Goal: Task Accomplishment & Management: Complete application form

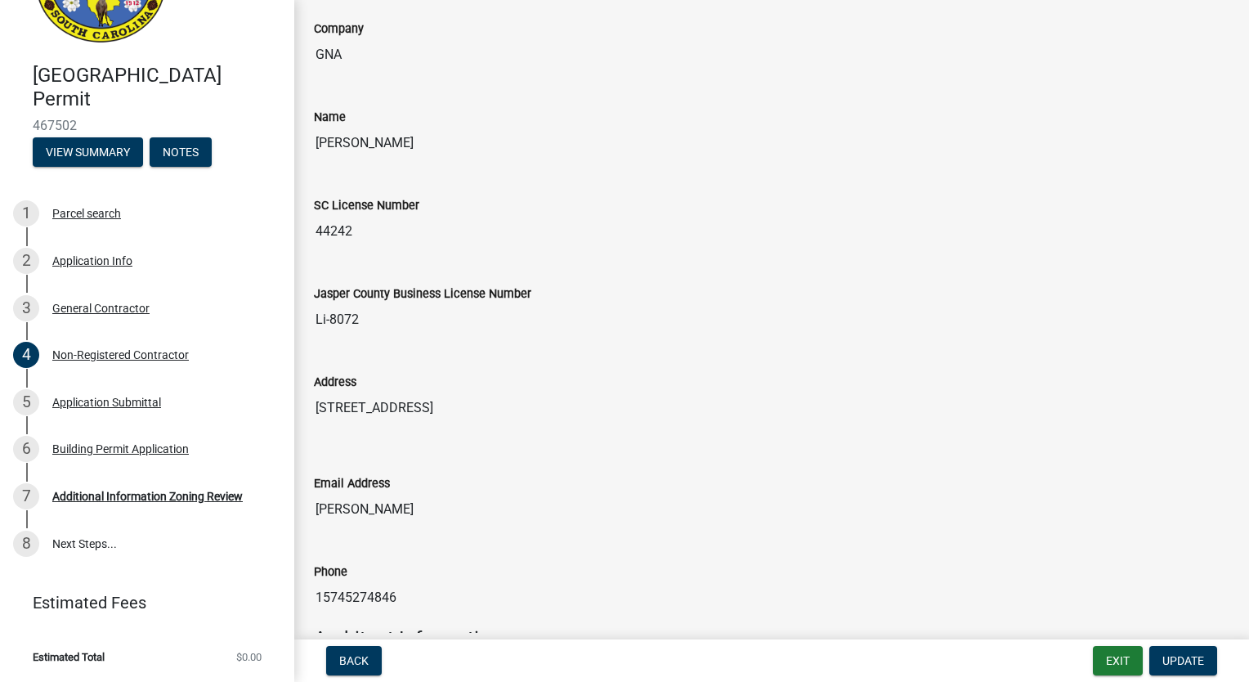
scroll to position [2125, 0]
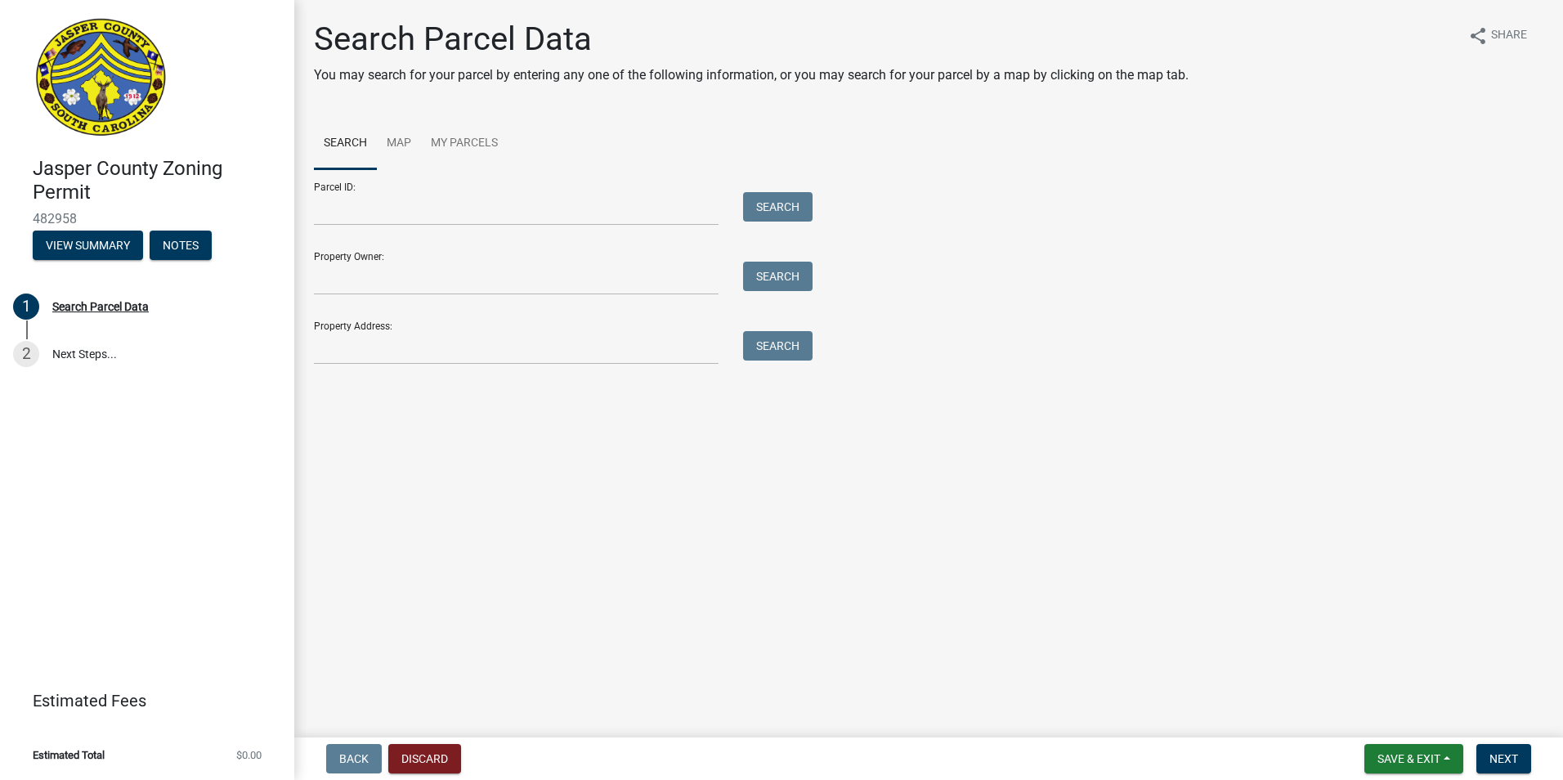
click at [522, 226] on form "Parcel ID: Search Property Owner: Search Property Address: Search" at bounding box center [559, 266] width 490 height 195
click at [522, 213] on input "Parcel ID:" at bounding box center [516, 209] width 405 height 34
type input "0810003030"
type input "Foxtail Commons LLC"
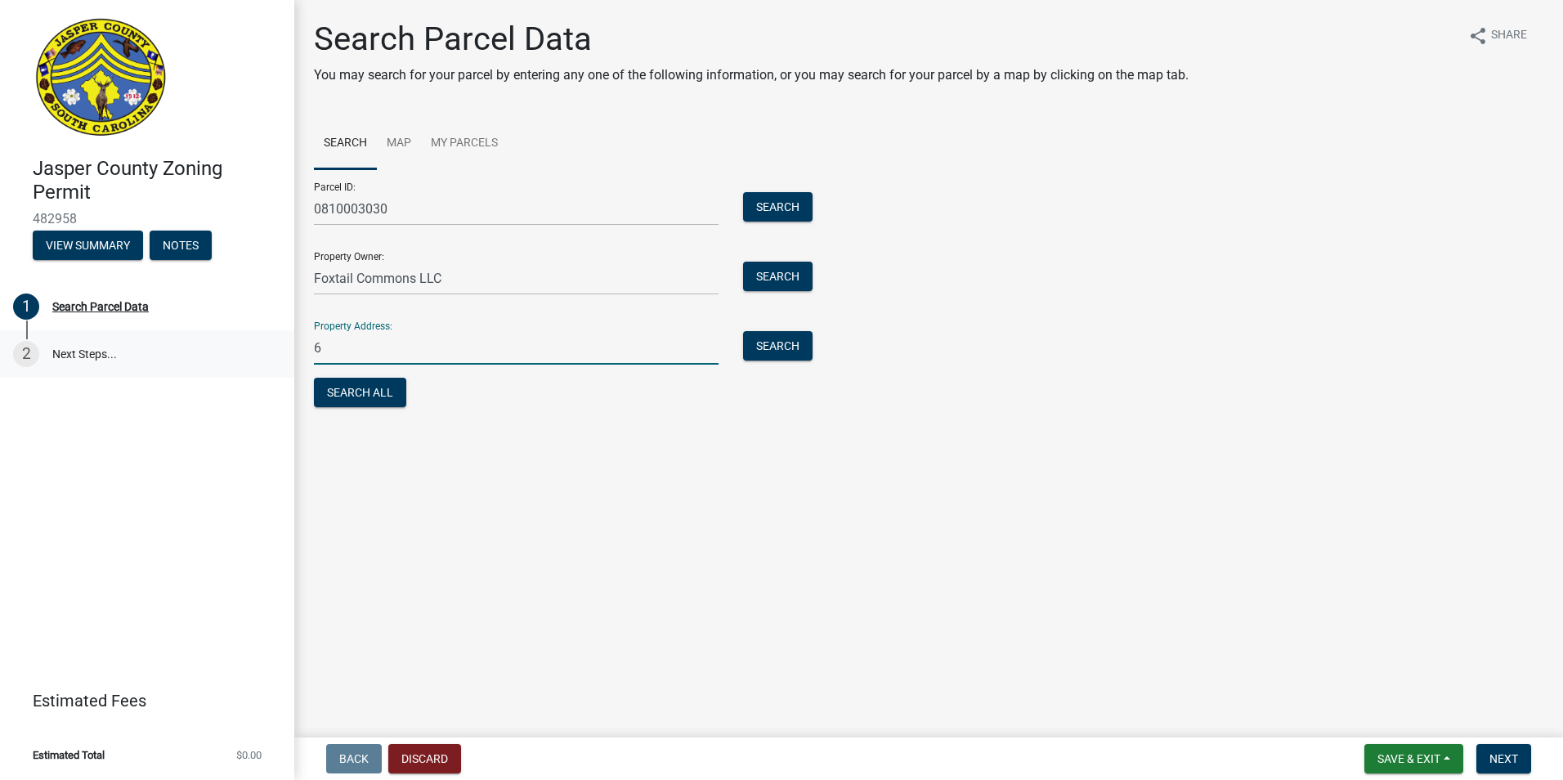
drag, startPoint x: 361, startPoint y: 352, endPoint x: 273, endPoint y: 352, distance: 87.5
click at [273, 352] on div "Jasper County Zoning Permit 482958 View Summary Notes 1 Search Parcel Data 2 Ne…" at bounding box center [781, 390] width 1563 height 780
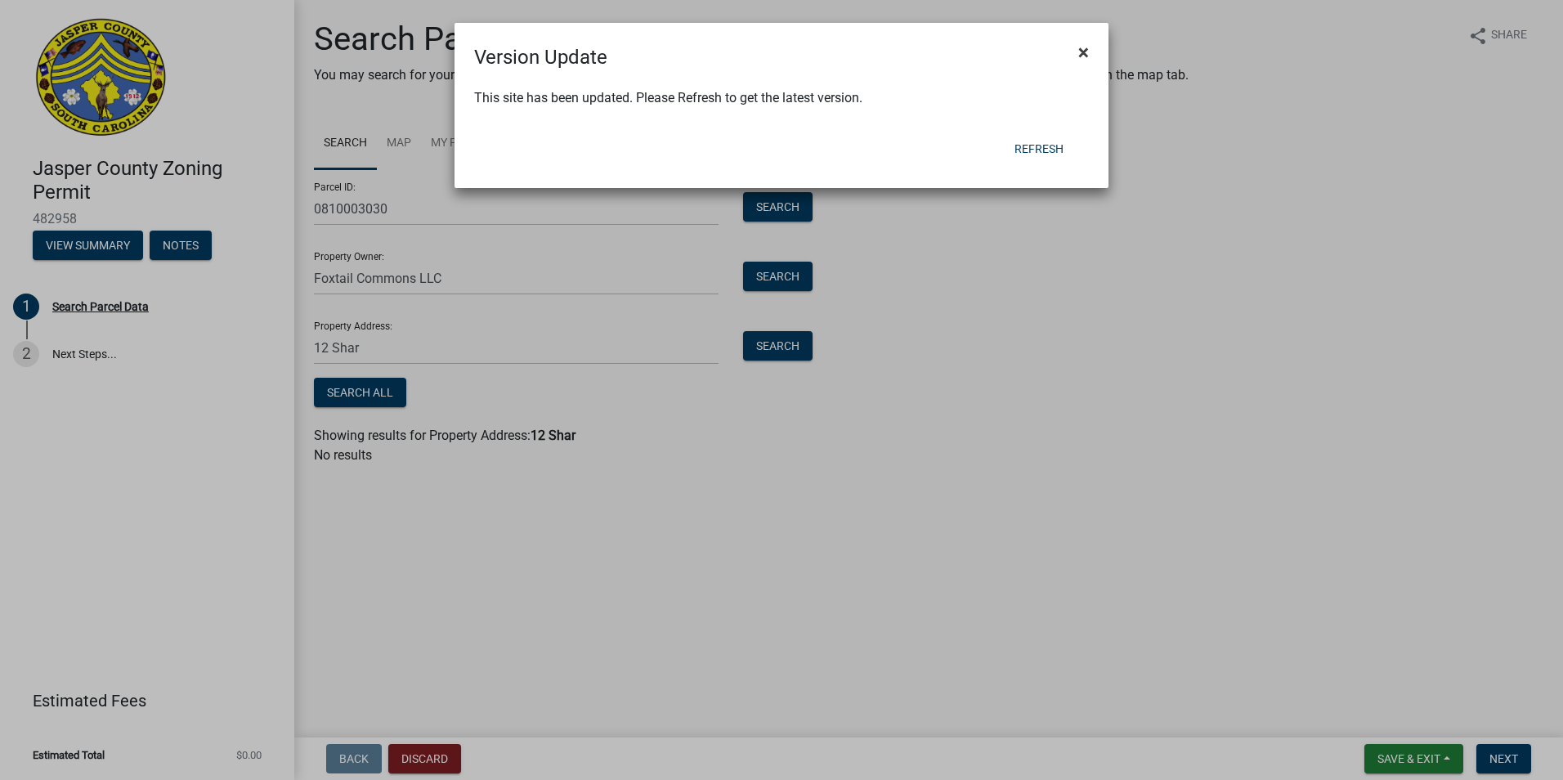
click at [1077, 56] on button "×" at bounding box center [1083, 52] width 37 height 46
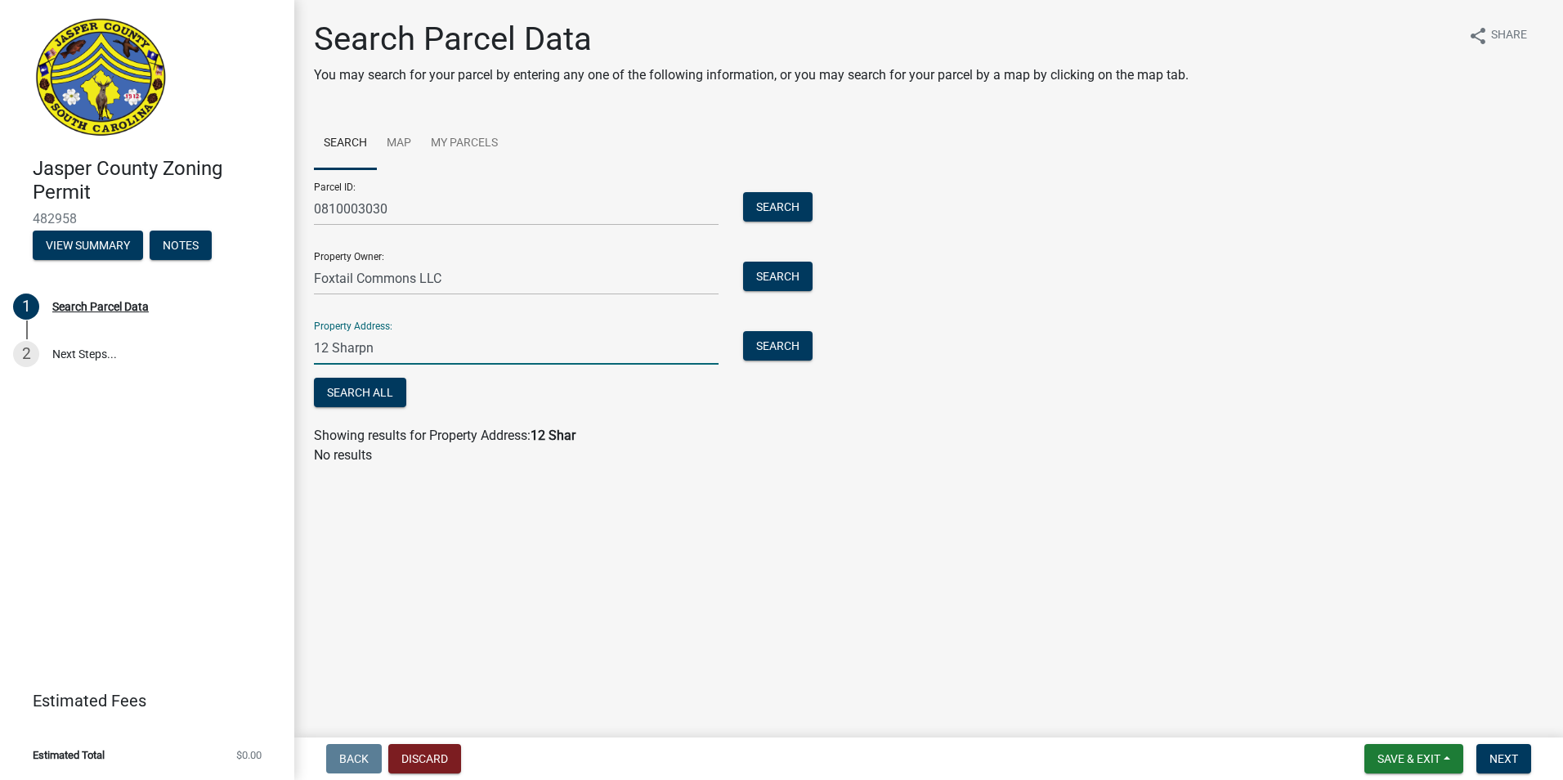
click at [495, 343] on input "12 Sharpn" at bounding box center [516, 348] width 405 height 34
type input "[STREET_ADDRESS]"
click at [774, 342] on button "Search" at bounding box center [777, 345] width 69 height 29
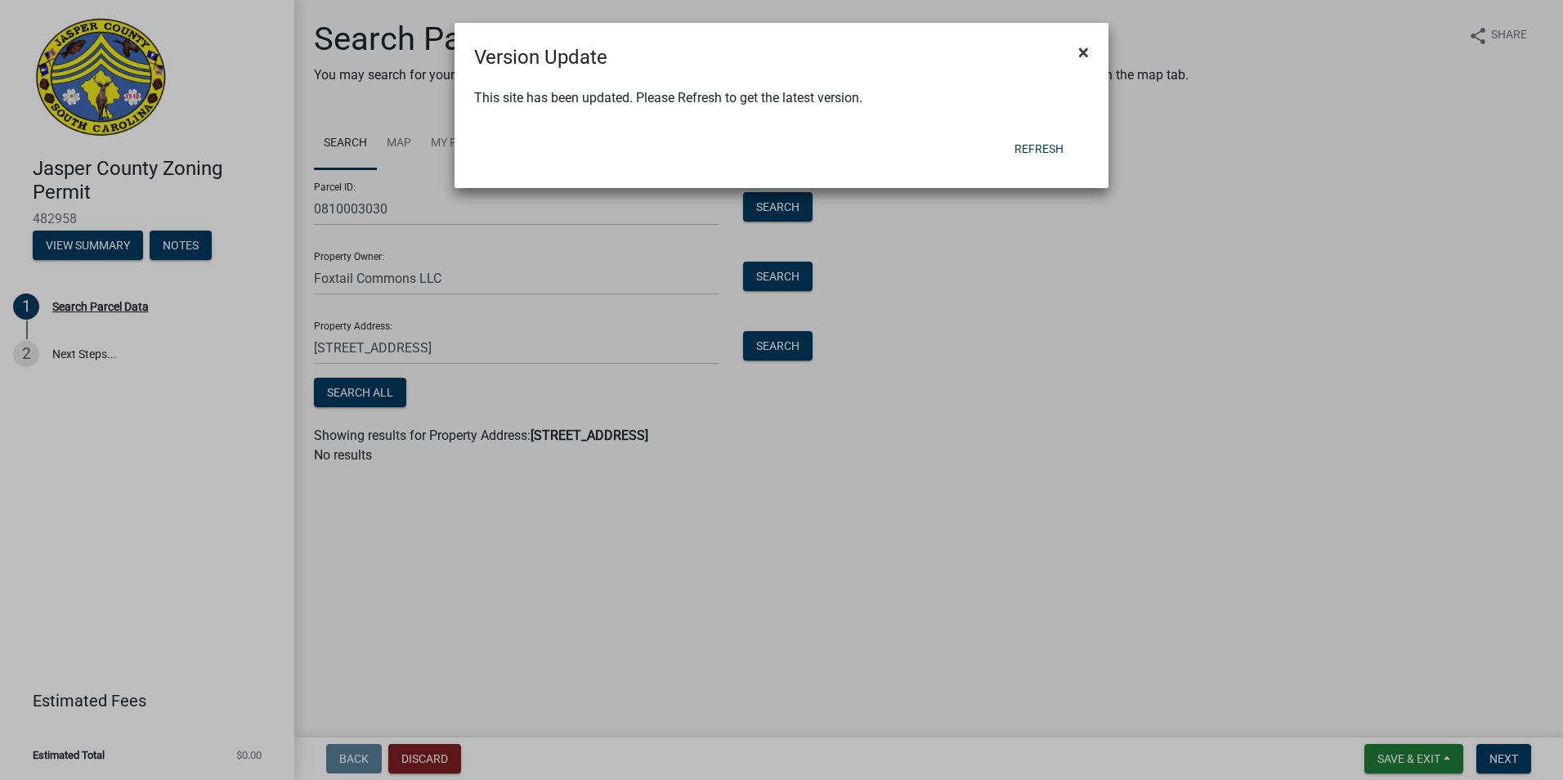
click at [1085, 42] on span "×" at bounding box center [1083, 52] width 11 height 23
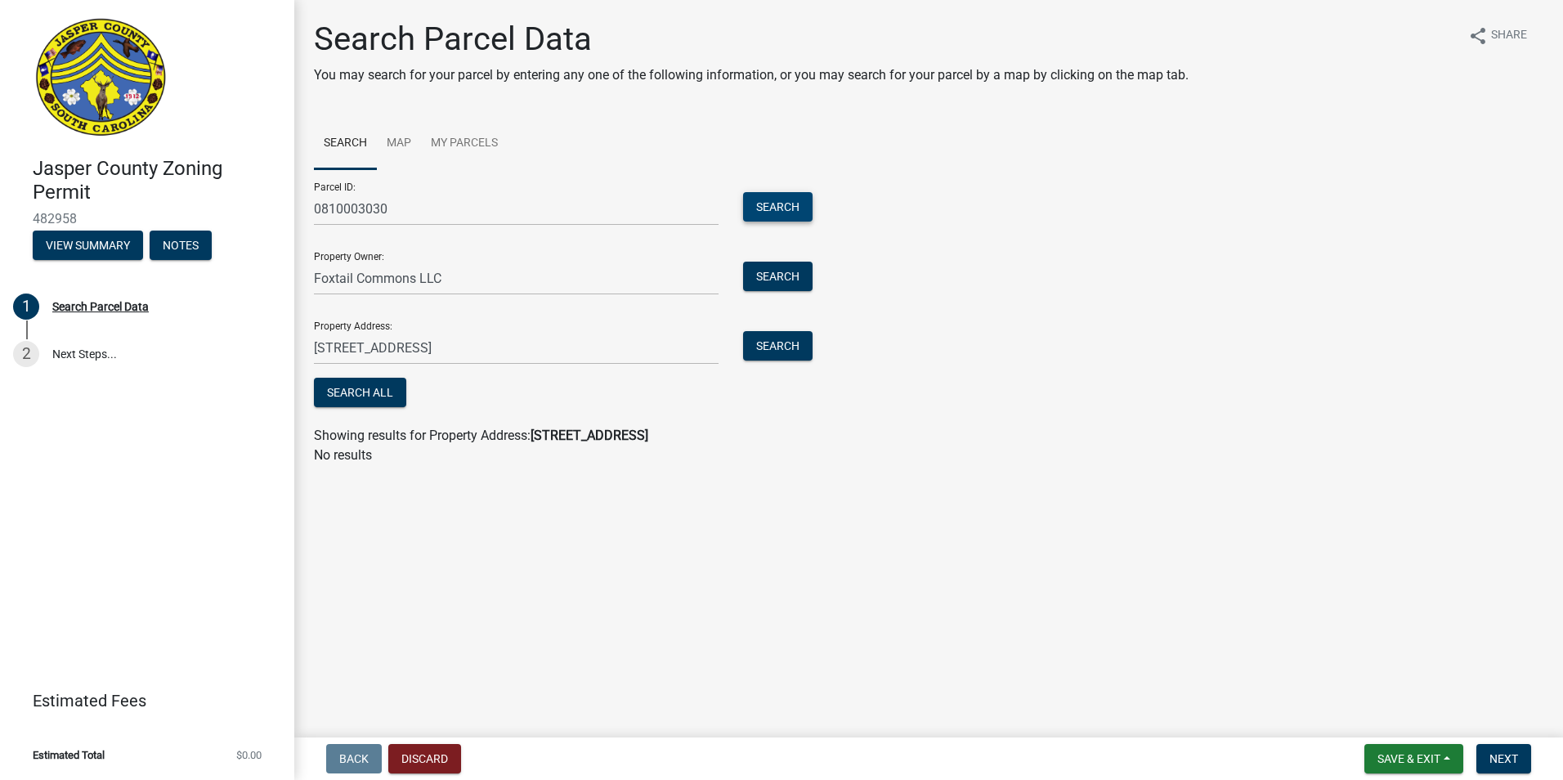
click at [784, 213] on button "Search" at bounding box center [777, 206] width 69 height 29
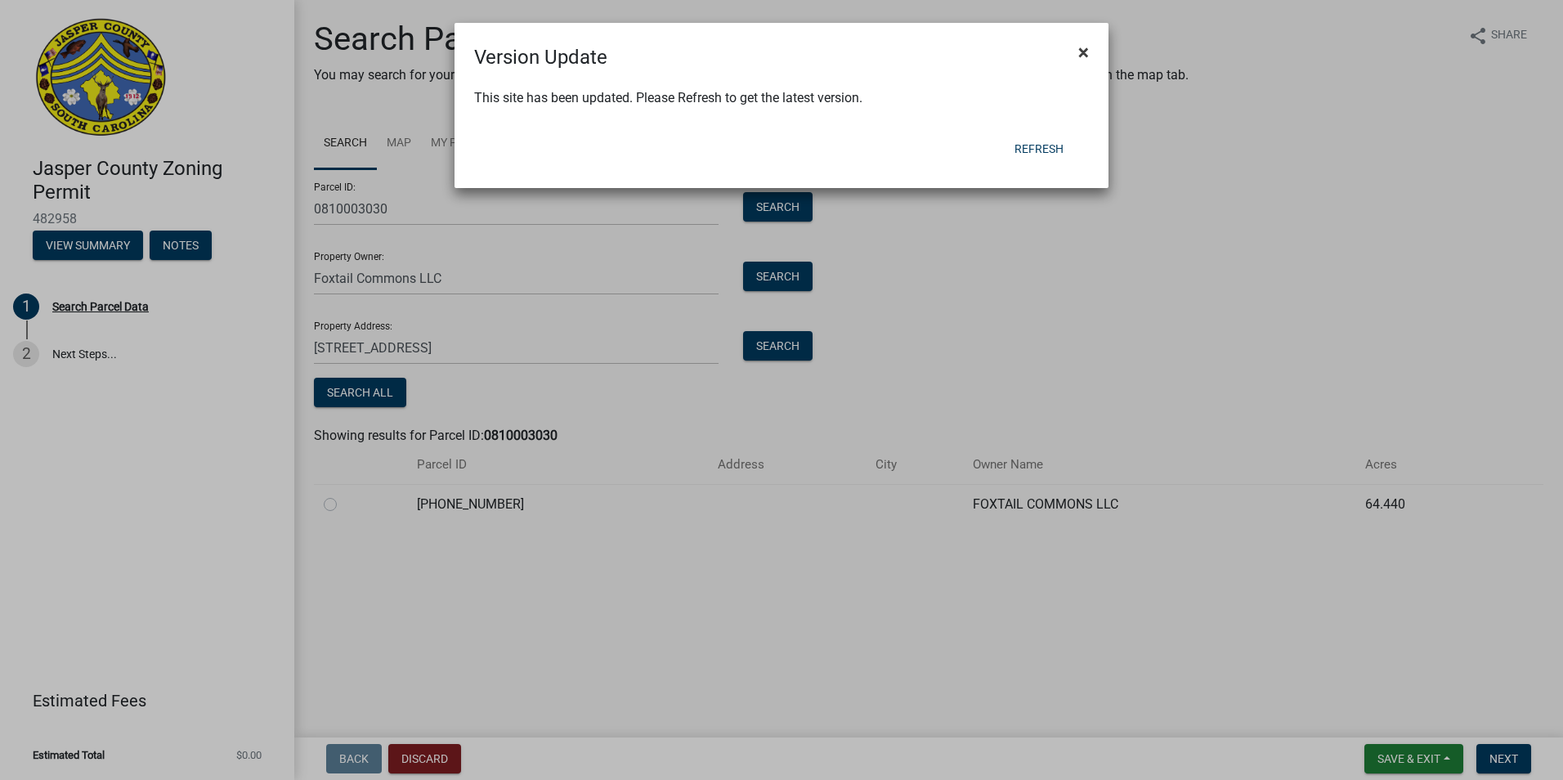
click at [1078, 55] on span "×" at bounding box center [1083, 52] width 11 height 23
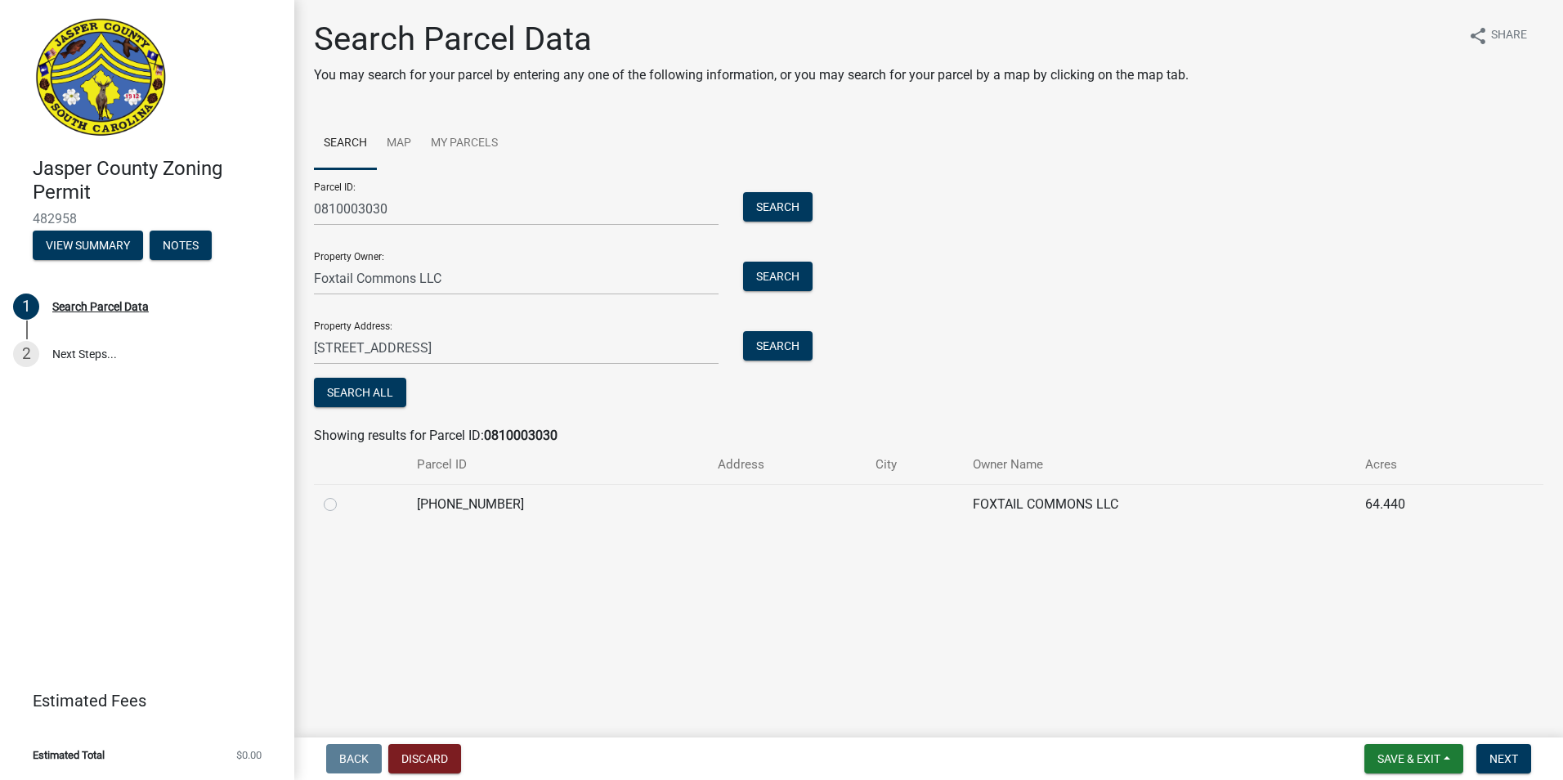
click at [343, 495] on label at bounding box center [343, 495] width 0 height 0
click at [343, 502] on input "radio" at bounding box center [348, 500] width 11 height 11
radio input "true"
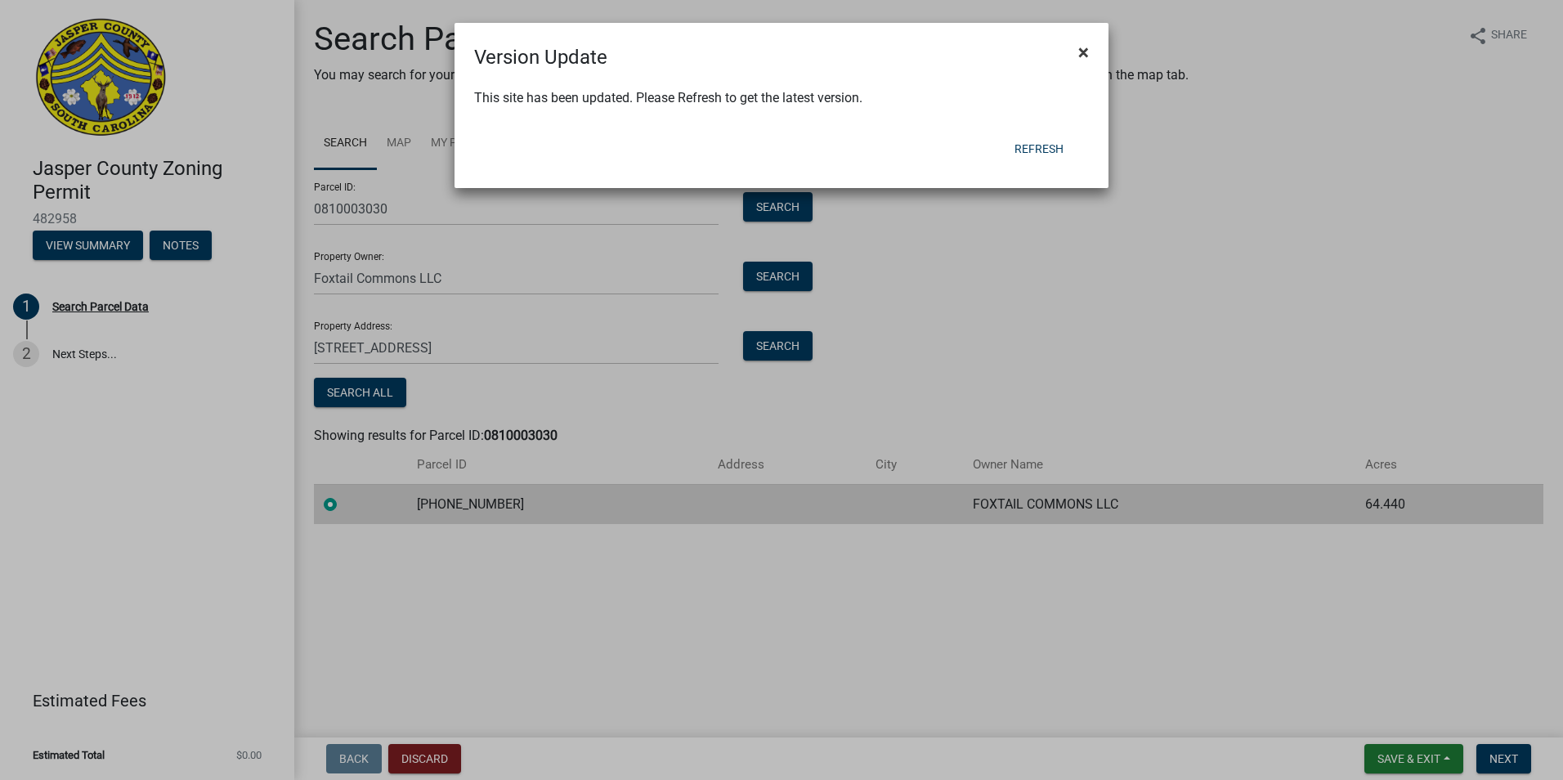
click at [1068, 49] on button "×" at bounding box center [1083, 52] width 37 height 46
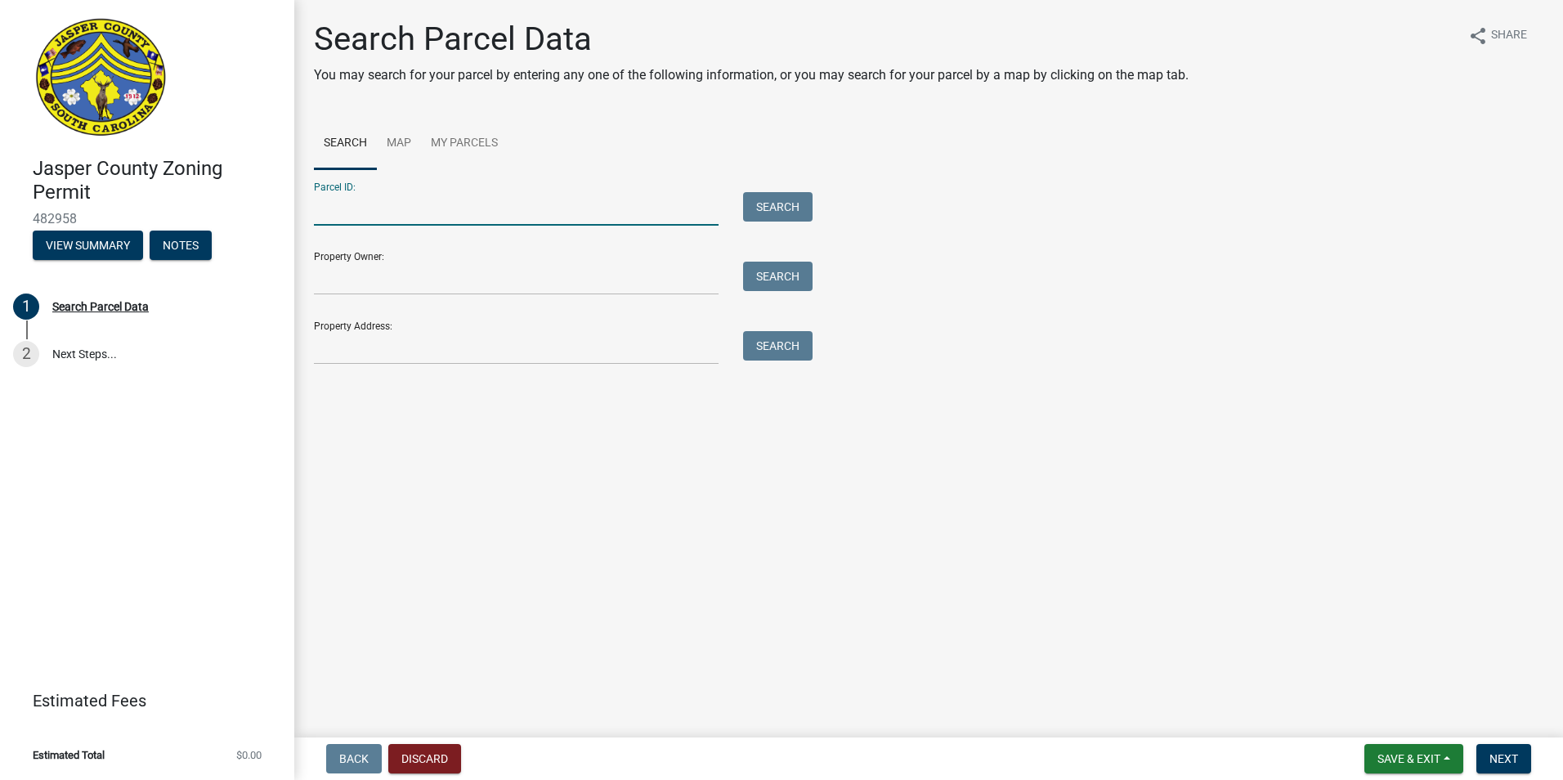
click at [561, 206] on input "Parcel ID:" at bounding box center [516, 209] width 405 height 34
type input "0810003030"
type input "Foxtail Commons LLC"
type input "12 Sharpn"
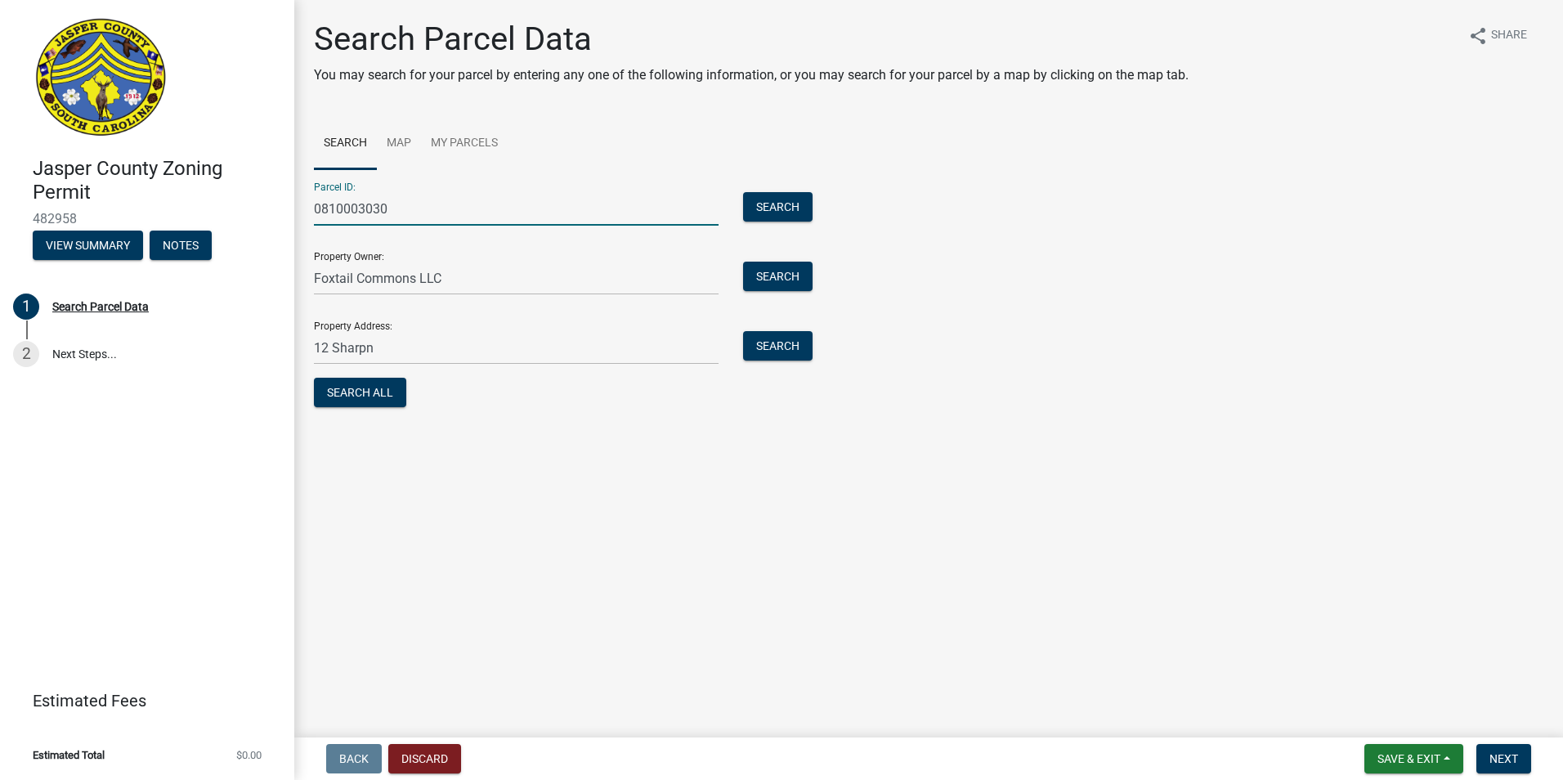
click at [795, 187] on div "Parcel ID: 0810003030 Search" at bounding box center [559, 197] width 490 height 56
click at [792, 190] on div "Parcel ID: 0810003030 Search" at bounding box center [559, 197] width 490 height 56
click at [788, 199] on button "Search" at bounding box center [777, 206] width 69 height 29
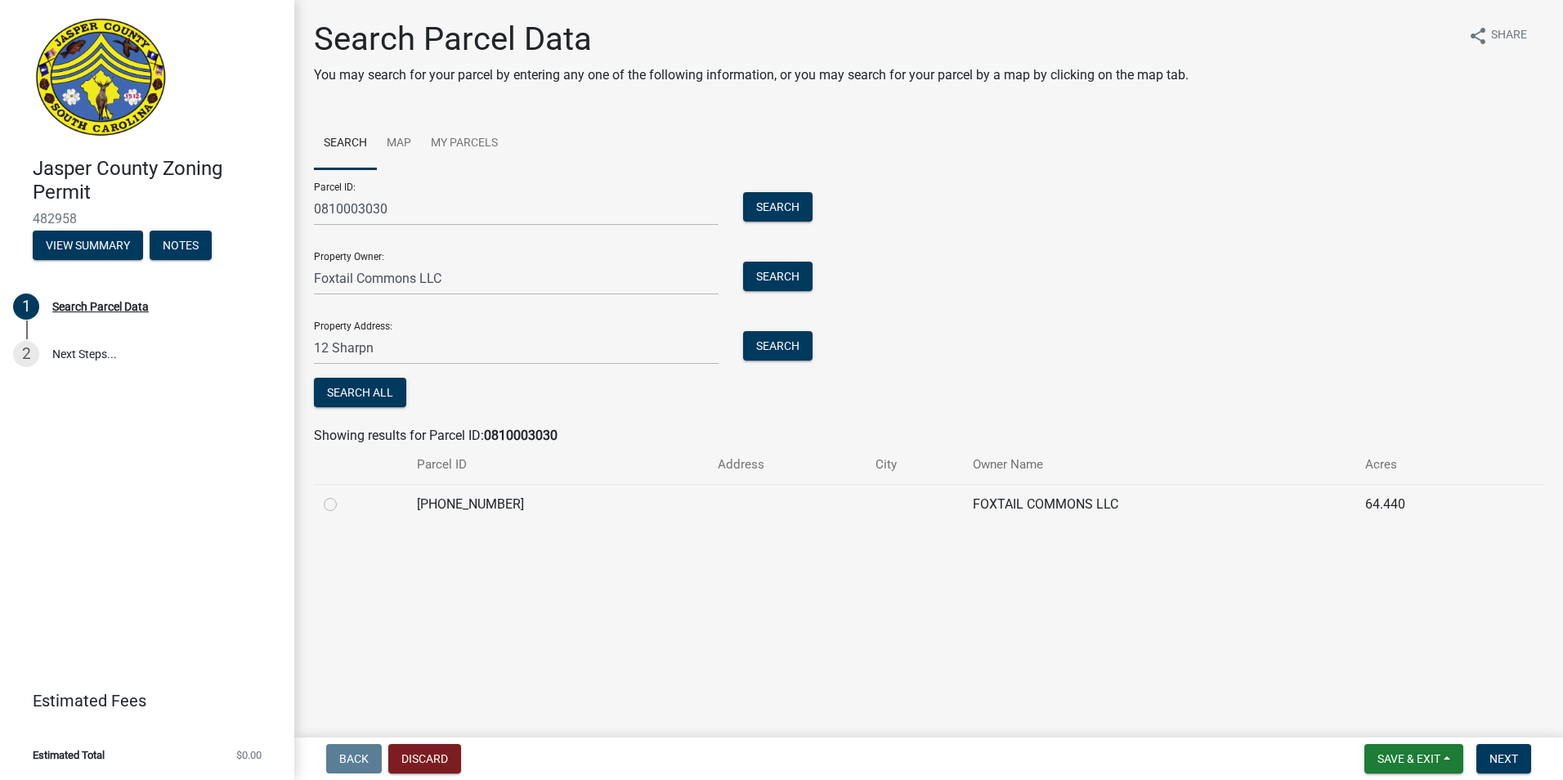
click at [343, 495] on label at bounding box center [343, 495] width 0 height 0
click at [343, 505] on input "radio" at bounding box center [348, 500] width 11 height 11
radio input "true"
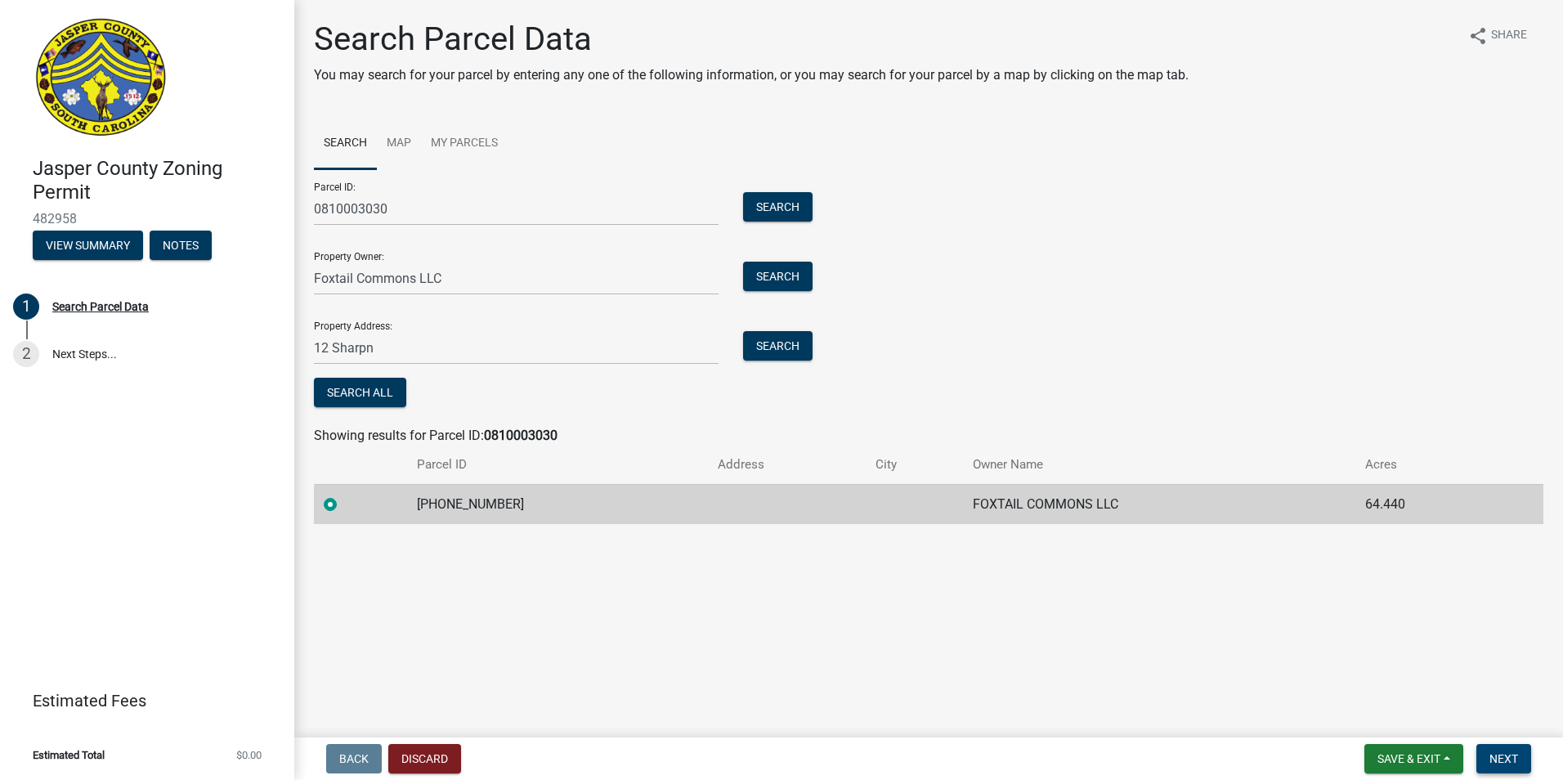
click at [1508, 748] on button "Next" at bounding box center [1503, 758] width 55 height 29
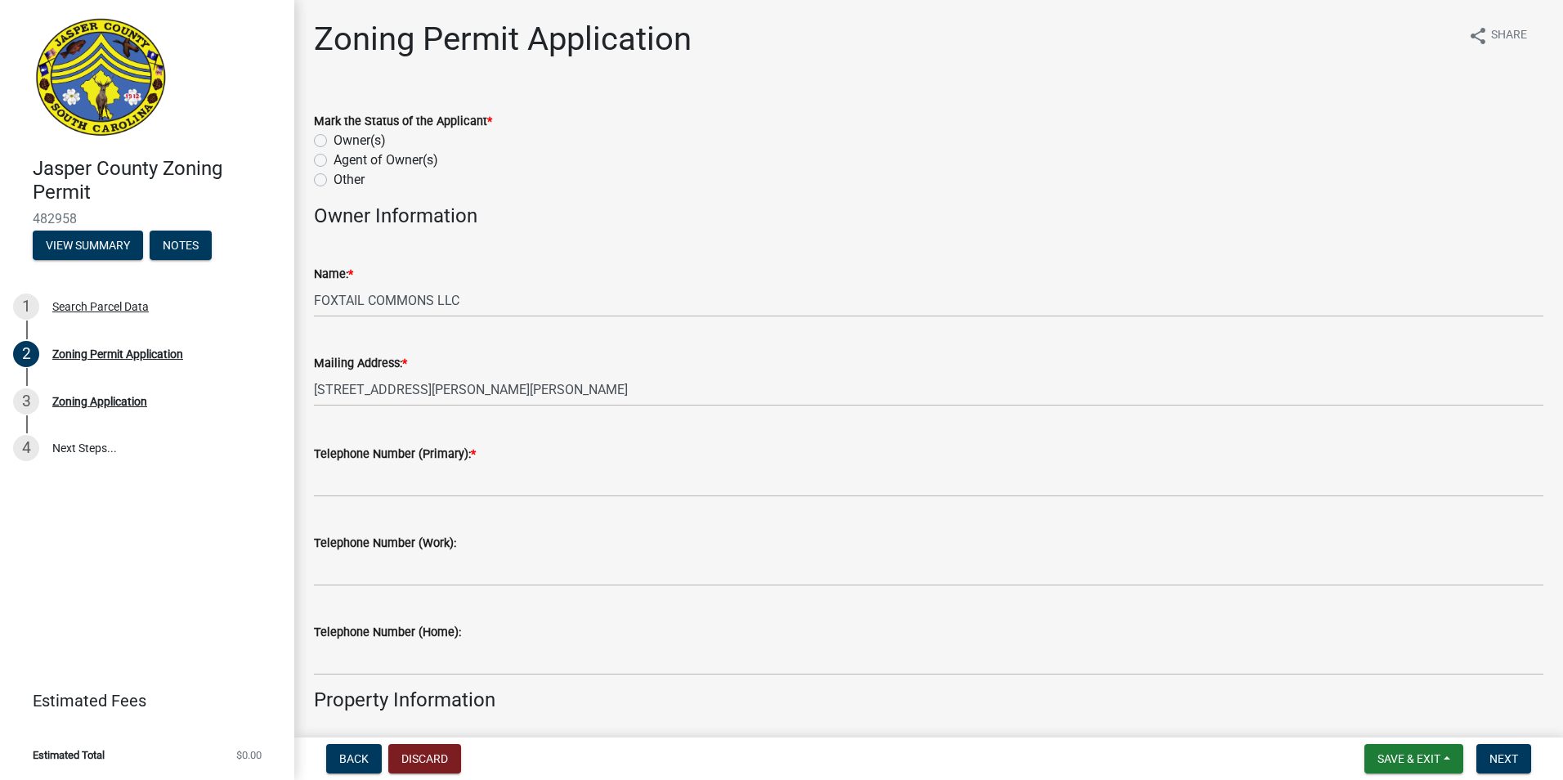
click at [334, 143] on label "Owner(s)" at bounding box center [360, 141] width 52 height 20
click at [334, 141] on input "Owner(s)" at bounding box center [339, 136] width 11 height 11
radio input "true"
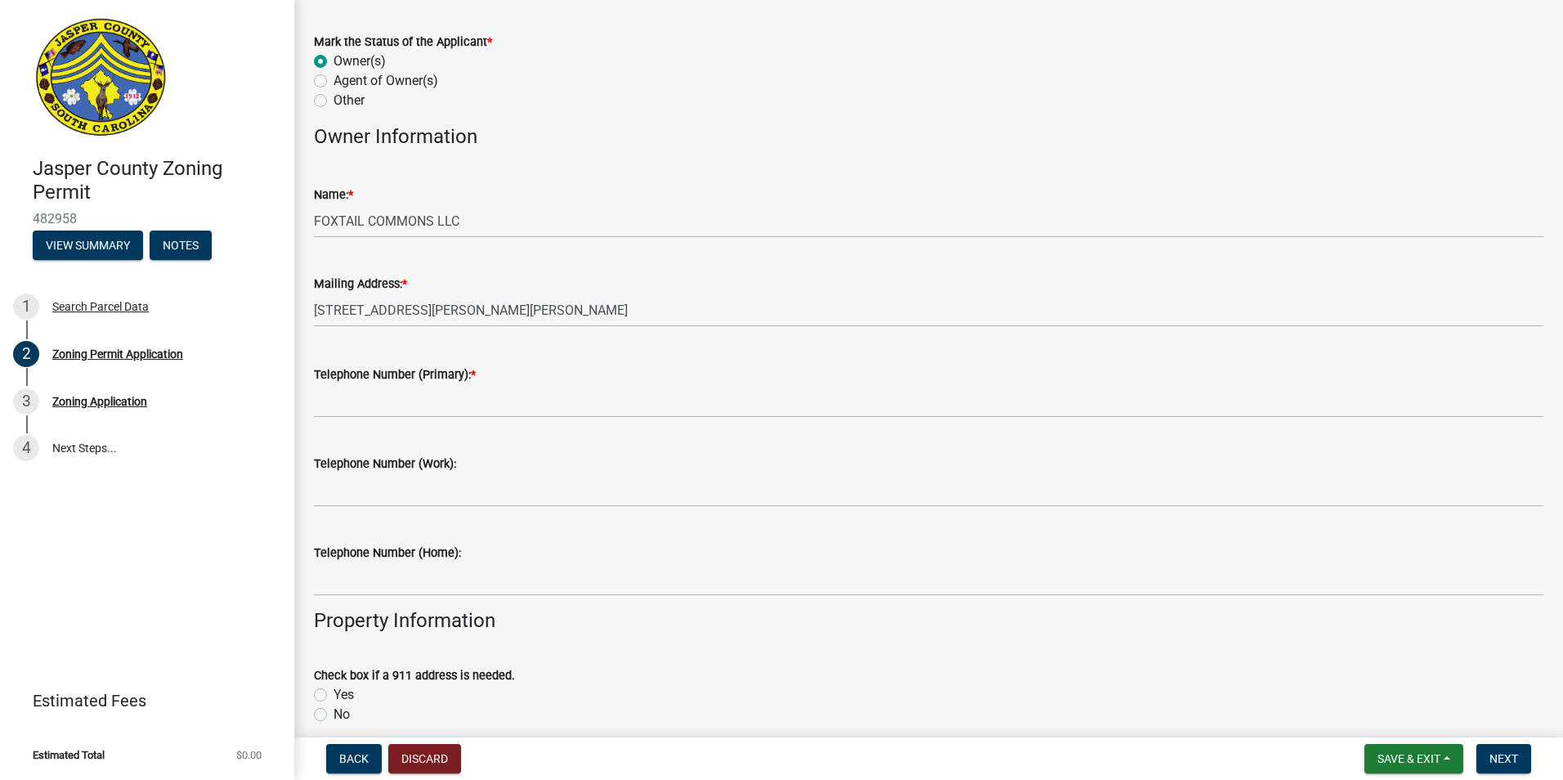
scroll to position [82, 0]
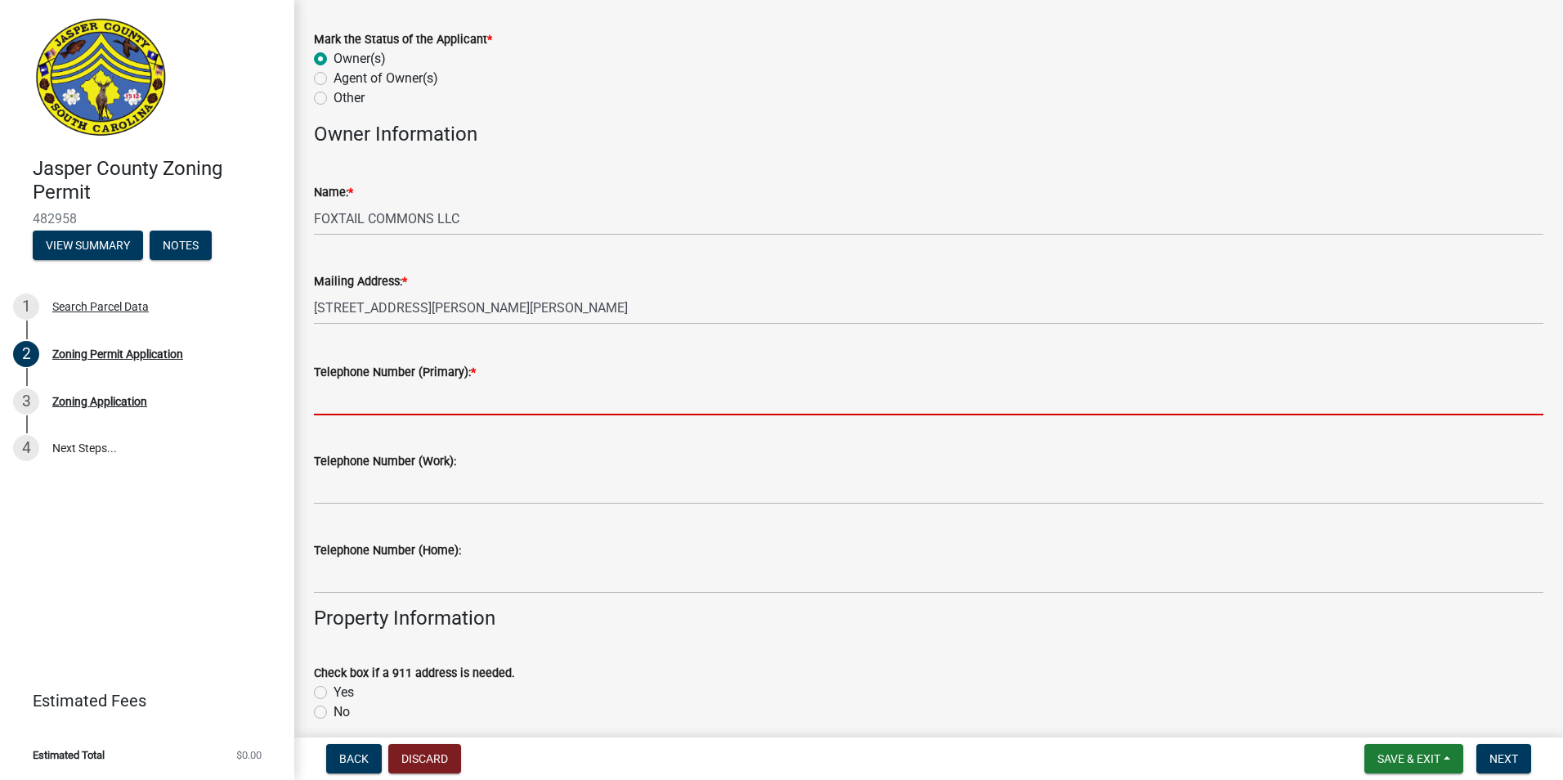
click at [450, 397] on input "Telephone Number (Primary): *" at bounding box center [928, 399] width 1229 height 34
type input "9122535047"
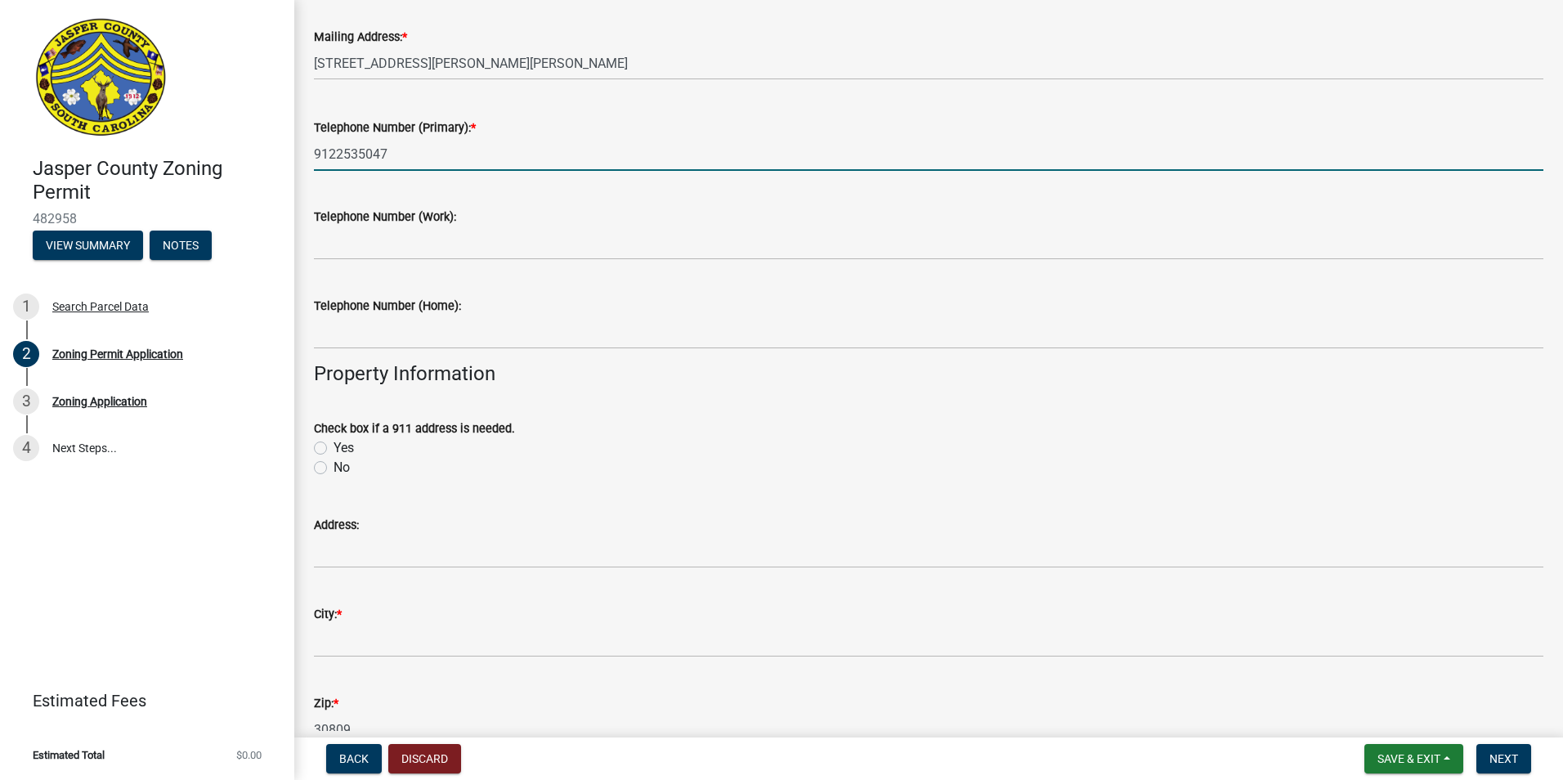
scroll to position [327, 0]
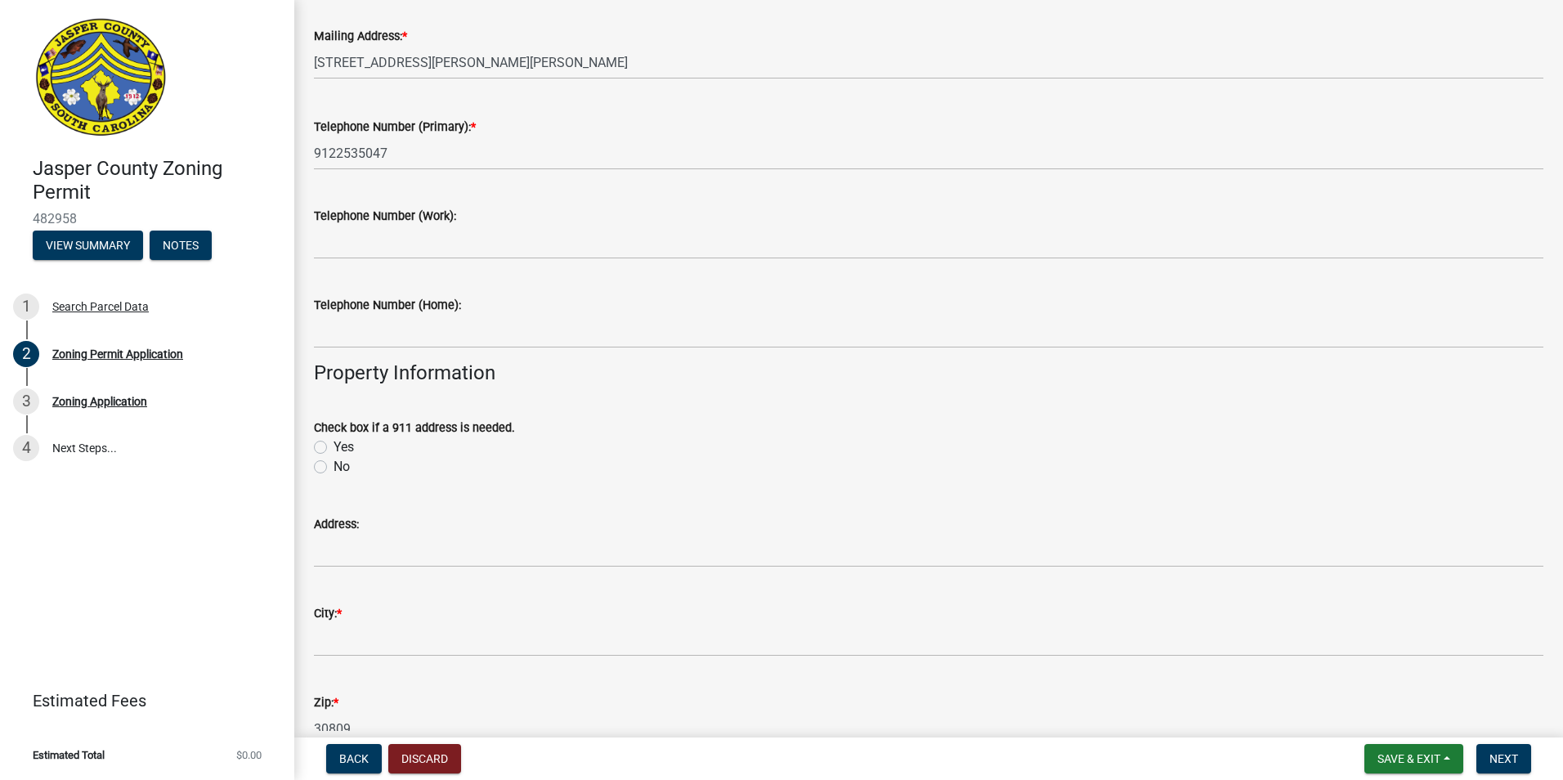
click at [334, 446] on label "Yes" at bounding box center [344, 447] width 20 height 20
click at [334, 446] on input "Yes" at bounding box center [339, 442] width 11 height 11
radio input "true"
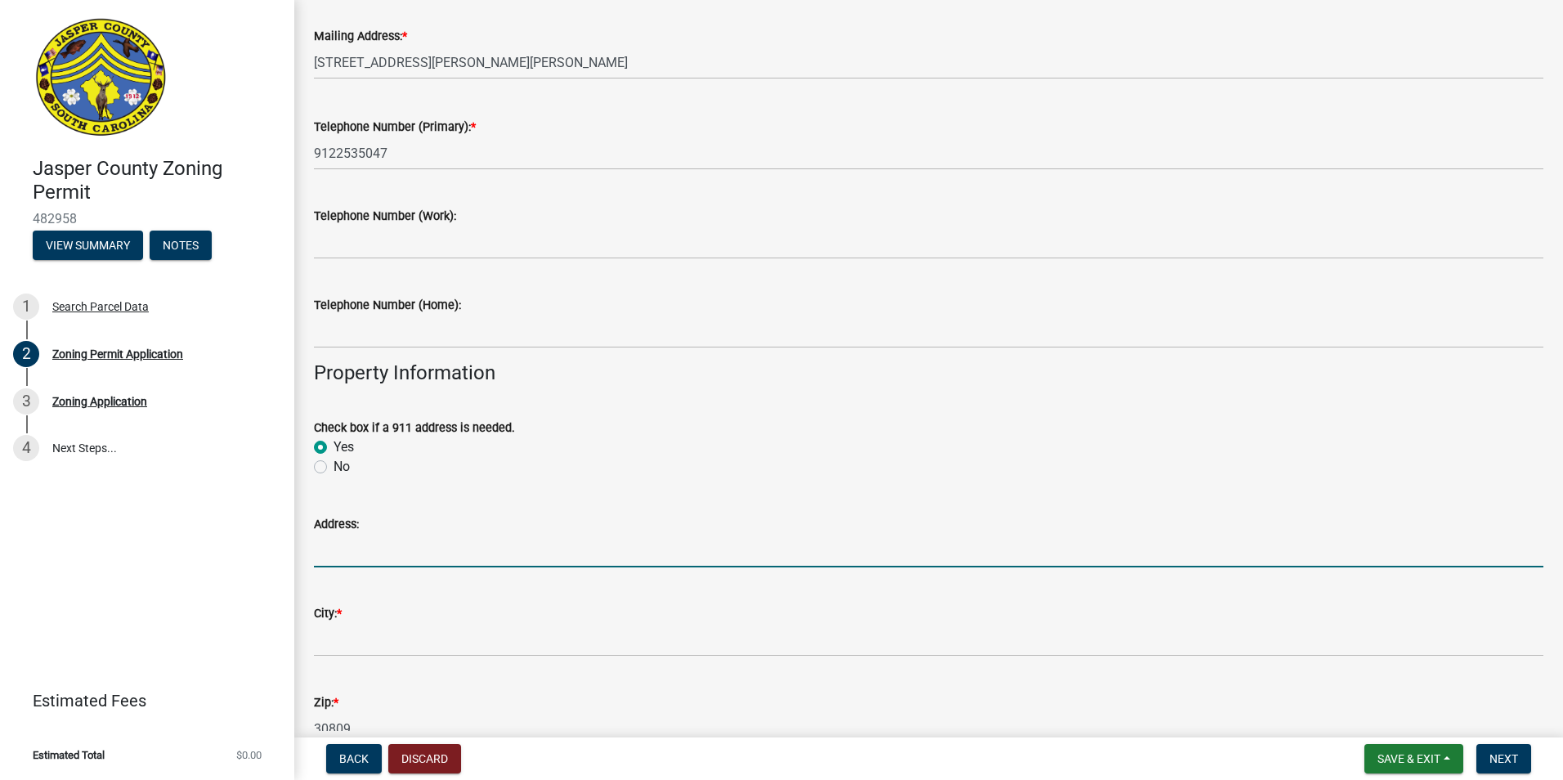
click at [356, 557] on input "Address:" at bounding box center [928, 551] width 1229 height 34
type input "12 Sharpnose Loop"
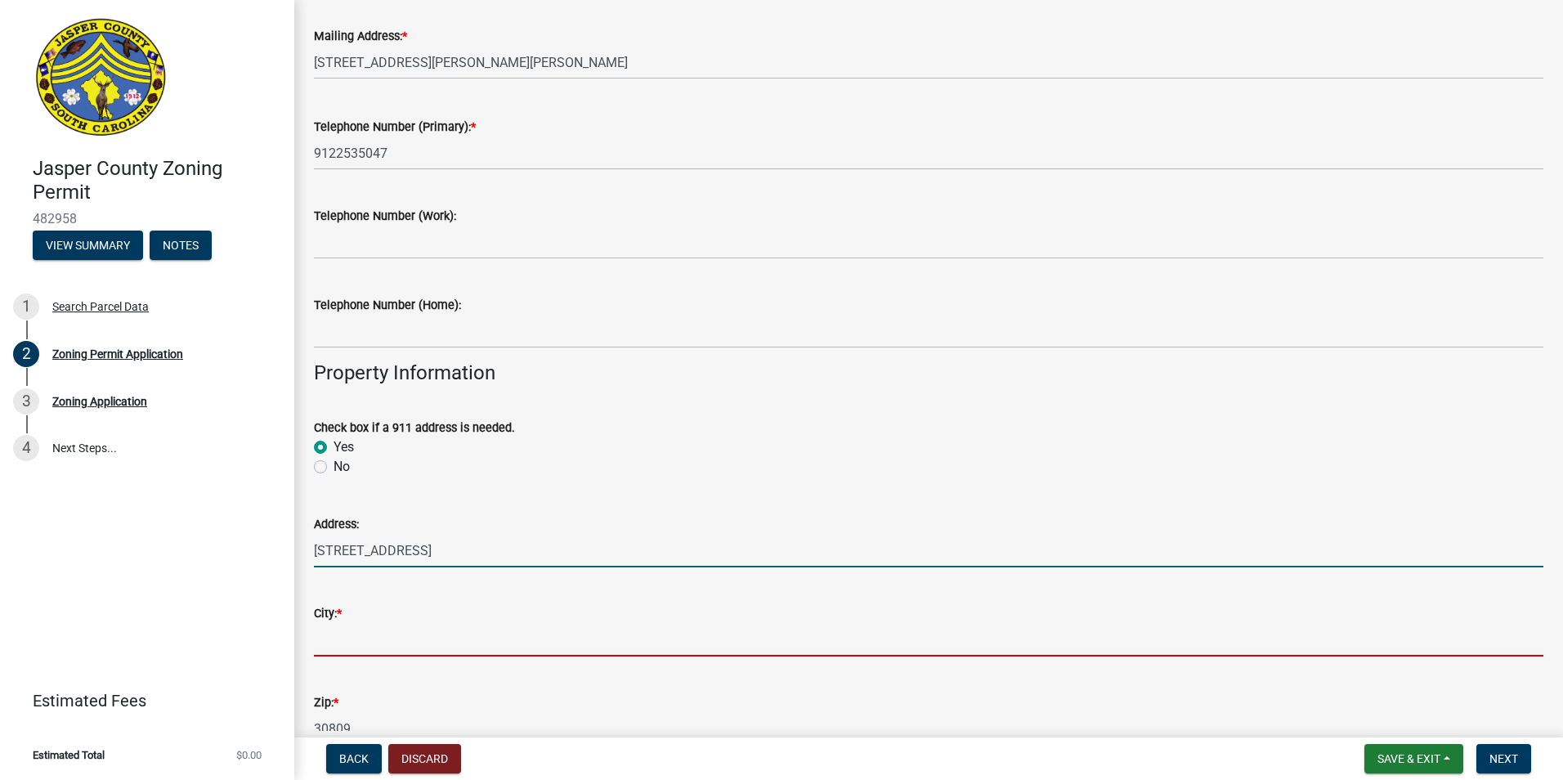
type input "Collins"
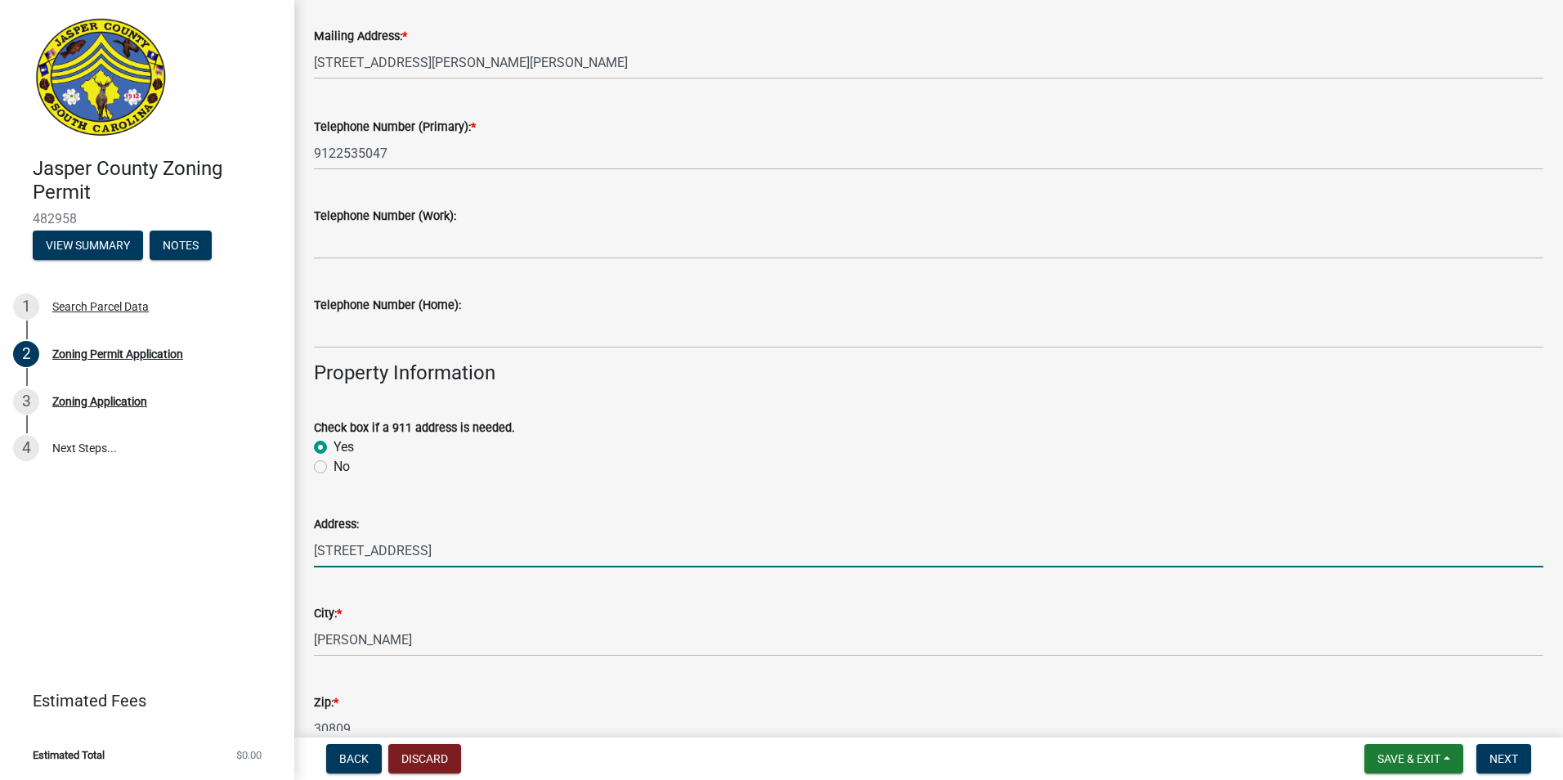
type textarea "Residential"
type input "1"
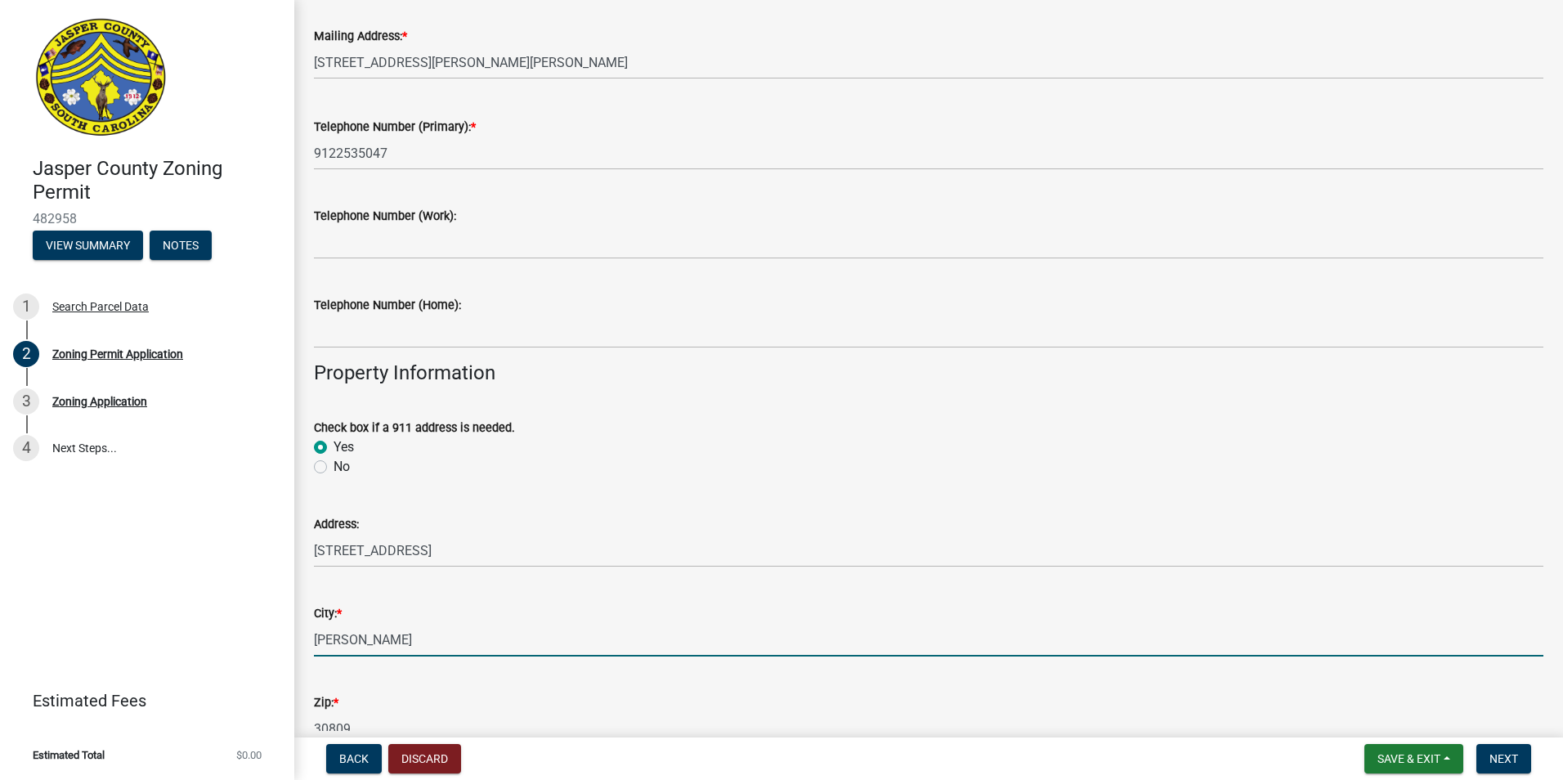
drag, startPoint x: 402, startPoint y: 638, endPoint x: 198, endPoint y: 644, distance: 204.4
click at [198, 644] on div "Jasper County Zoning Permit 482958 View Summary Notes 1 Search Parcel Data 2 Zo…" at bounding box center [781, 390] width 1563 height 780
type input "Ridgeland / Jasper Co"
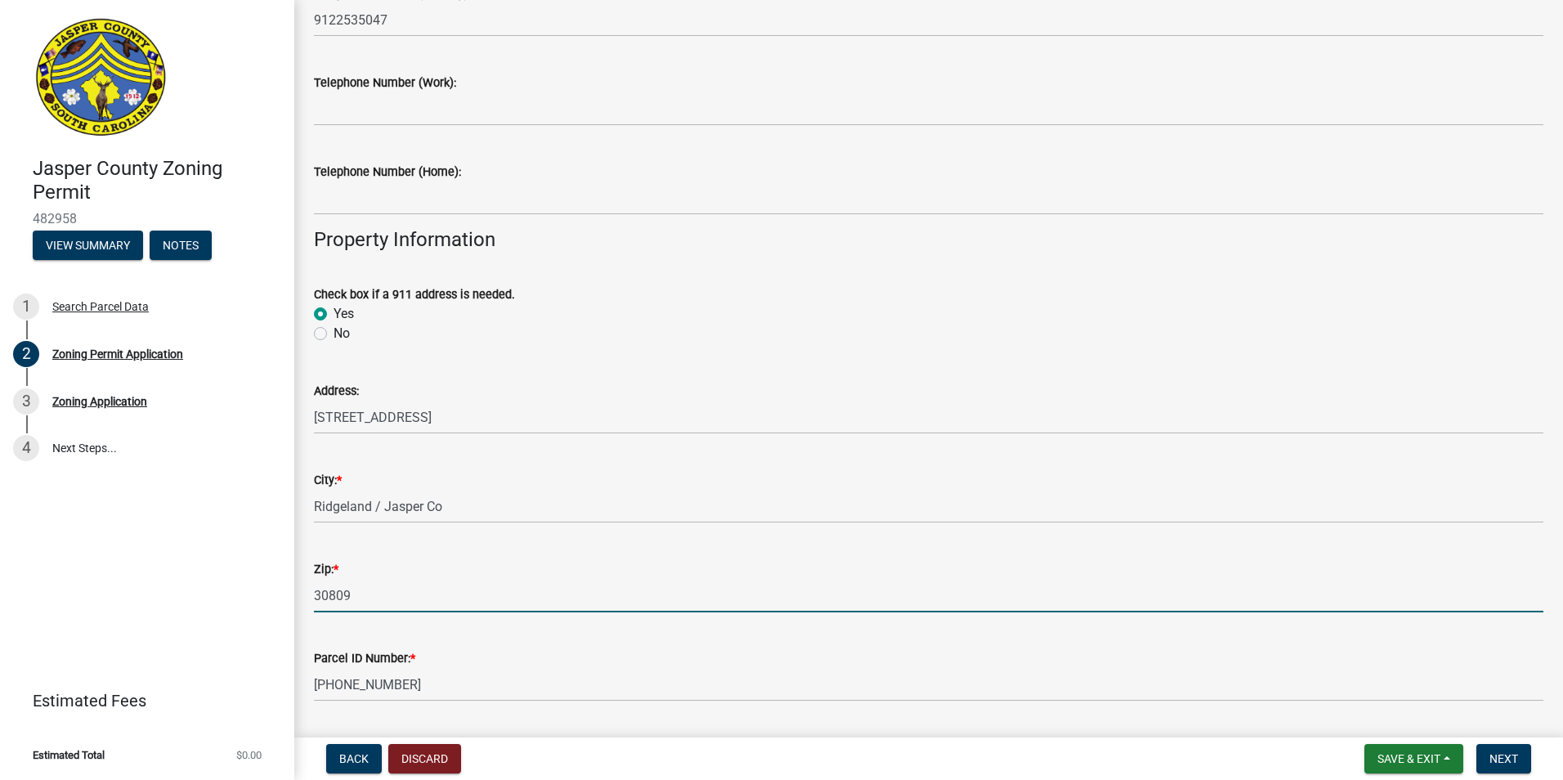
scroll to position [505, 0]
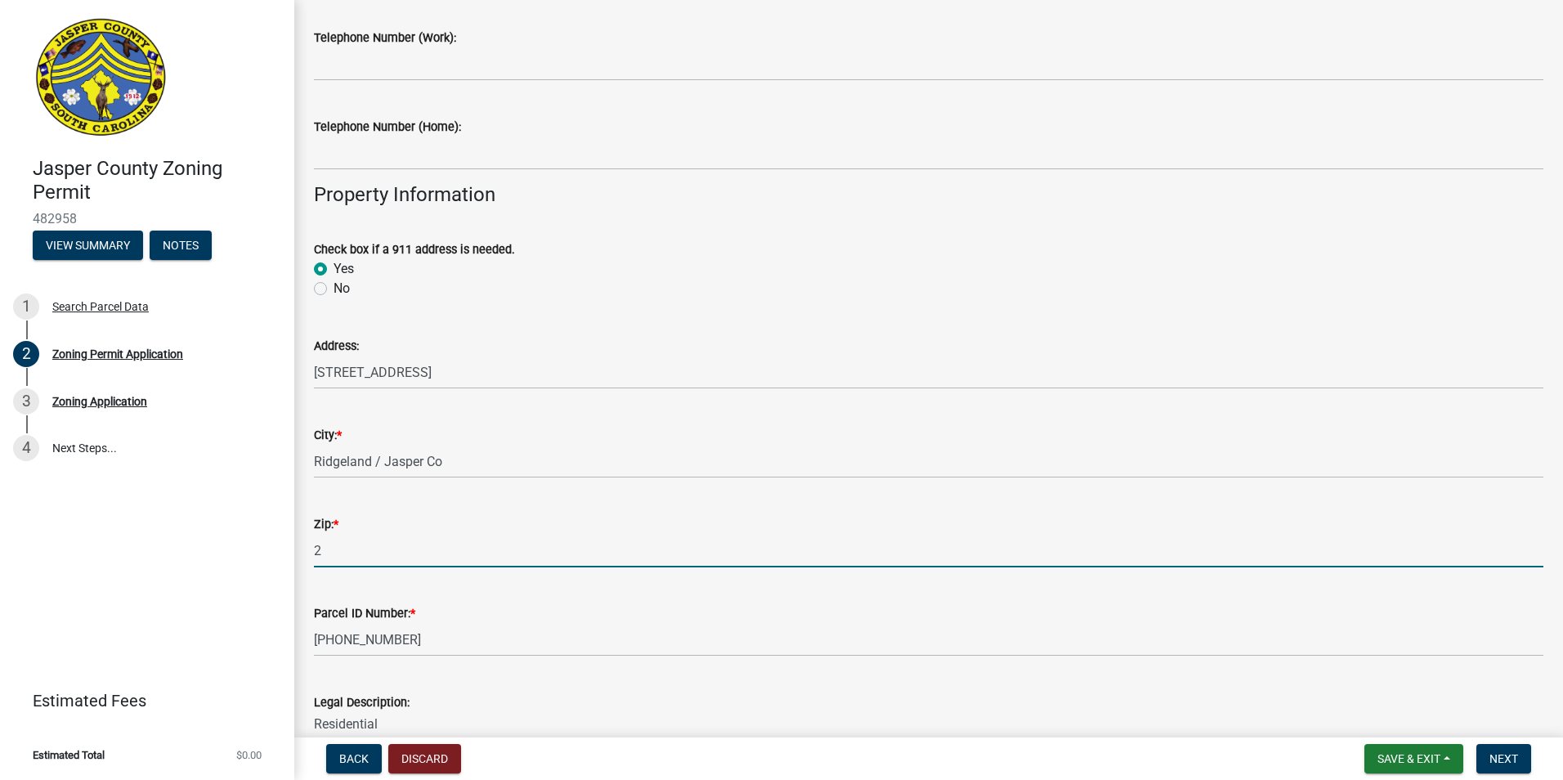
type input "29936"
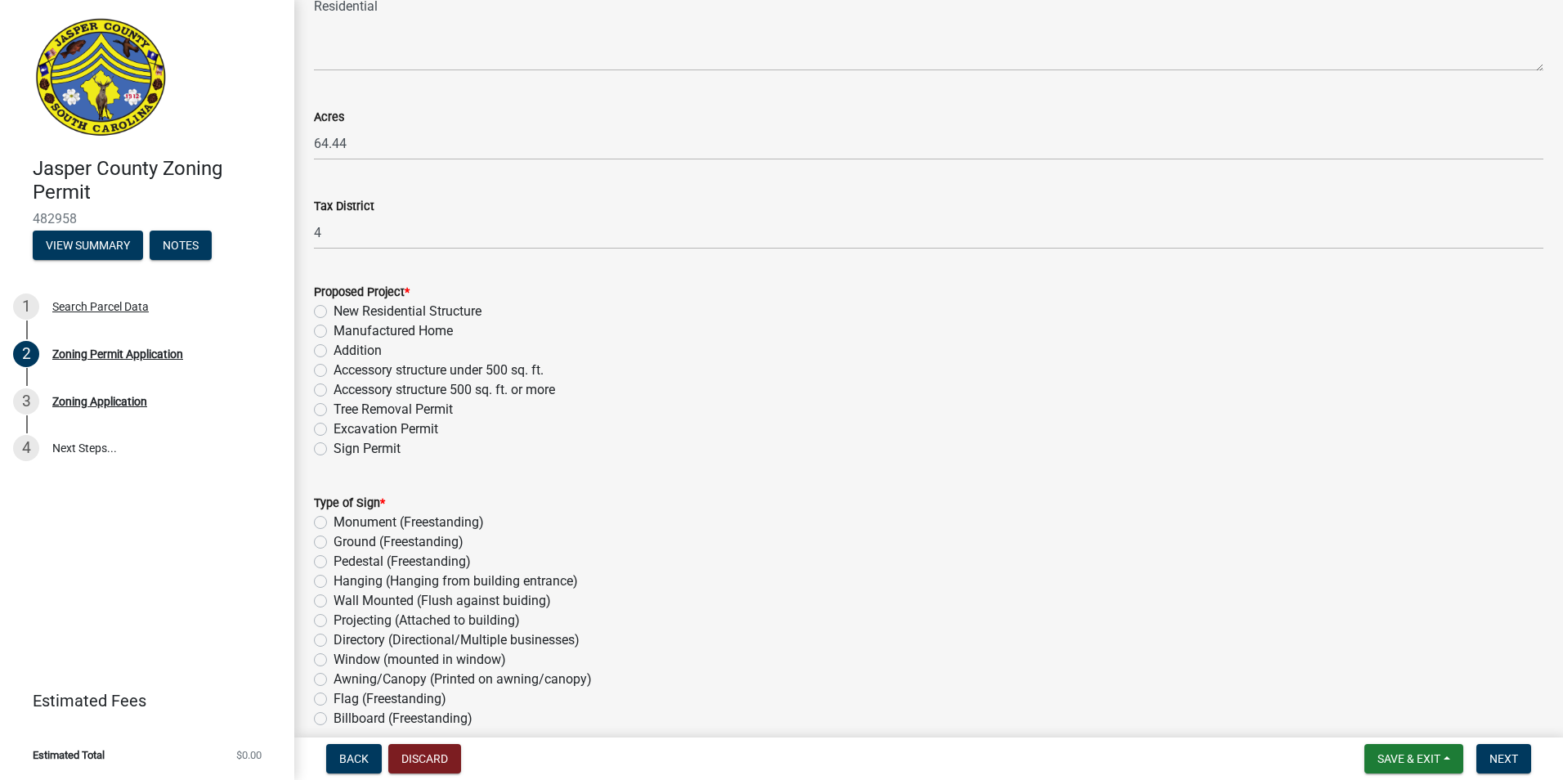
scroll to position [1241, 0]
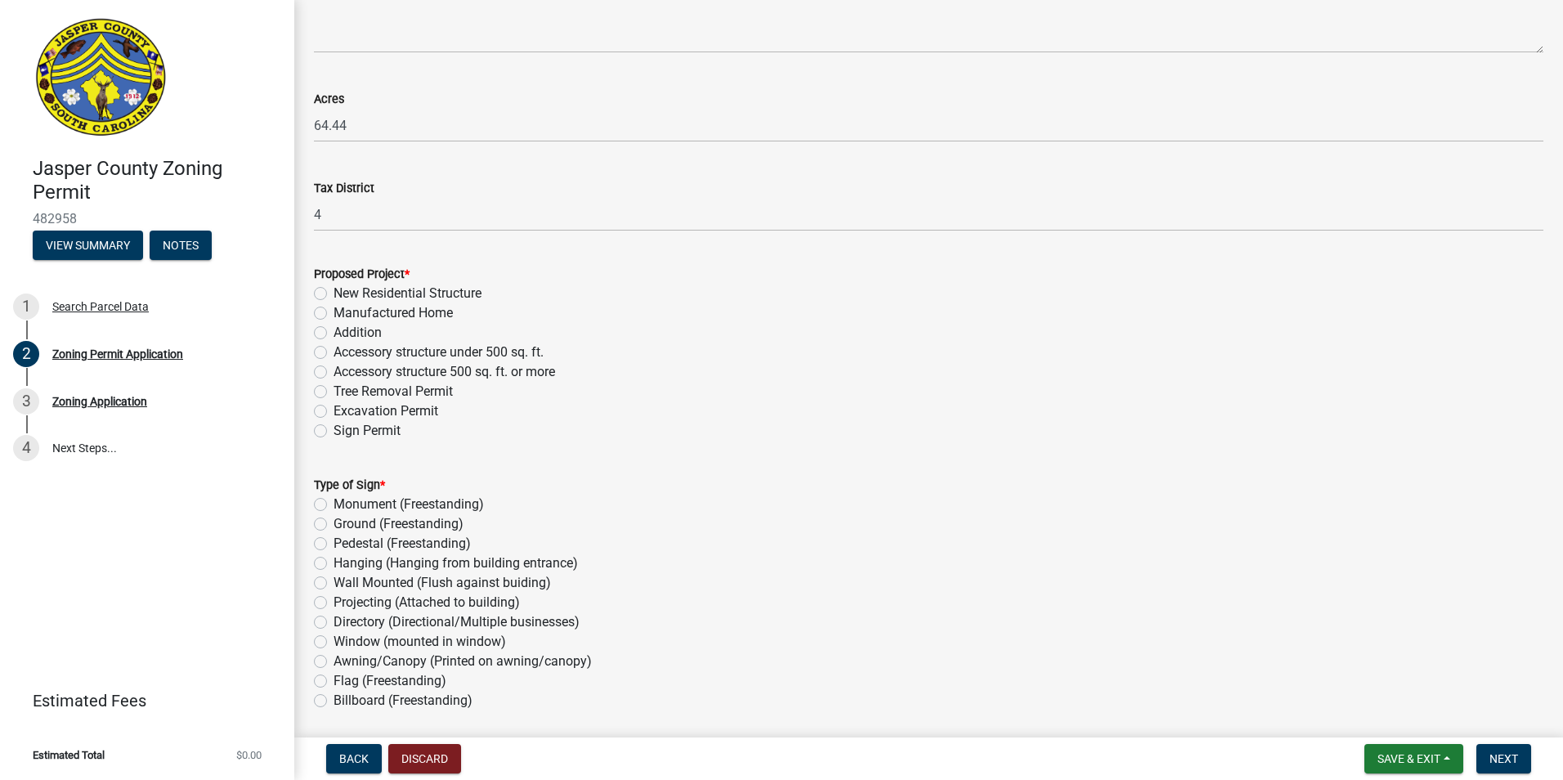
click at [334, 294] on label "New Residential Structure" at bounding box center [408, 294] width 148 height 20
click at [334, 294] on input "New Residential Structure" at bounding box center [339, 289] width 11 height 11
radio input "true"
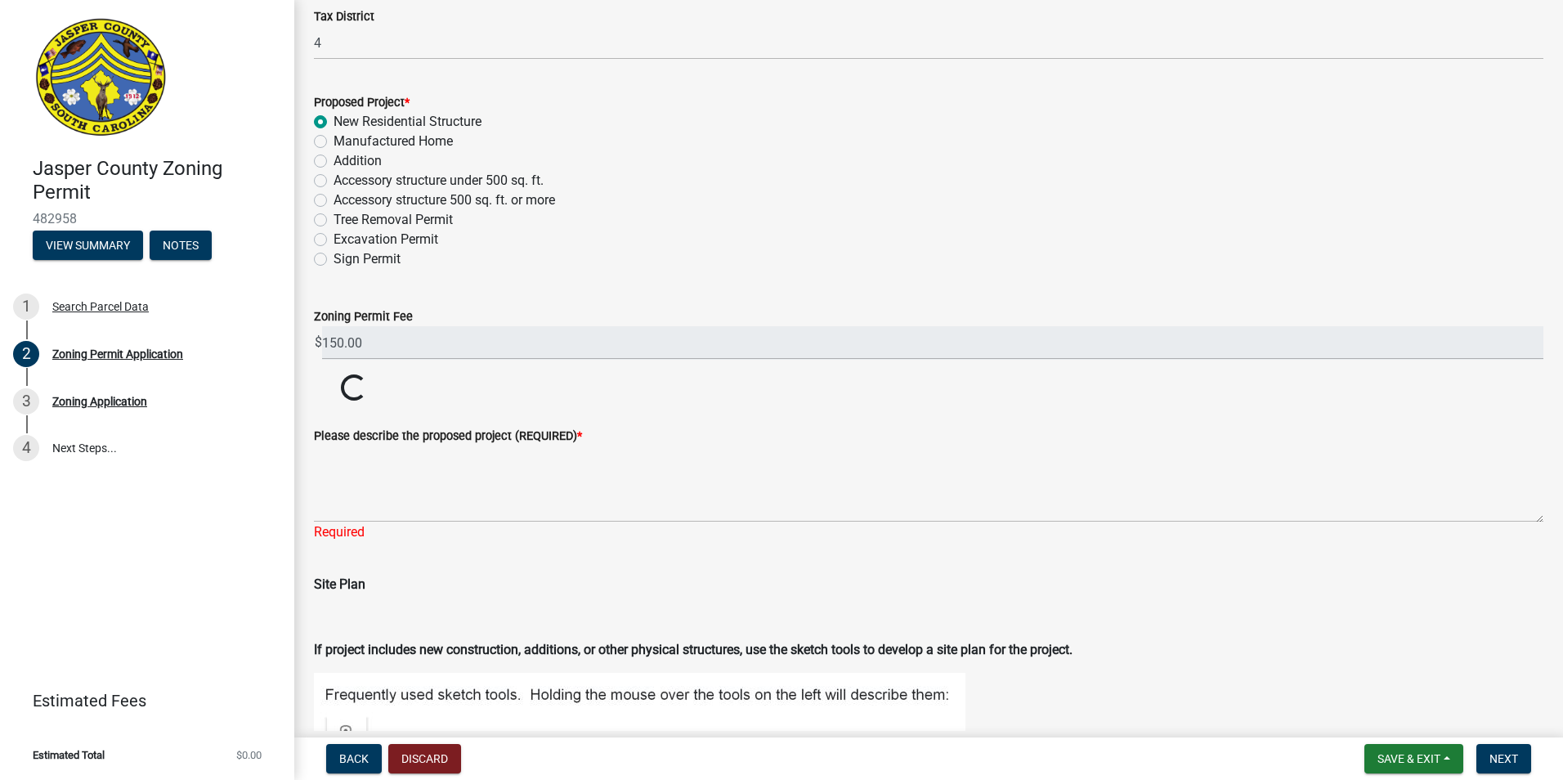
scroll to position [1486, 0]
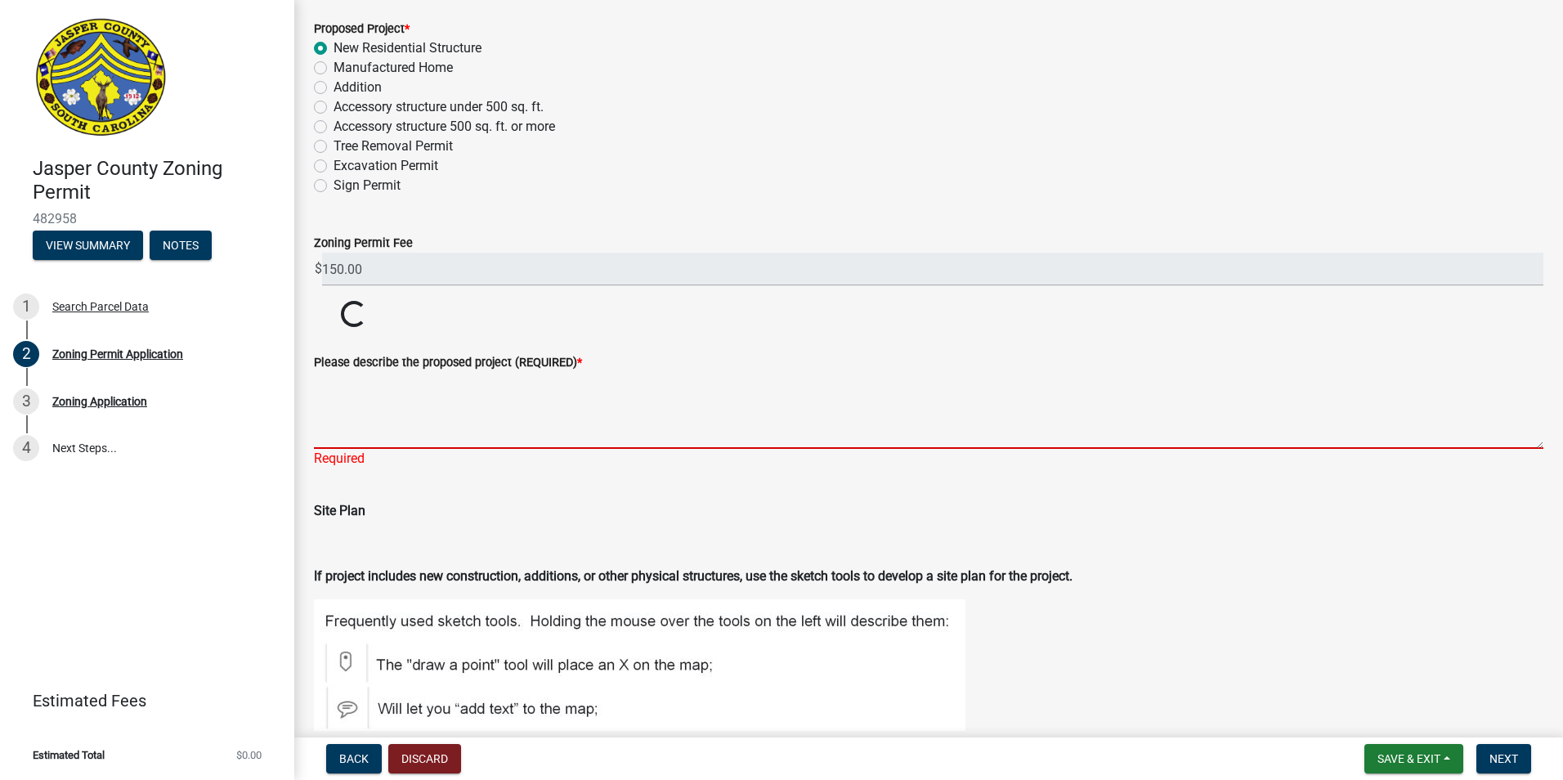
click at [378, 418] on textarea "Please describe the proposed project (REQUIRED) *" at bounding box center [928, 410] width 1229 height 77
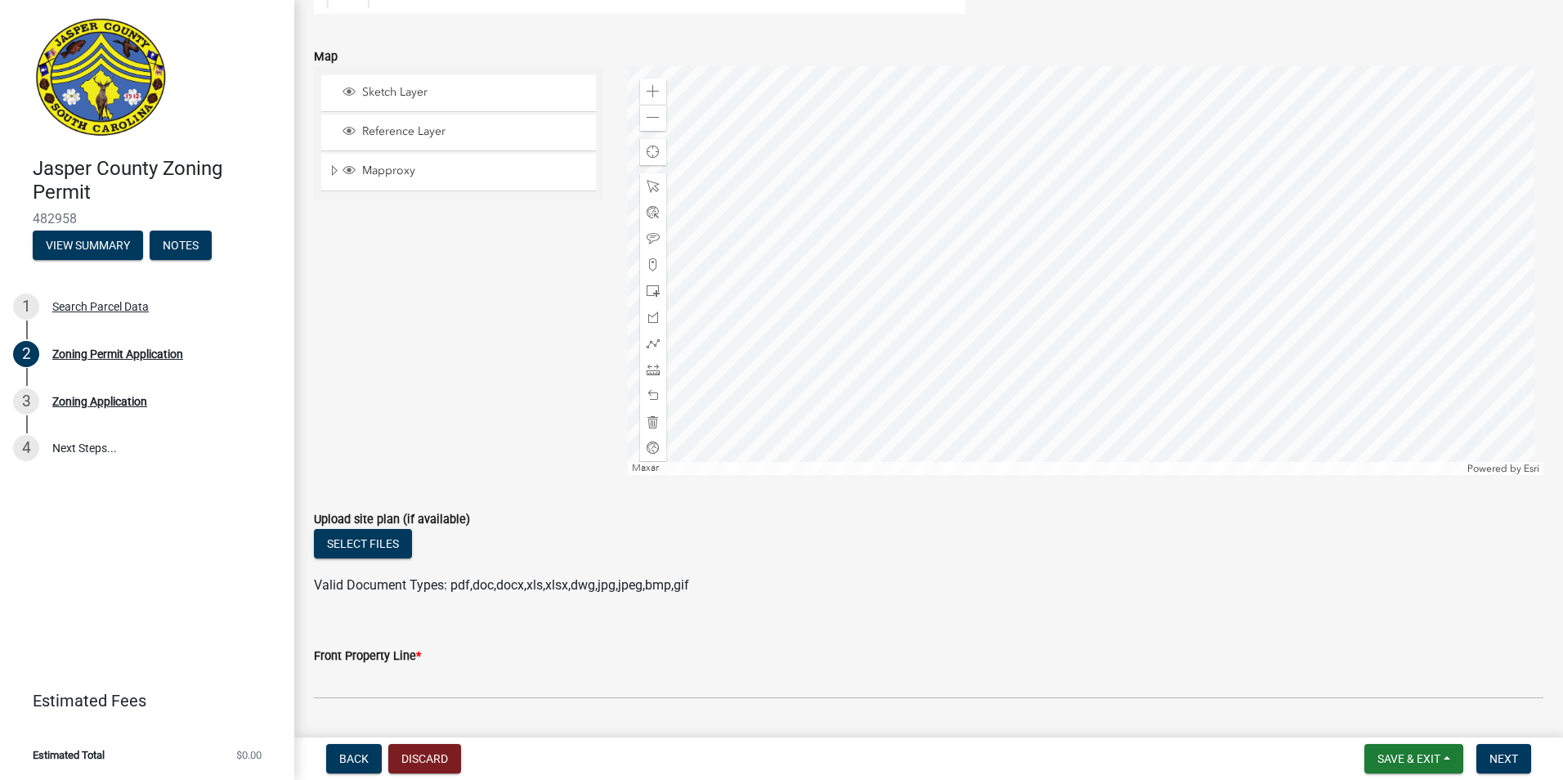
scroll to position [2304, 0]
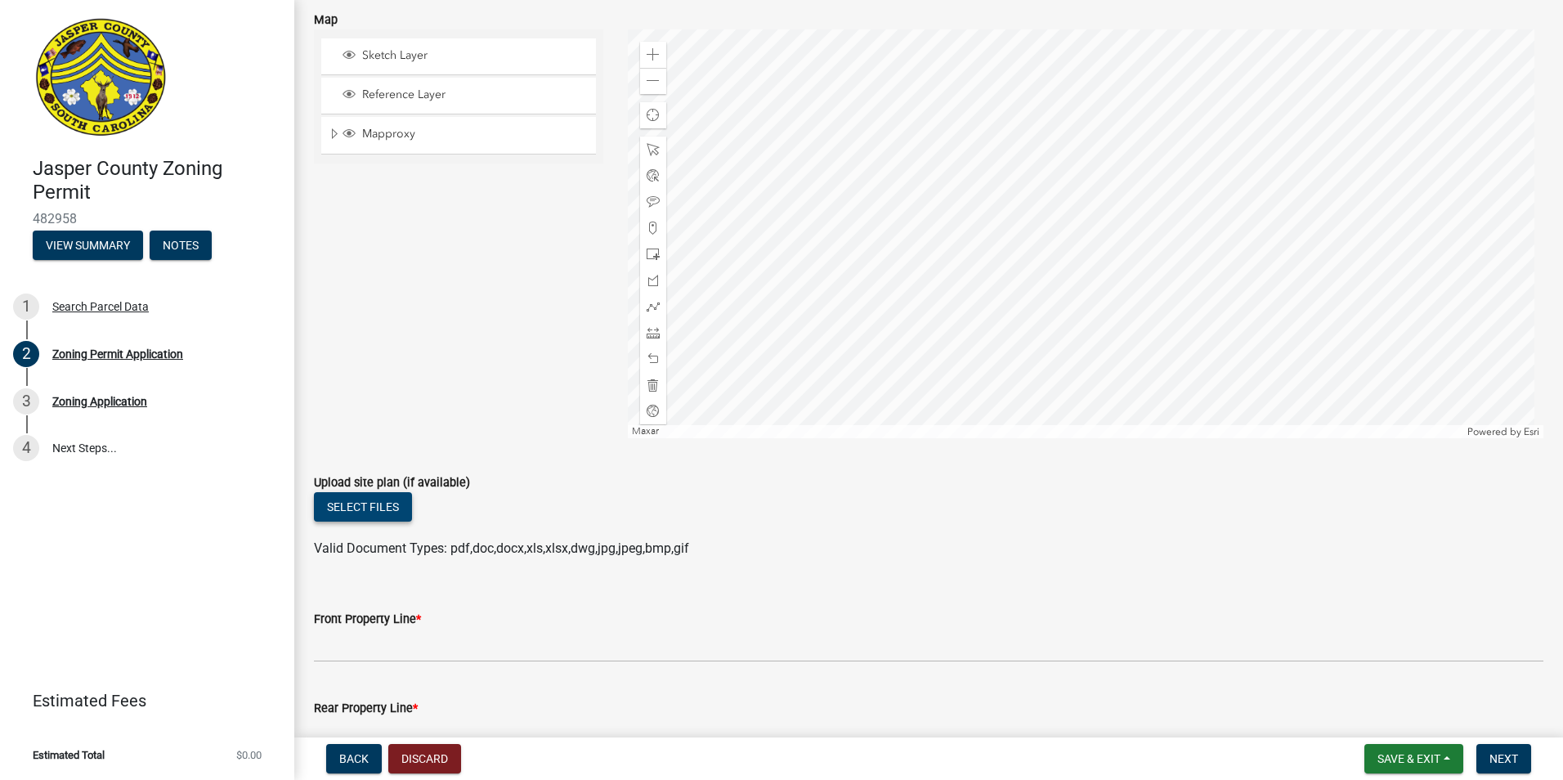
type textarea "Construction of a residential home"
click at [350, 507] on button "Select files" at bounding box center [363, 506] width 98 height 29
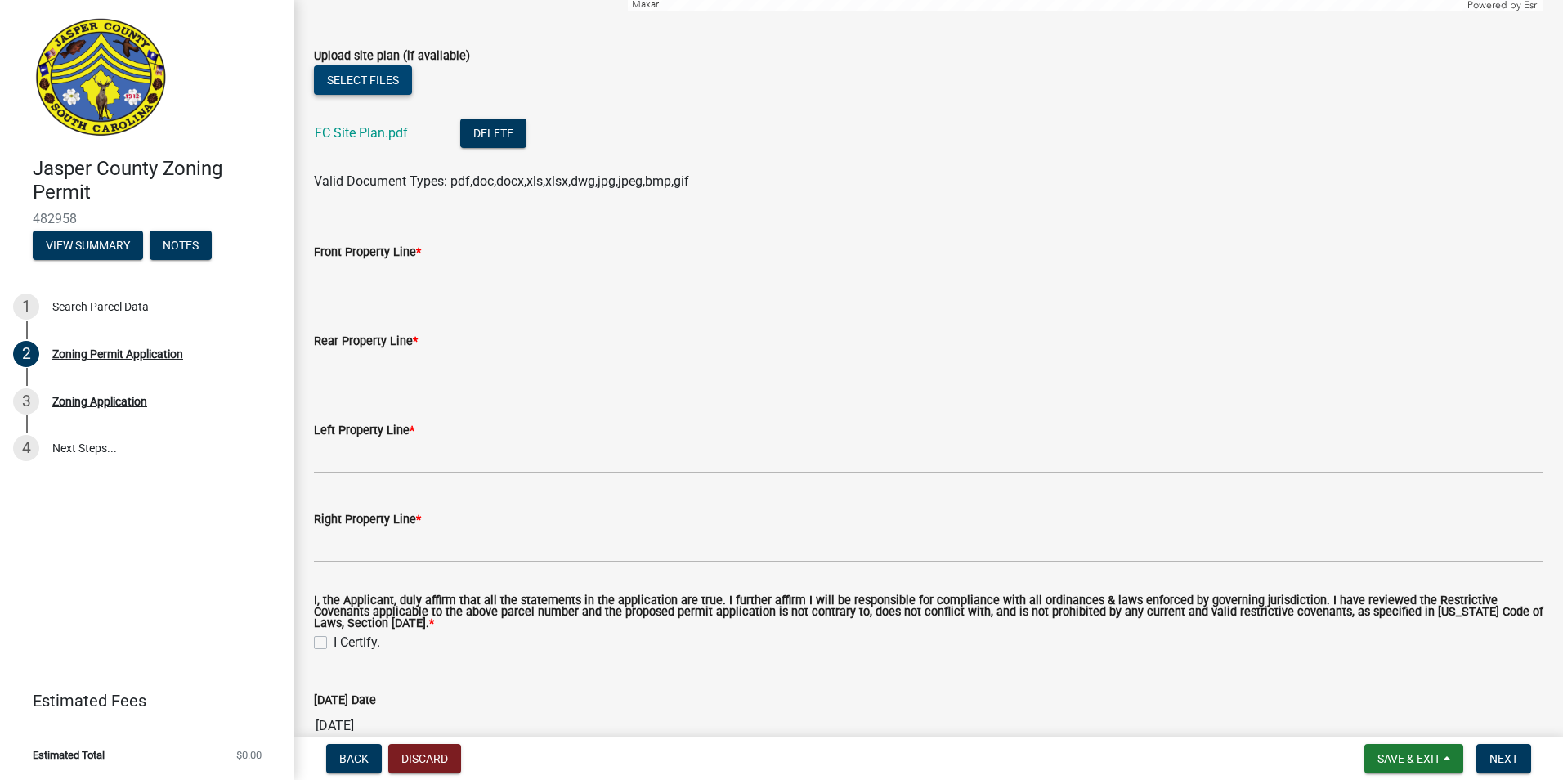
scroll to position [2693, 0]
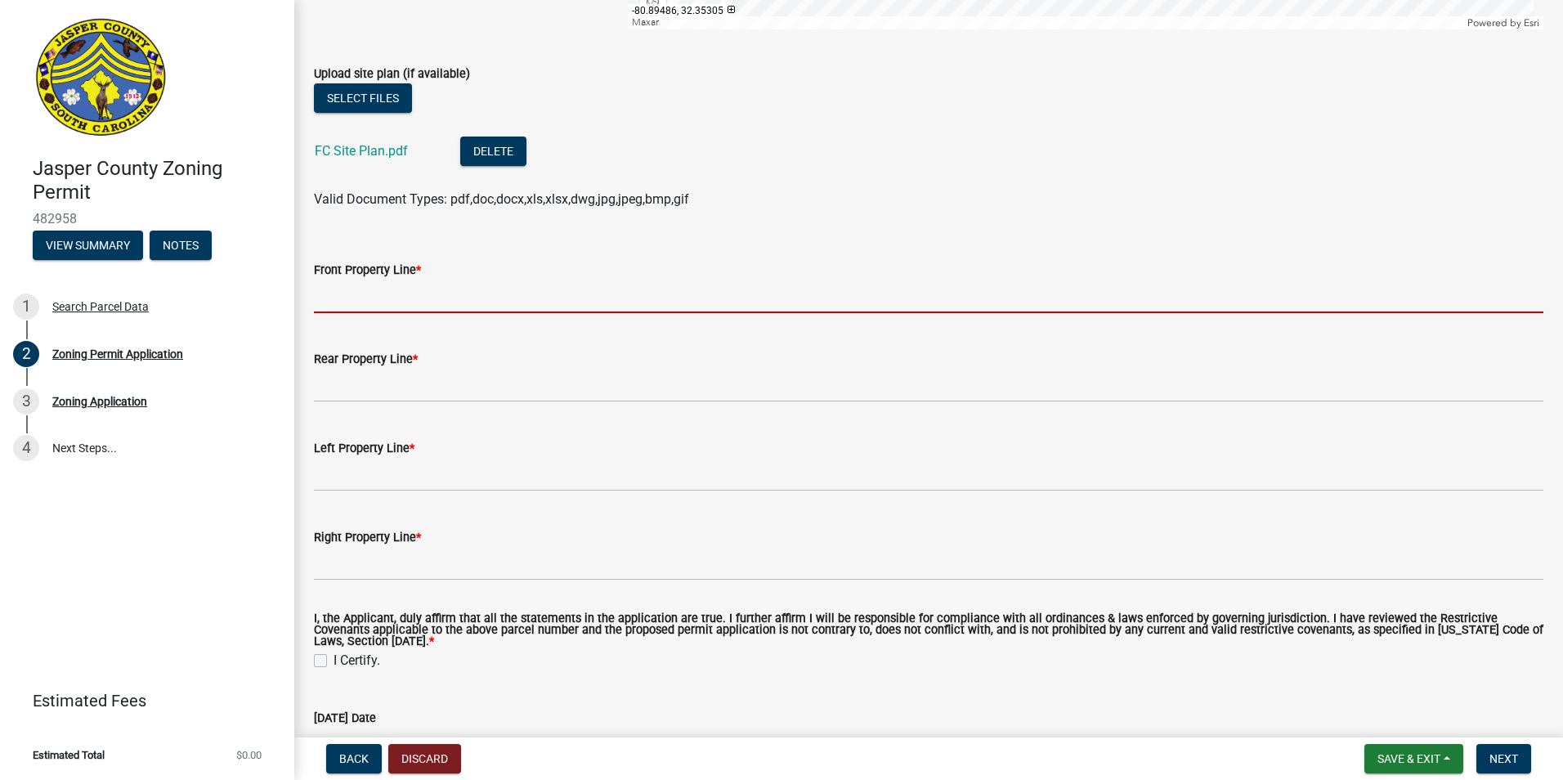
click at [470, 295] on input "Front Property Line *" at bounding box center [928, 297] width 1229 height 34
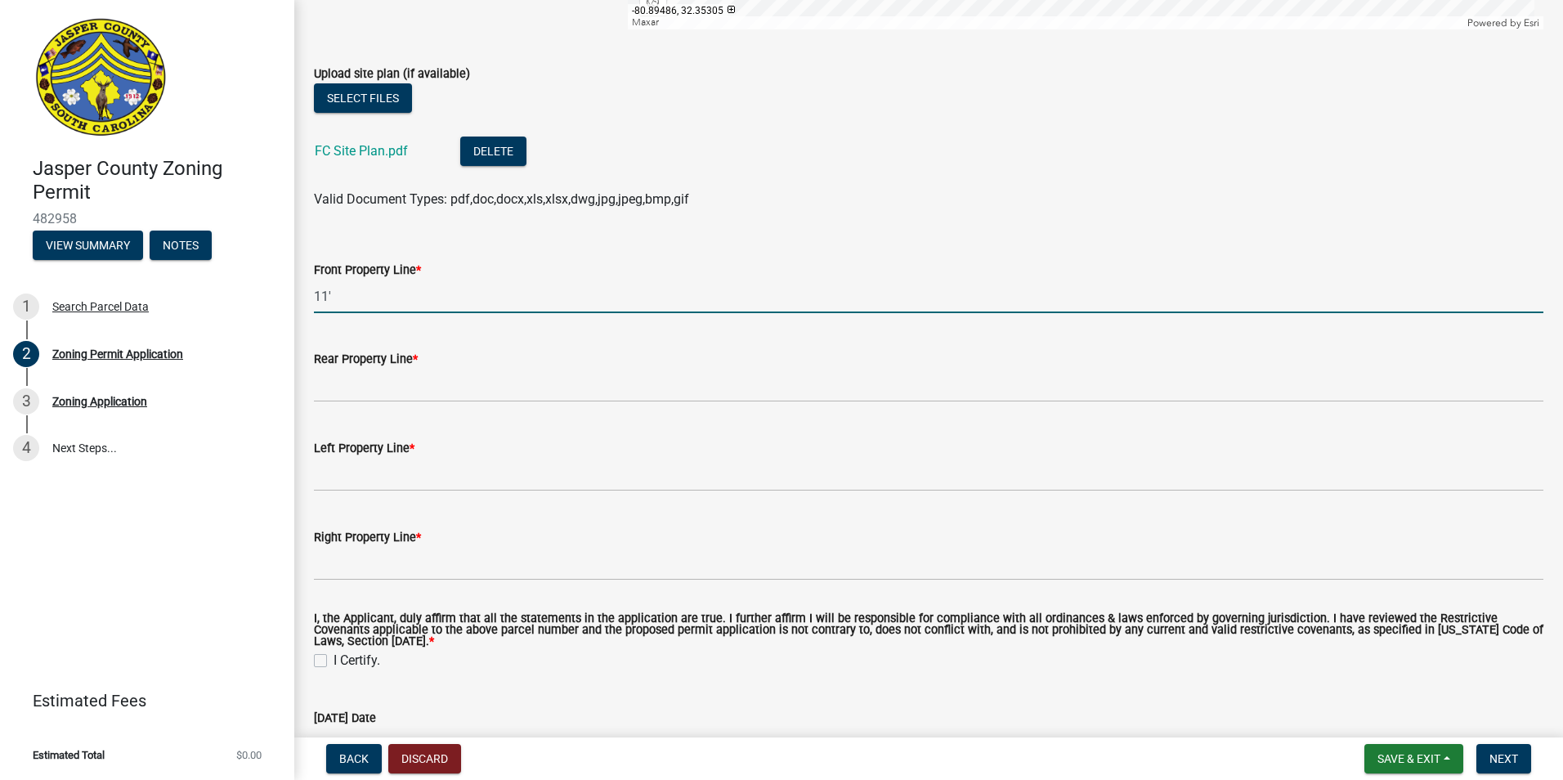
type input "11'"
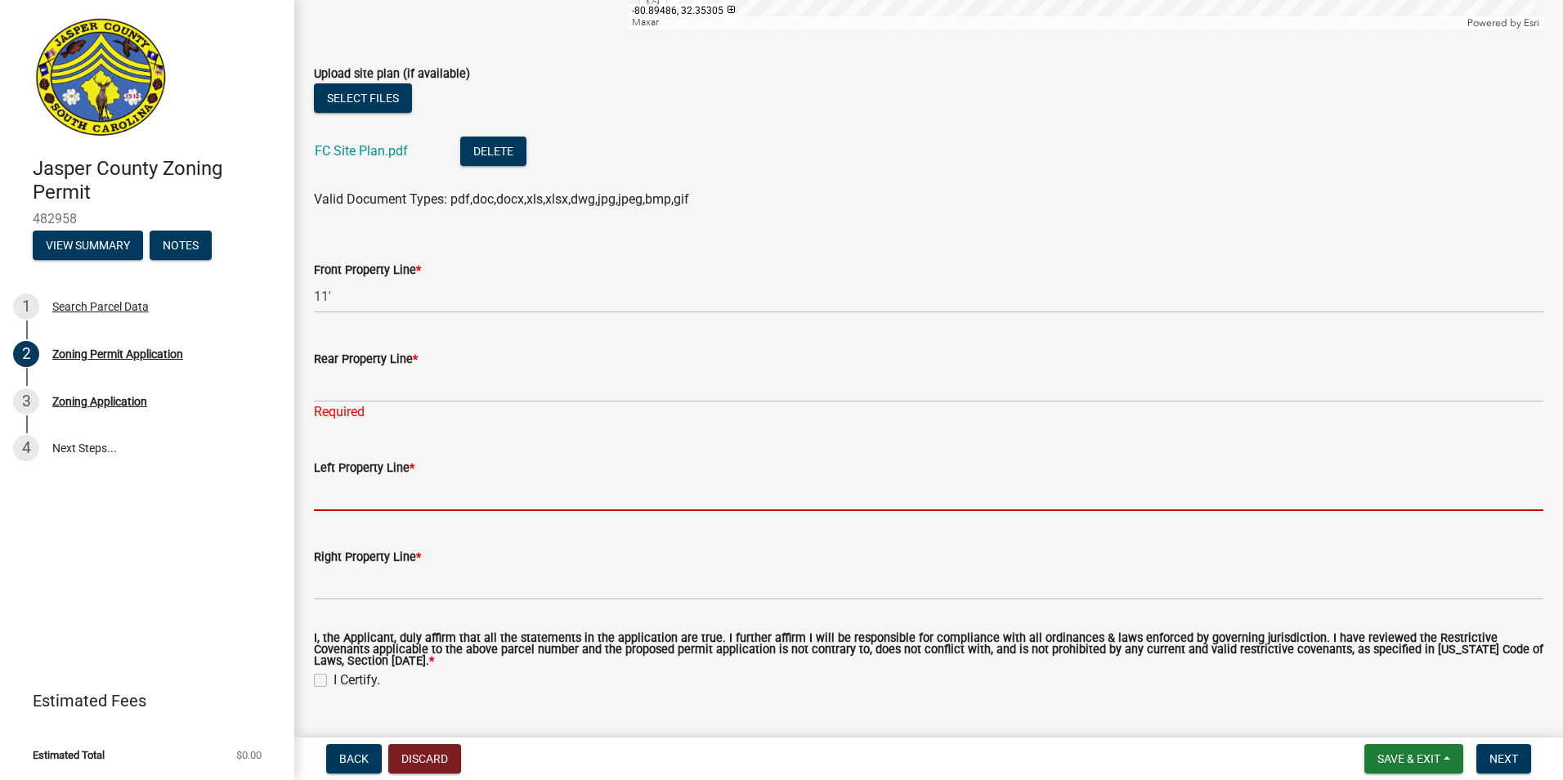
click at [412, 492] on input "Left Property Line *" at bounding box center [928, 494] width 1229 height 34
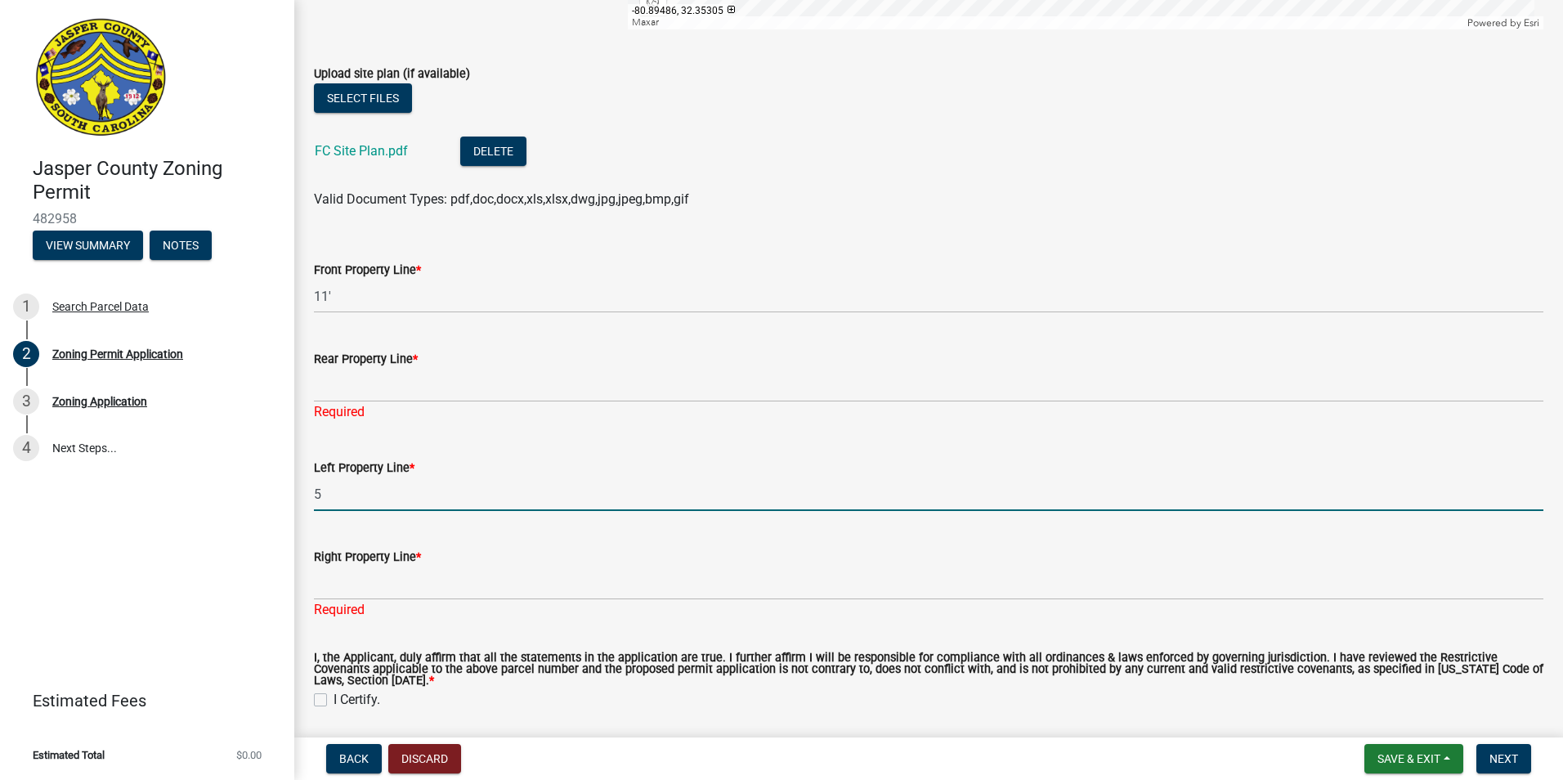
click at [412, 486] on input "5" at bounding box center [928, 494] width 1229 height 34
type input "5'"
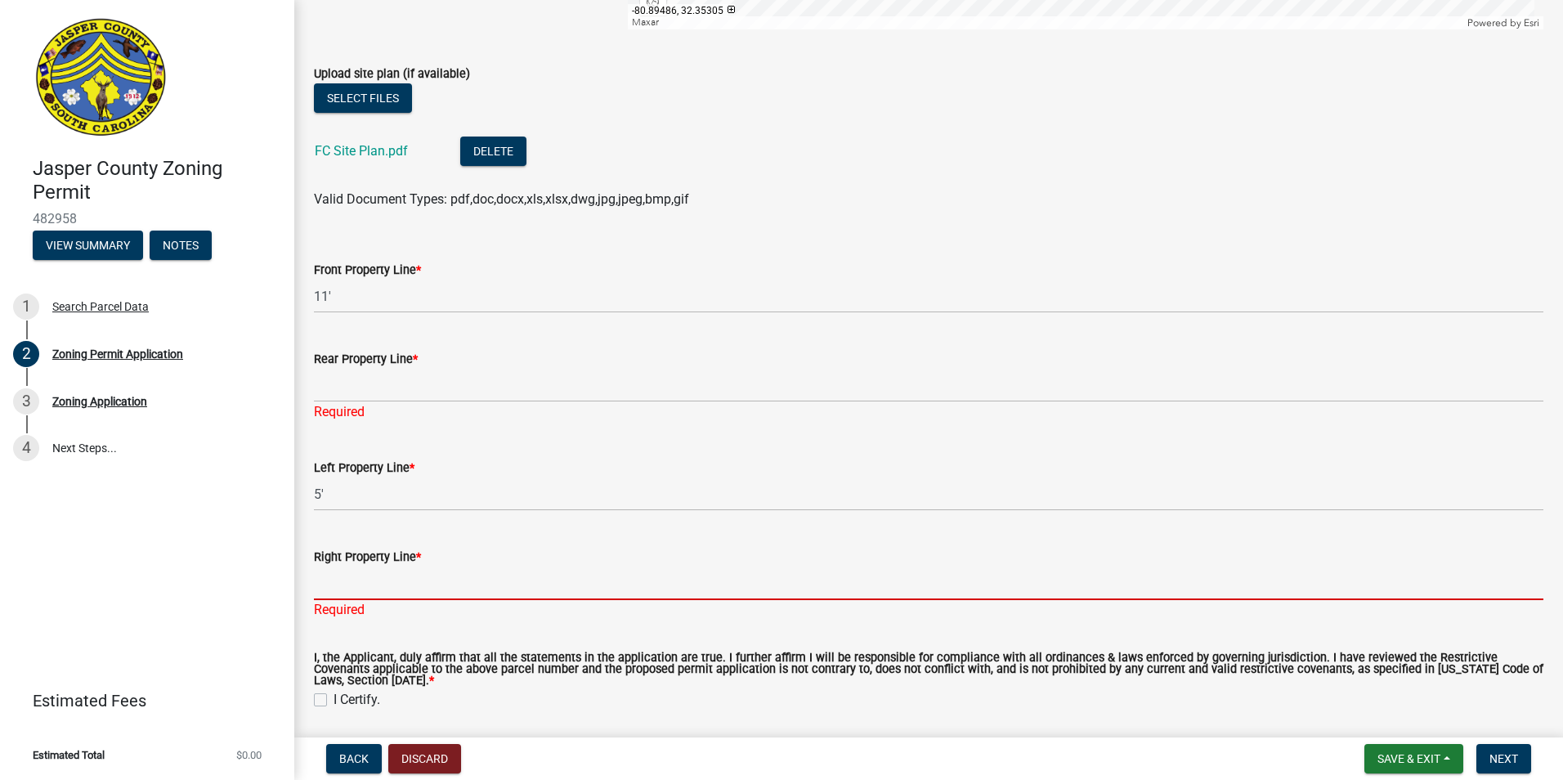
type input "6"
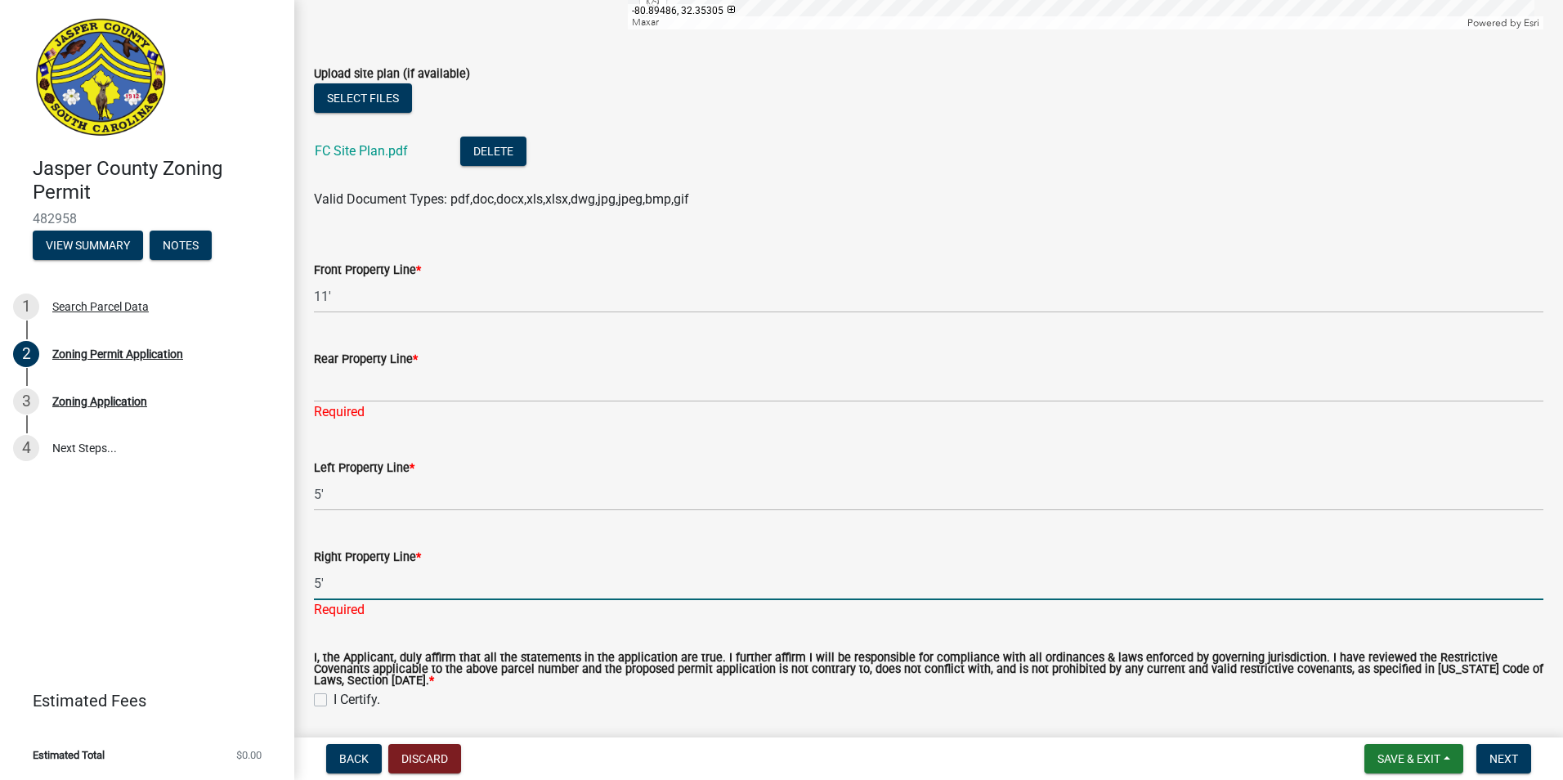
type input "5'"
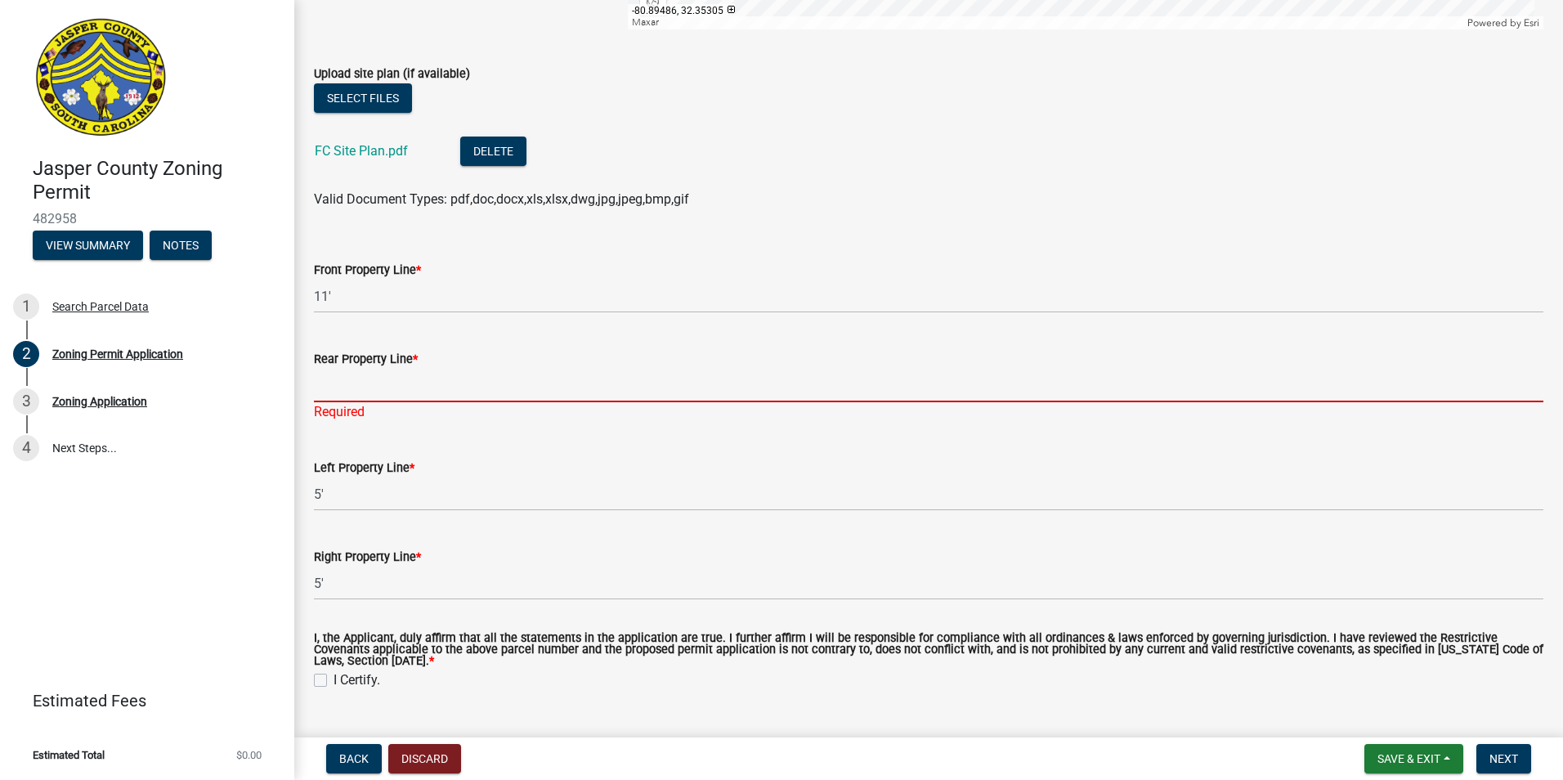
click at [373, 390] on input "Rear Property Line *" at bounding box center [928, 386] width 1229 height 34
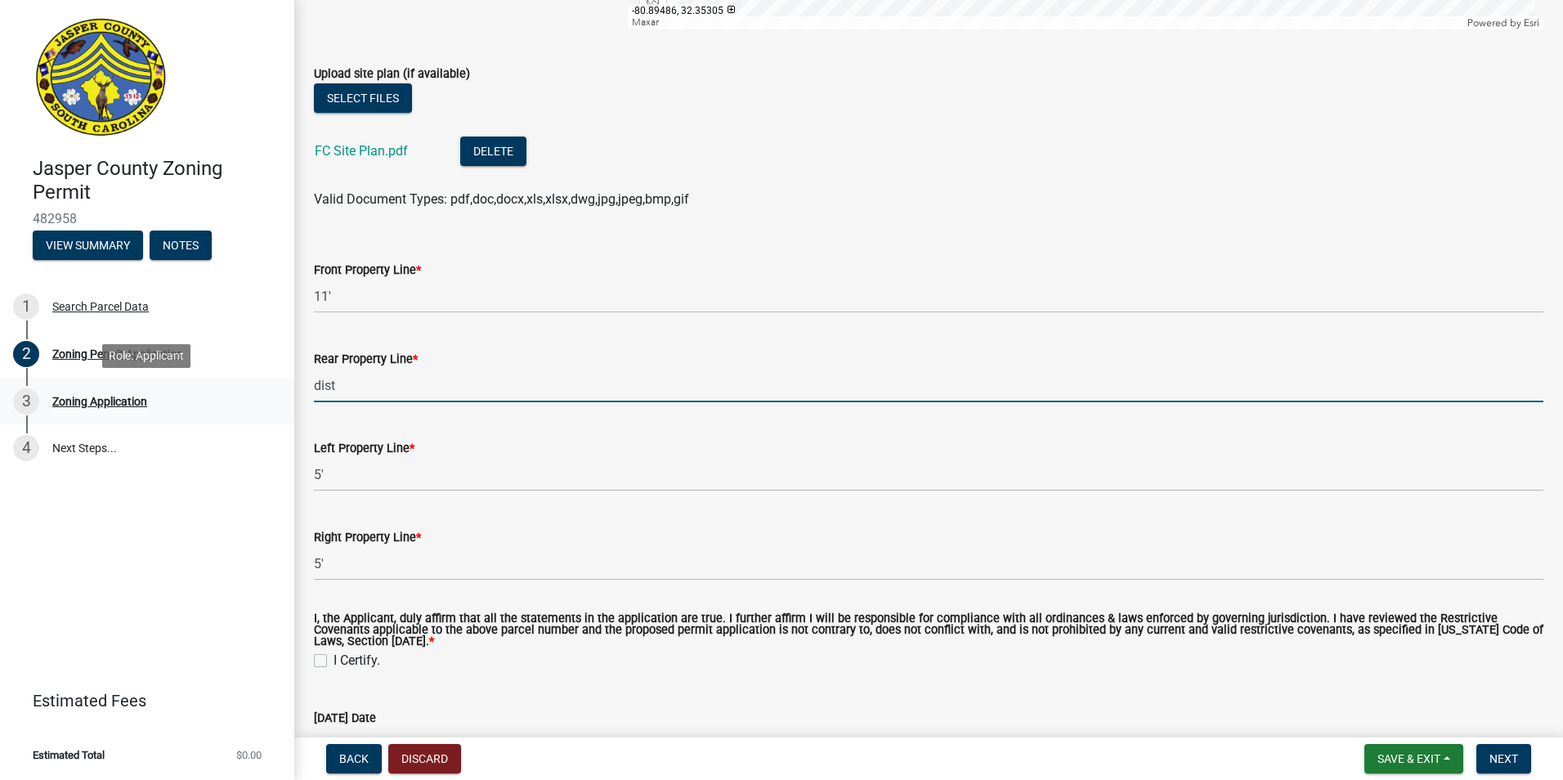
drag, startPoint x: 361, startPoint y: 380, endPoint x: 235, endPoint y: 404, distance: 127.3
click at [235, 404] on div "Jasper County Zoning Permit 482958 View Summary Notes 1 Search Parcel Data 2 Zo…" at bounding box center [781, 390] width 1563 height 780
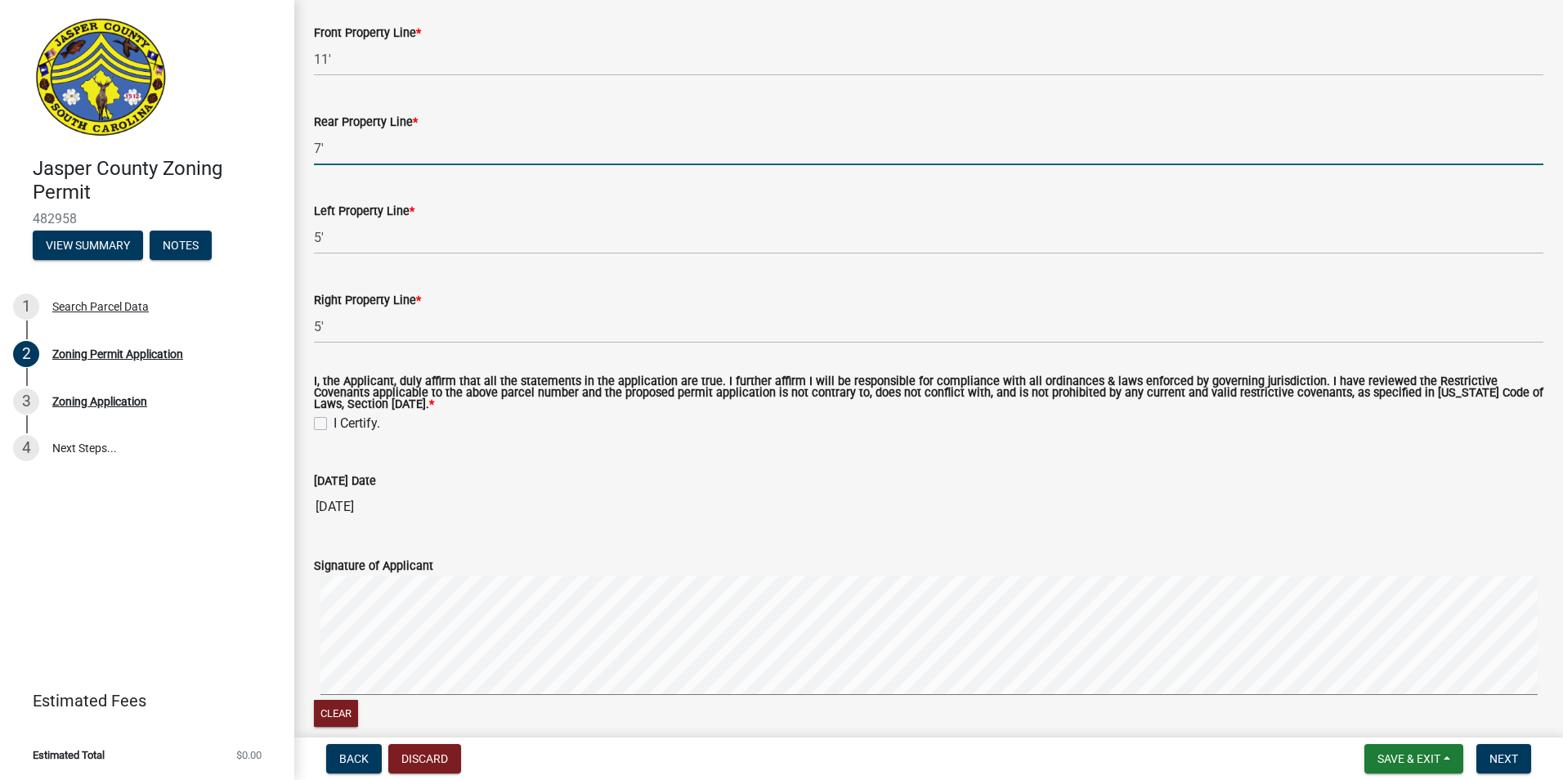
scroll to position [2938, 0]
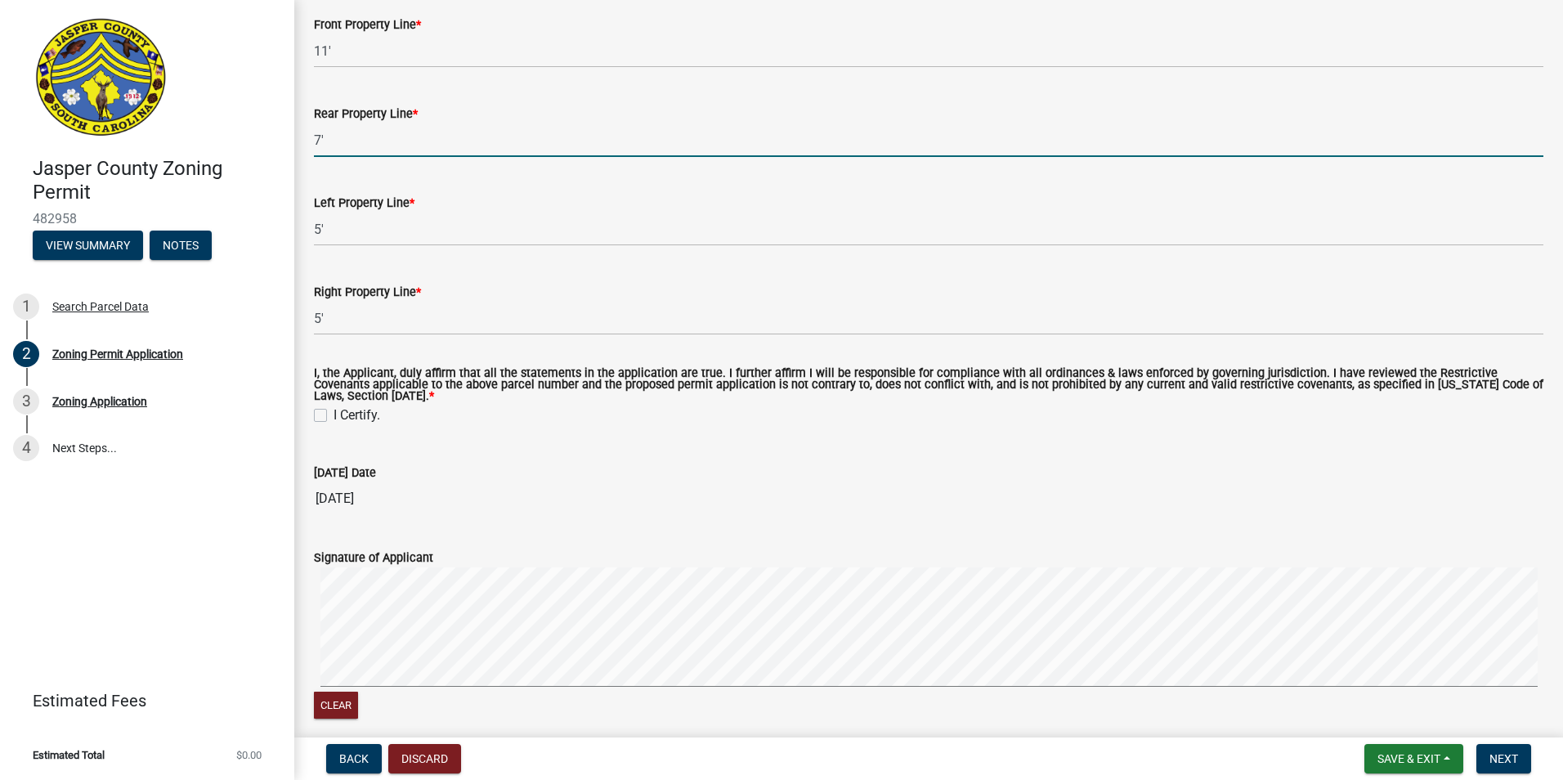
type input "7'"
click at [334, 419] on label "I Certify." at bounding box center [357, 415] width 47 height 20
click at [334, 416] on input "I Certify." at bounding box center [339, 410] width 11 height 11
checkbox input "true"
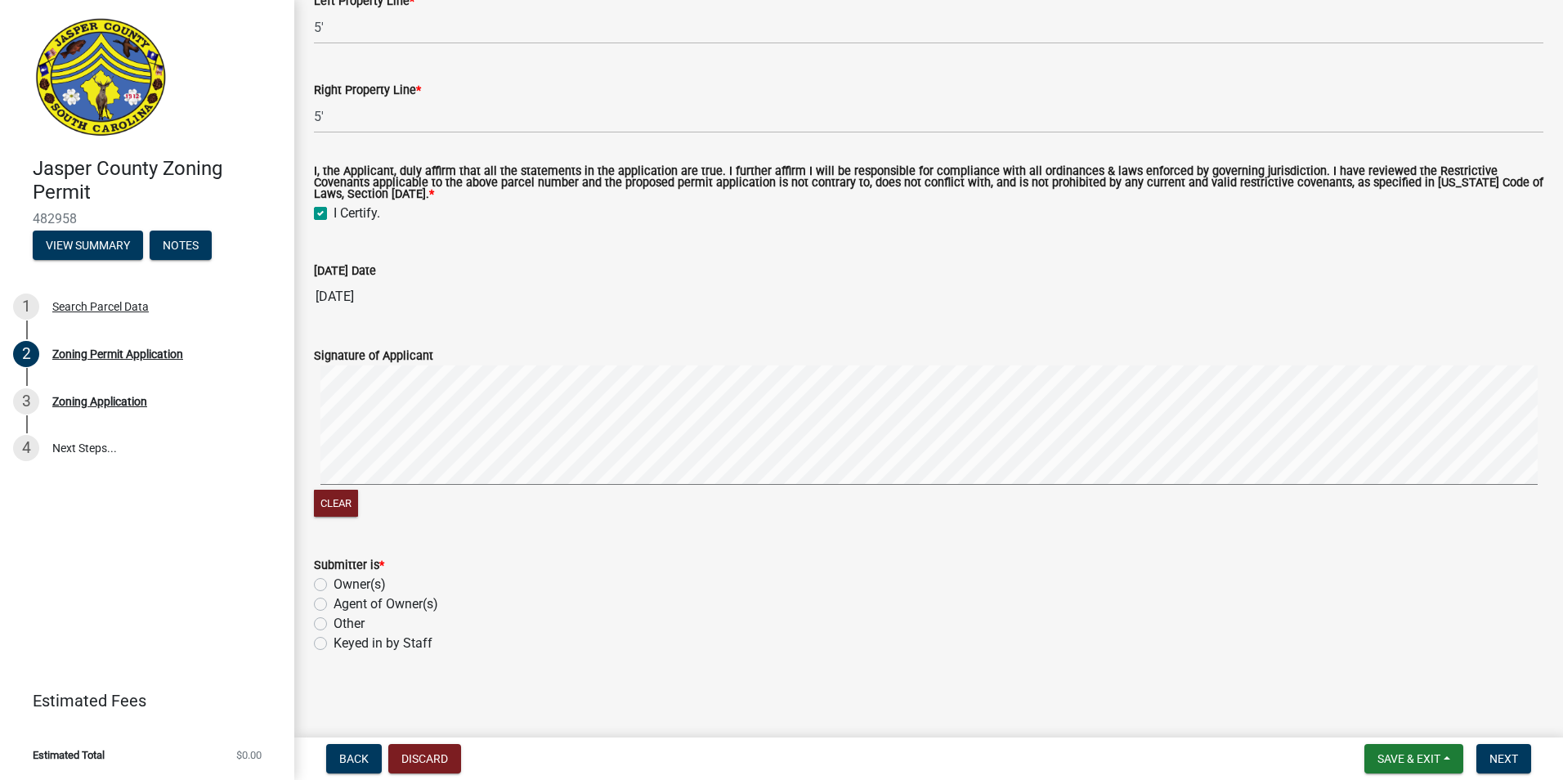
scroll to position [3142, 0]
click at [334, 600] on label "Agent of Owner(s)" at bounding box center [386, 603] width 105 height 20
click at [334, 600] on input "Agent of Owner(s)" at bounding box center [339, 598] width 11 height 11
radio input "true"
click at [334, 584] on label "Owner(s)" at bounding box center [360, 584] width 52 height 20
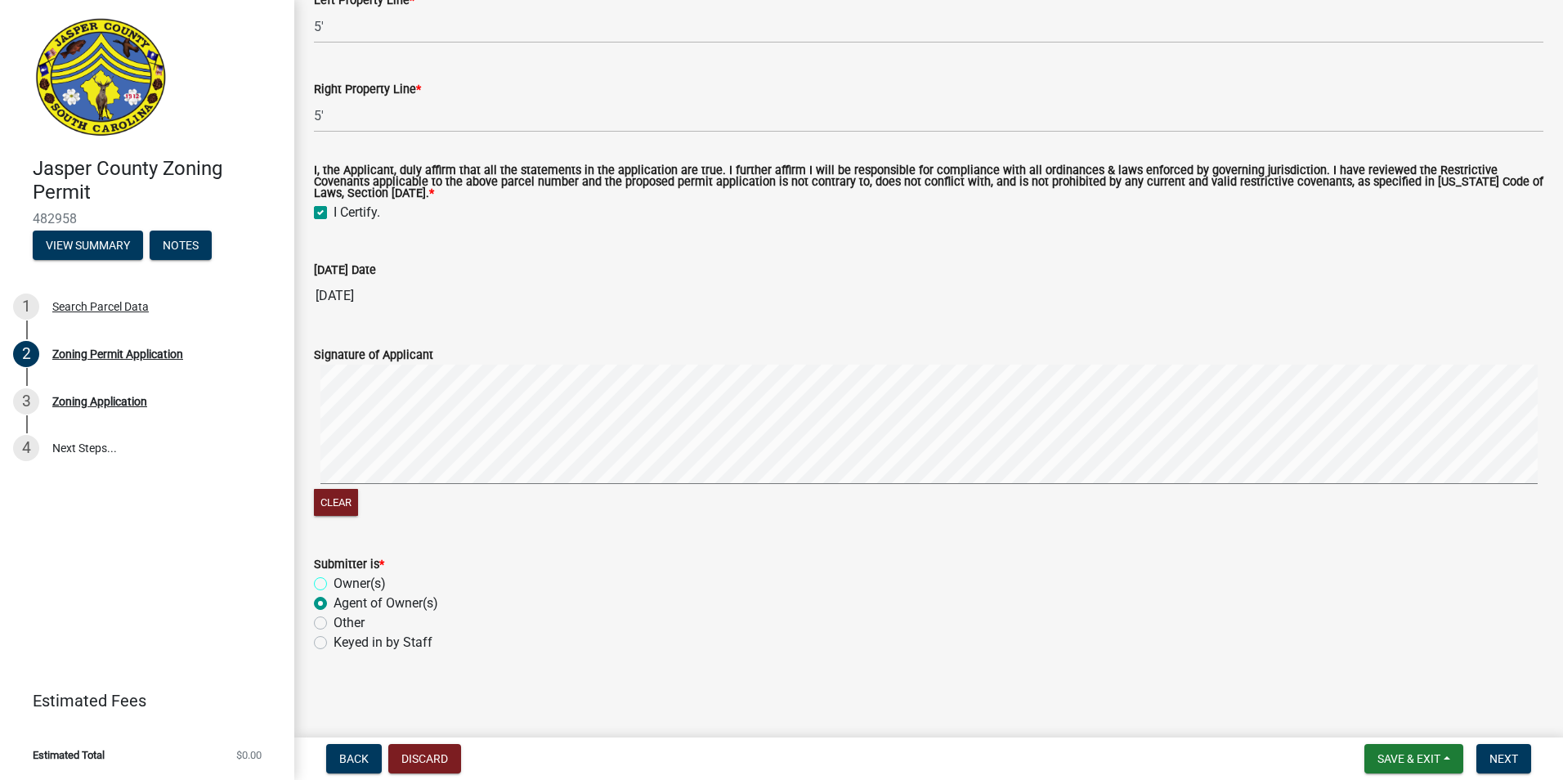
click at [334, 584] on input "Owner(s)" at bounding box center [339, 579] width 11 height 11
radio input "true"
click at [1498, 760] on span "Next" at bounding box center [1503, 758] width 29 height 13
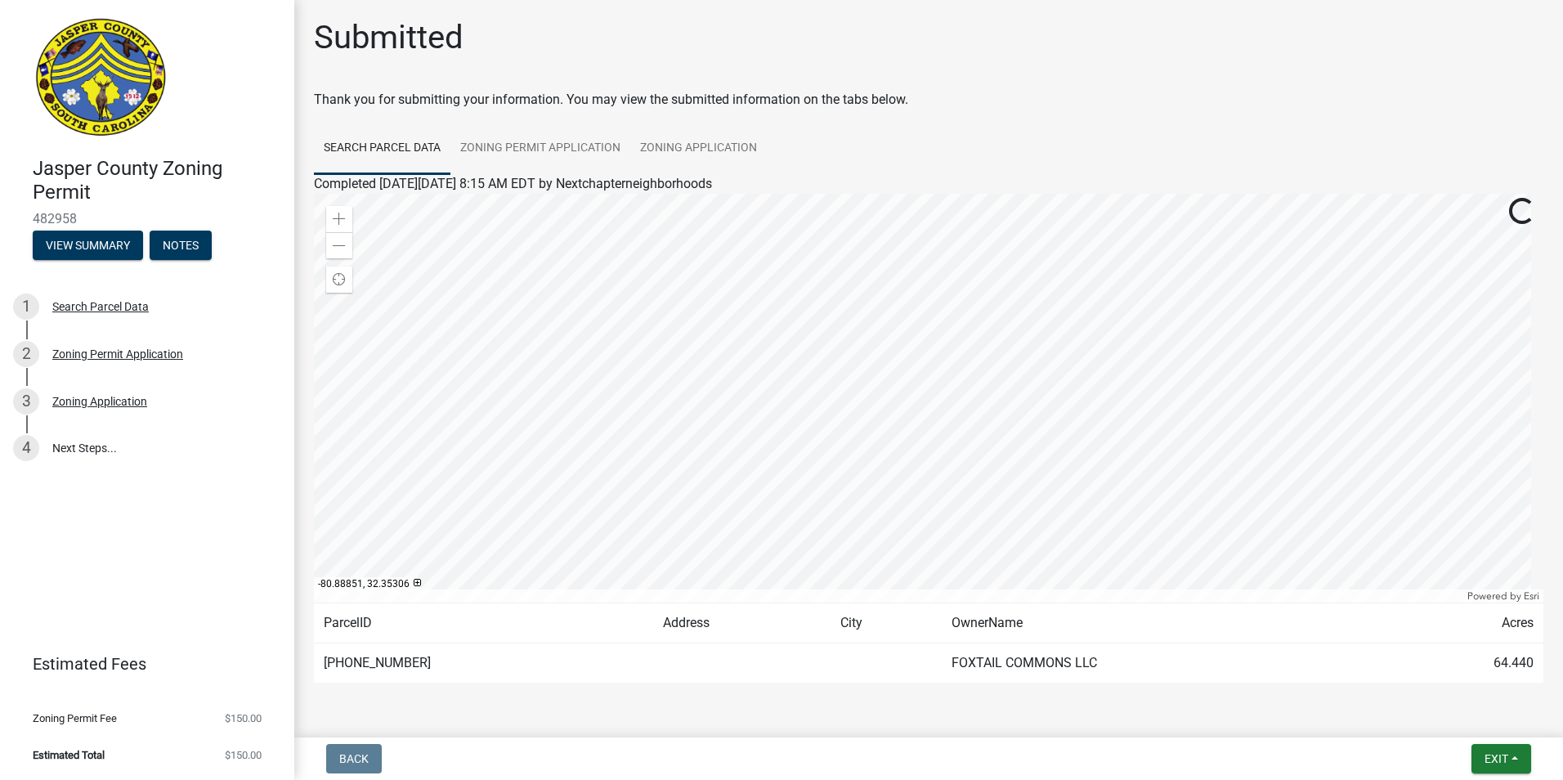
scroll to position [0, 0]
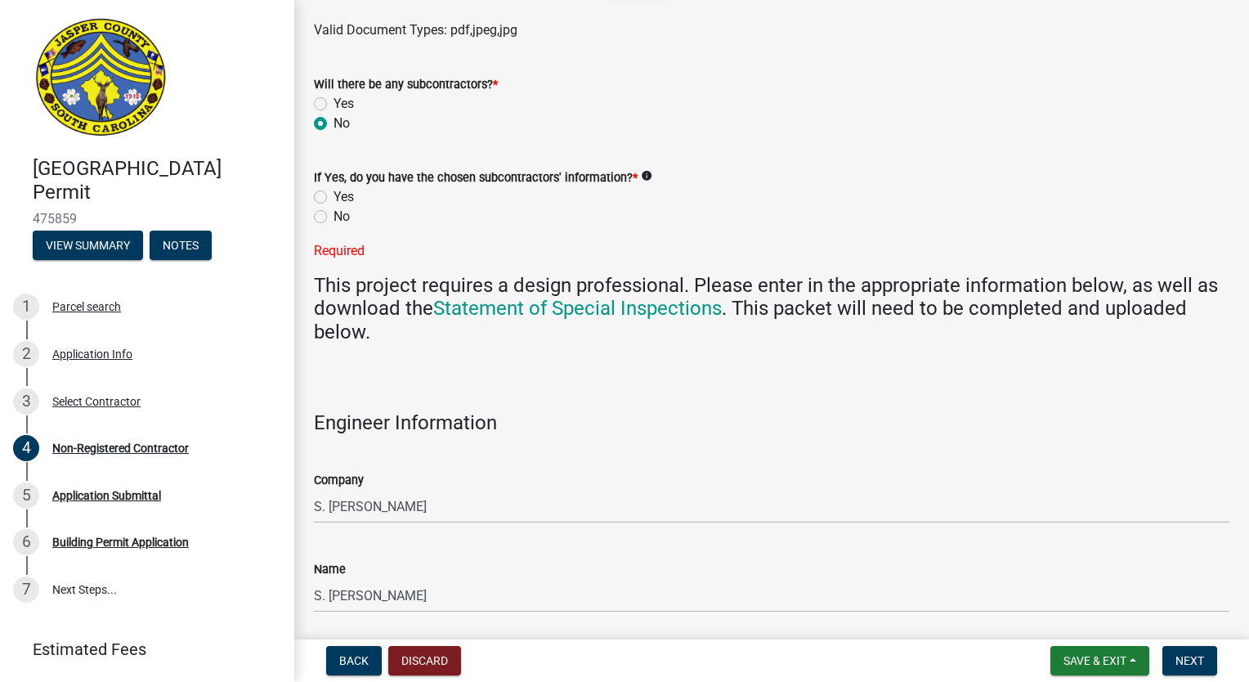
scroll to position [1285, 0]
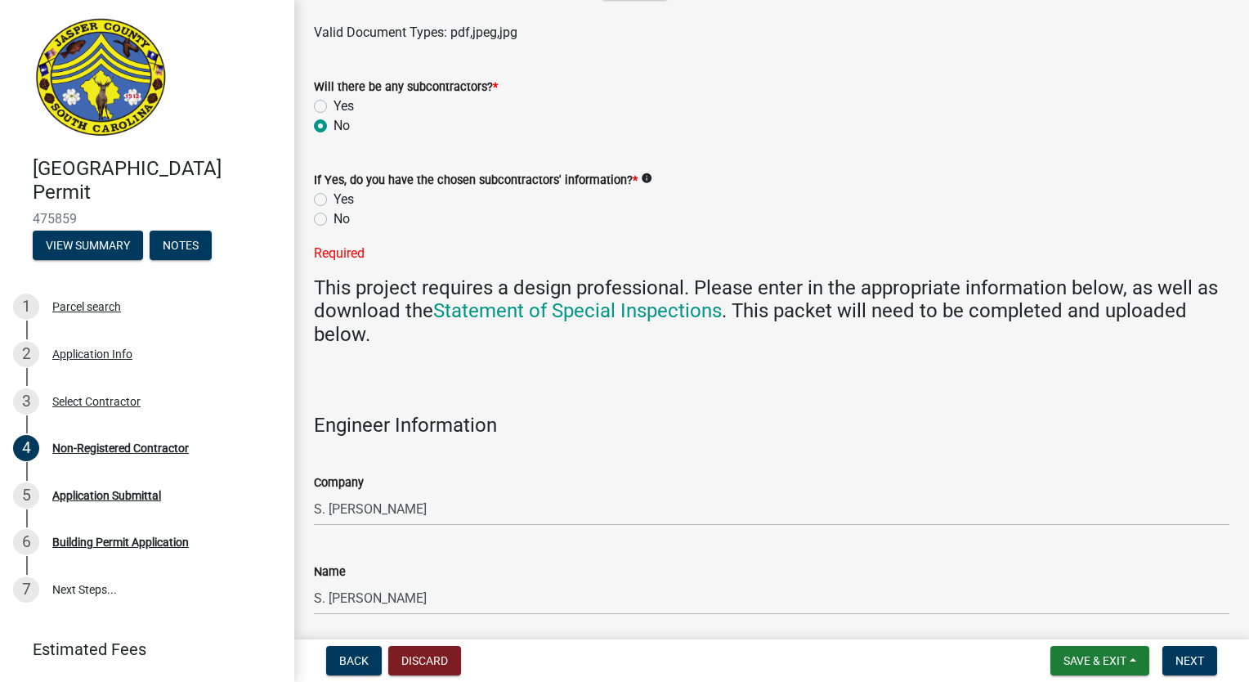
click at [334, 102] on label "Yes" at bounding box center [344, 106] width 20 height 20
click at [334, 102] on input "Yes" at bounding box center [339, 101] width 11 height 11
radio input "true"
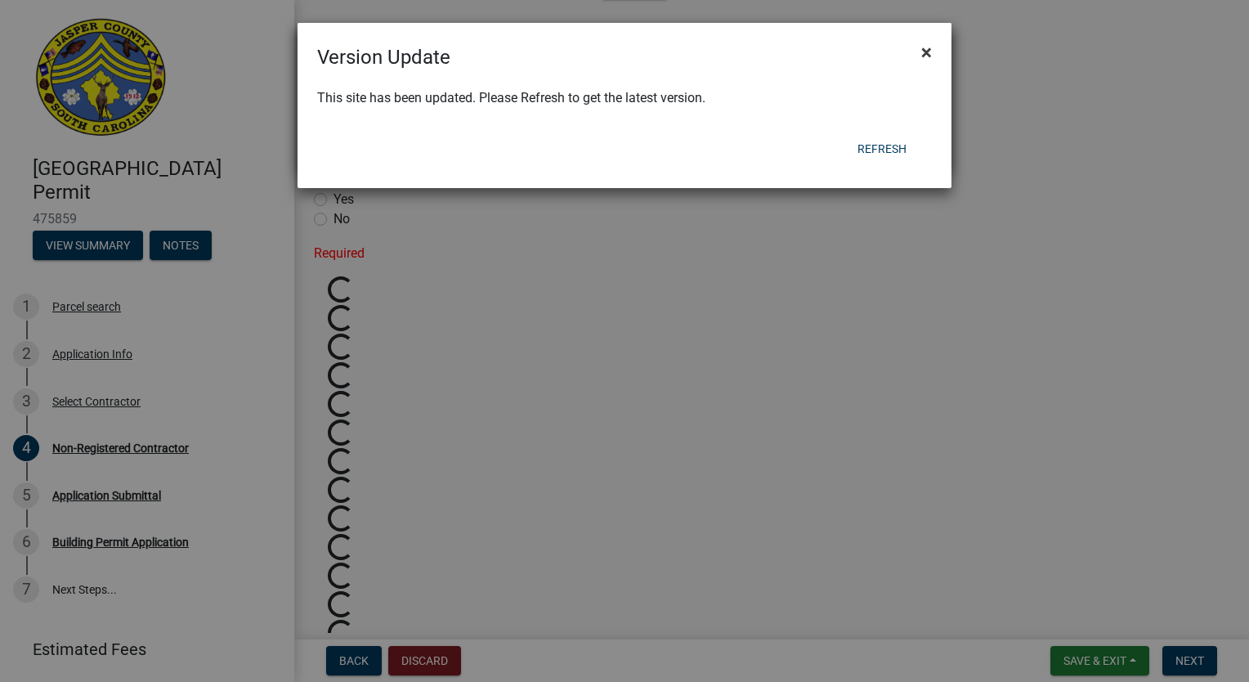
click at [930, 51] on span "×" at bounding box center [926, 52] width 11 height 23
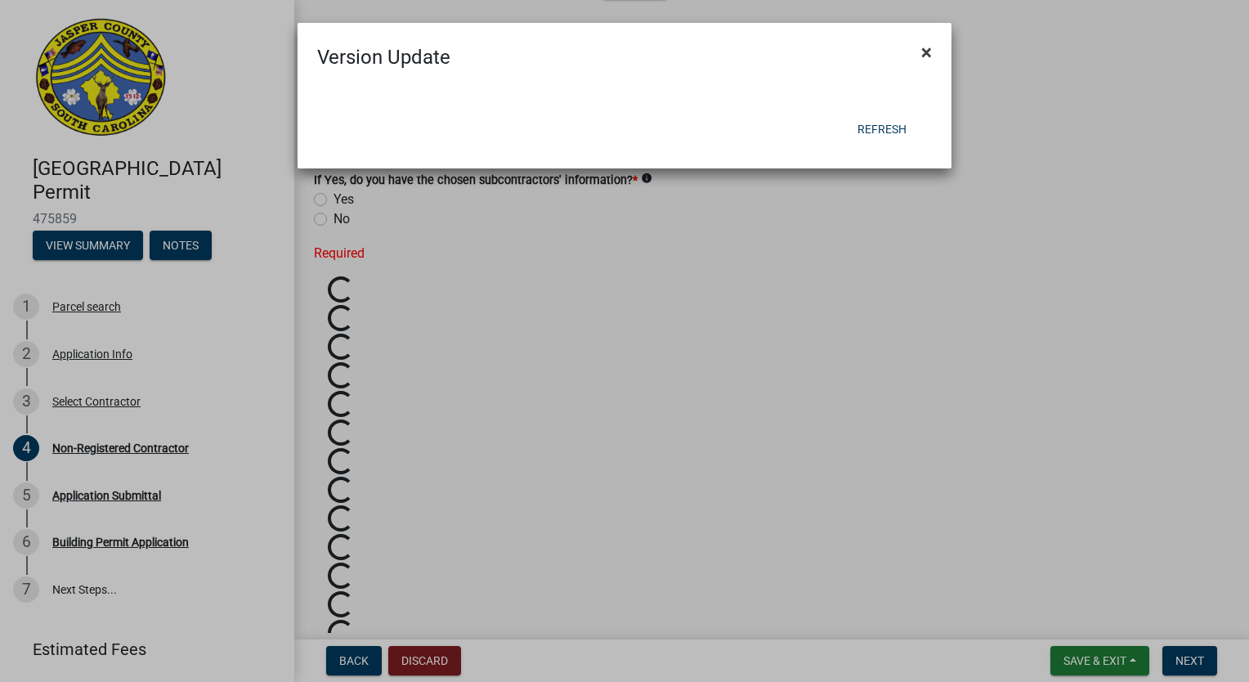
click at [930, 51] on span "×" at bounding box center [926, 52] width 11 height 23
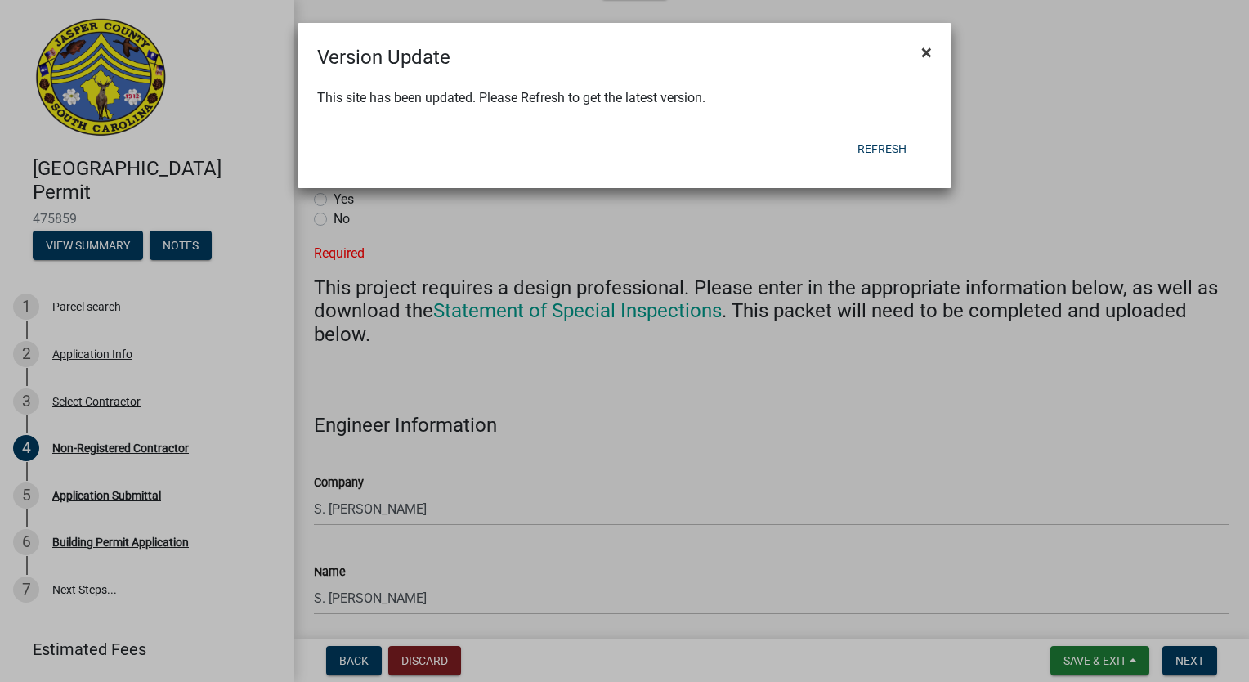
click at [920, 41] on button "×" at bounding box center [926, 52] width 37 height 46
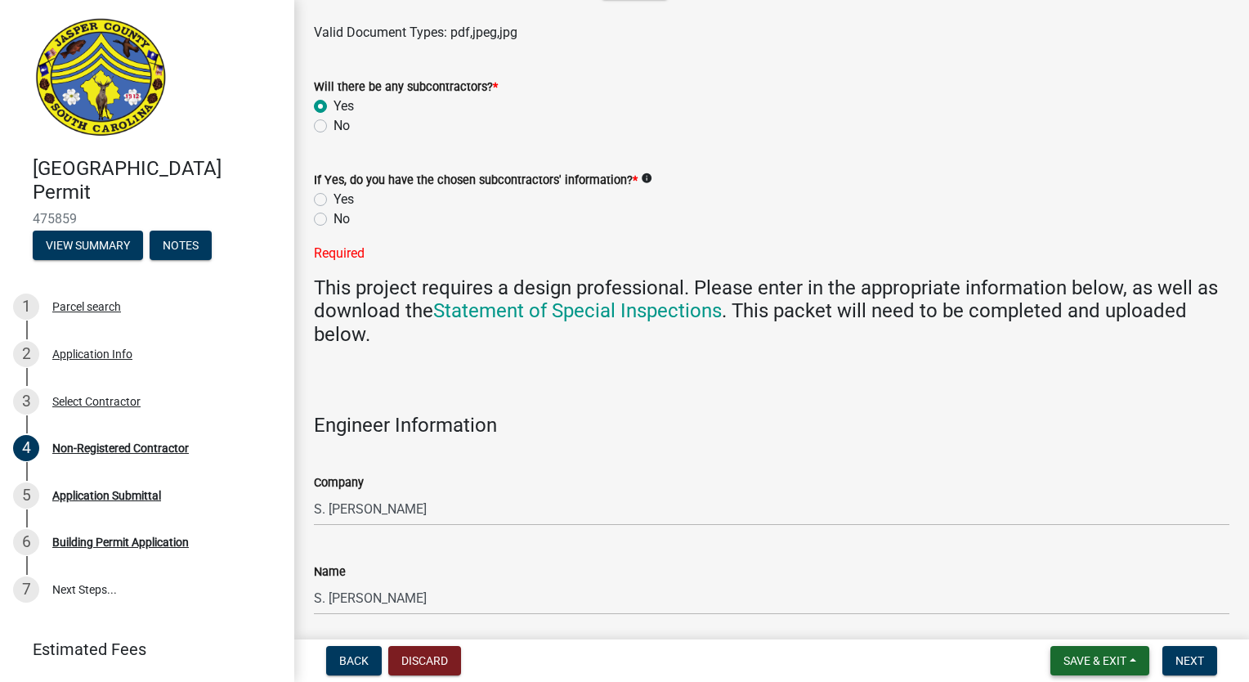
click at [1107, 654] on span "Save & Exit" at bounding box center [1095, 660] width 63 height 13
click at [1056, 580] on button "Save" at bounding box center [1084, 578] width 131 height 39
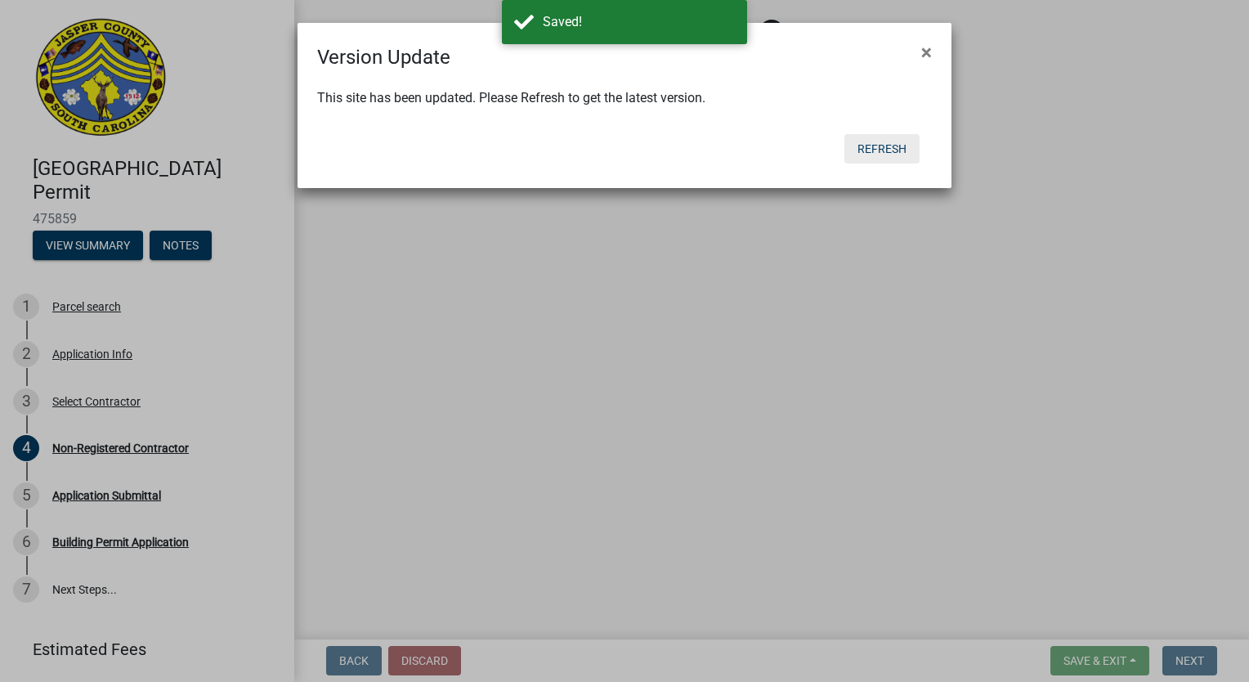
click at [886, 152] on button "Refresh" at bounding box center [881, 148] width 75 height 29
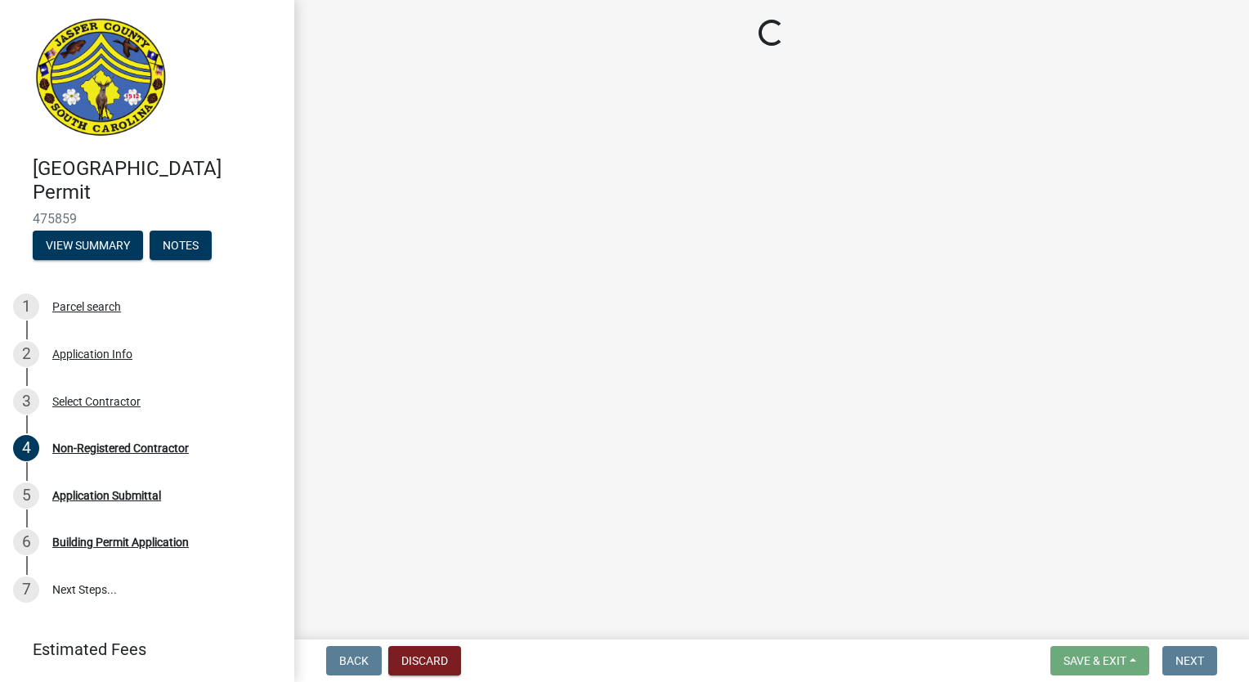
select select "42590599-3c97-479d-b3e9-fbeca9af4fb5"
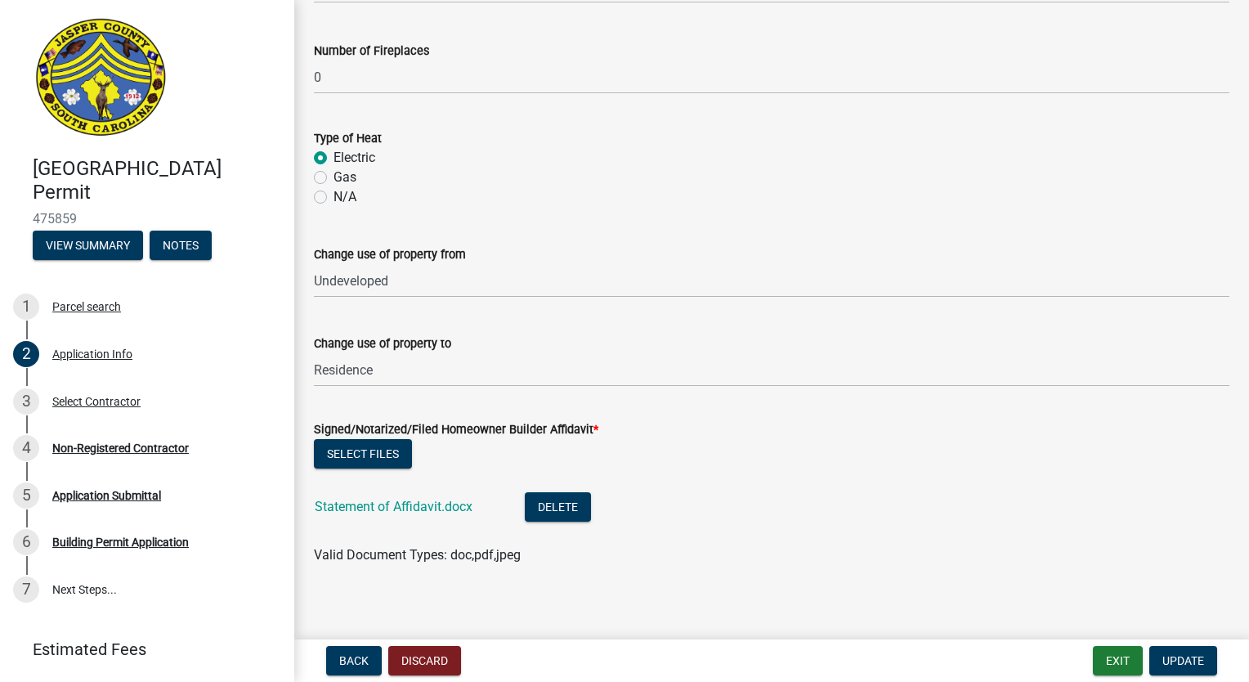
scroll to position [3682, 0]
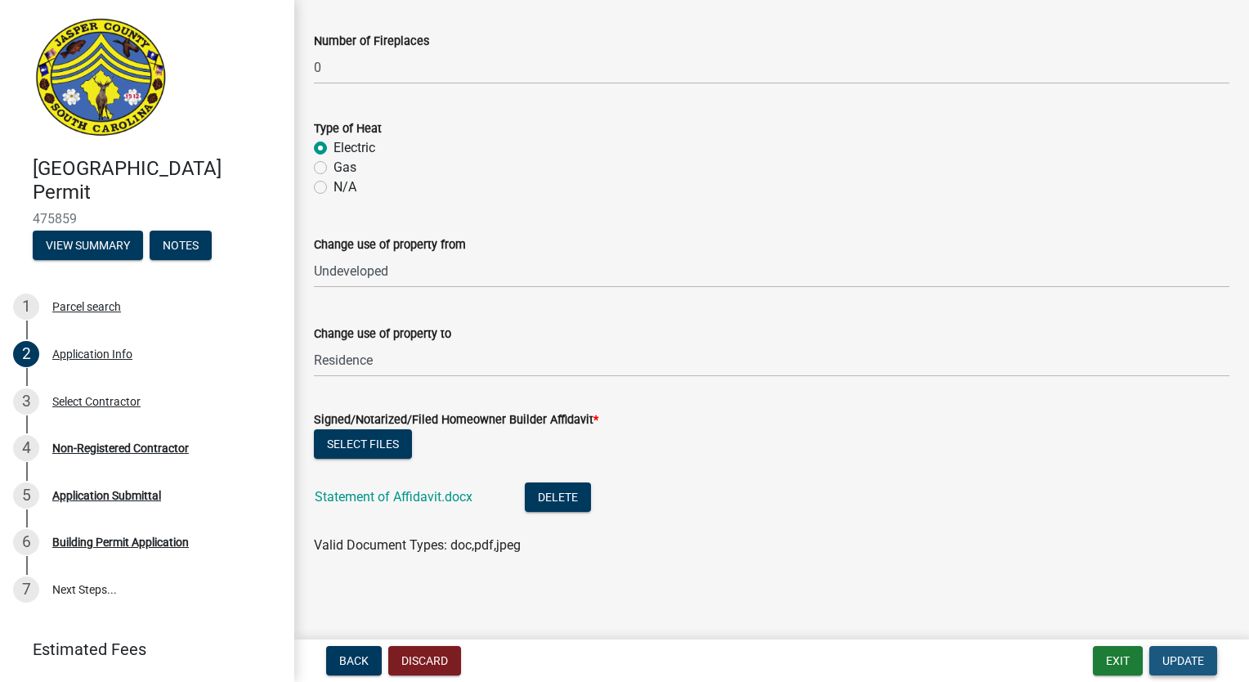
click at [1172, 661] on span "Update" at bounding box center [1183, 660] width 42 height 13
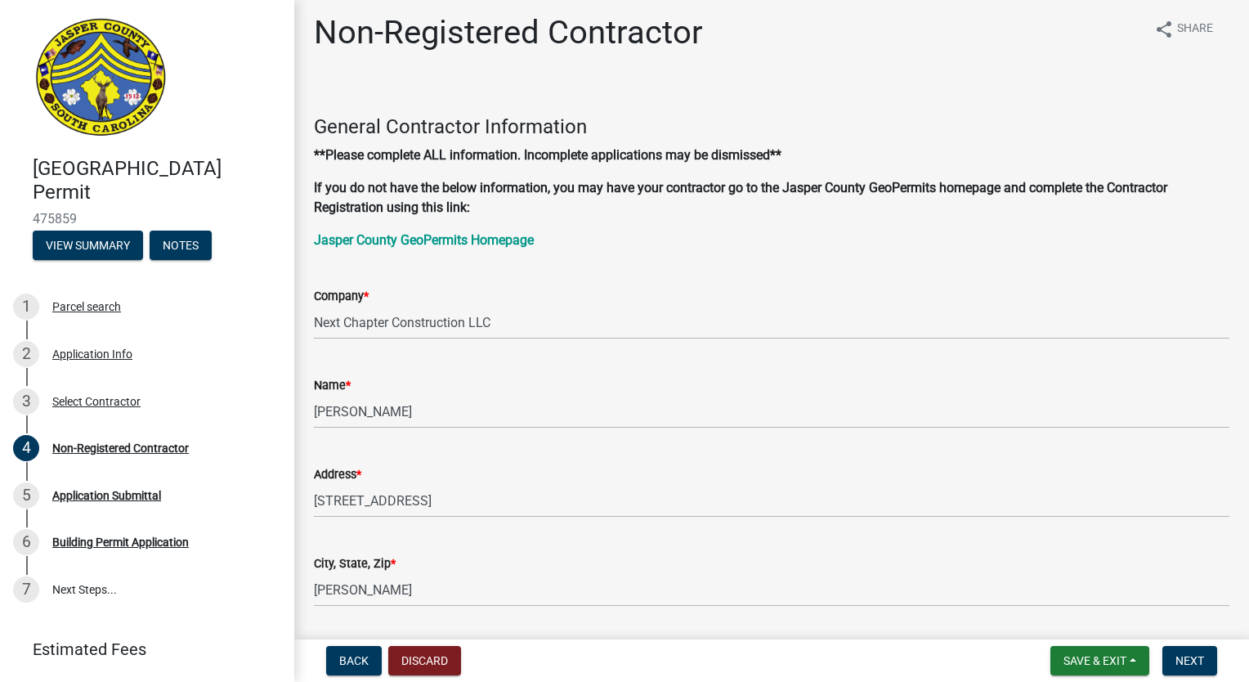
scroll to position [0, 0]
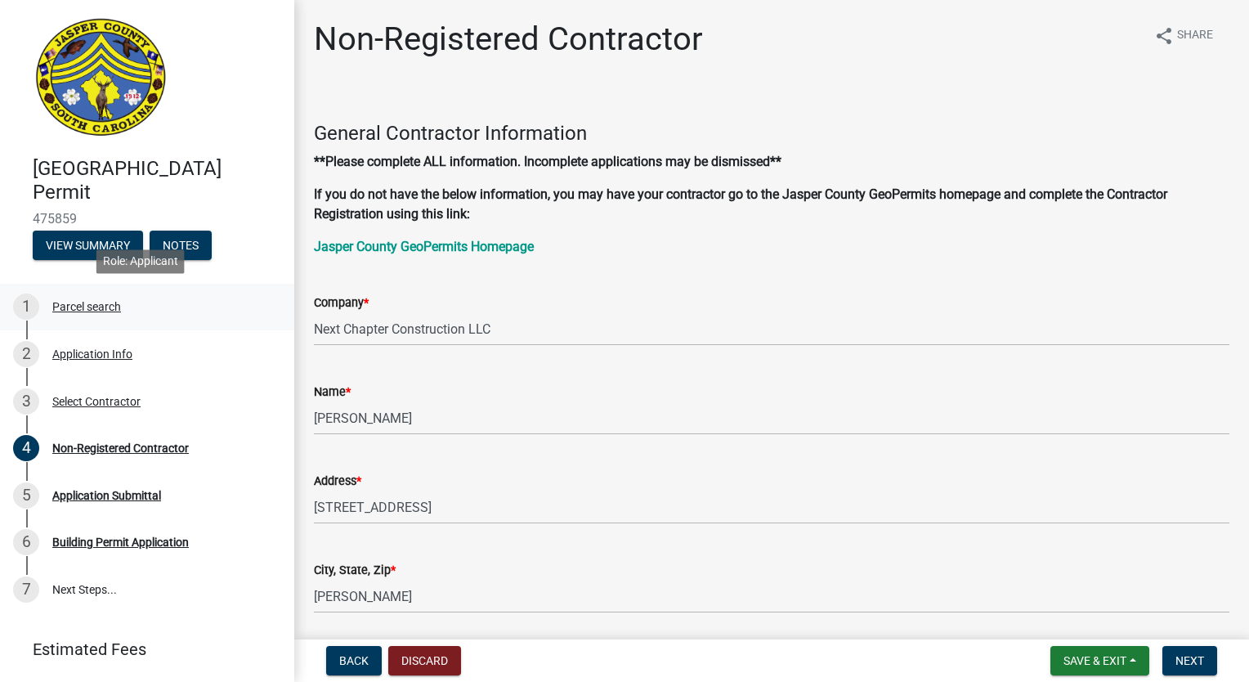
click at [78, 306] on div "Parcel search" at bounding box center [86, 306] width 69 height 11
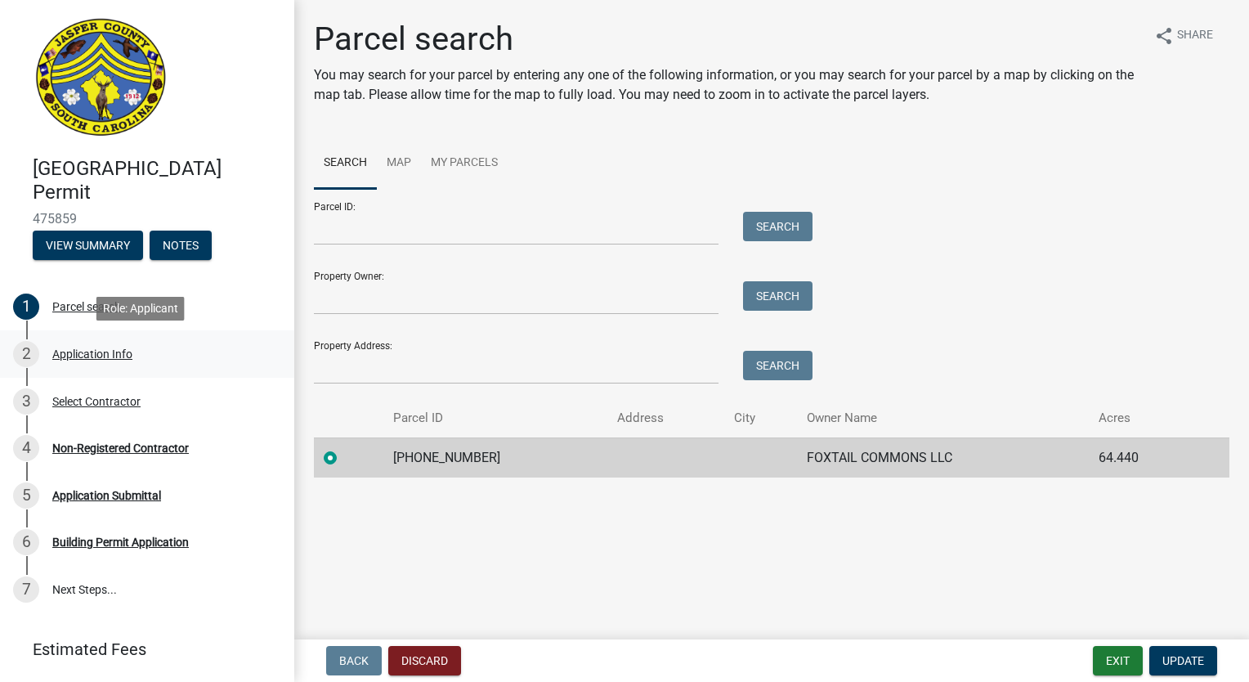
click at [93, 358] on div "Application Info" at bounding box center [92, 353] width 80 height 11
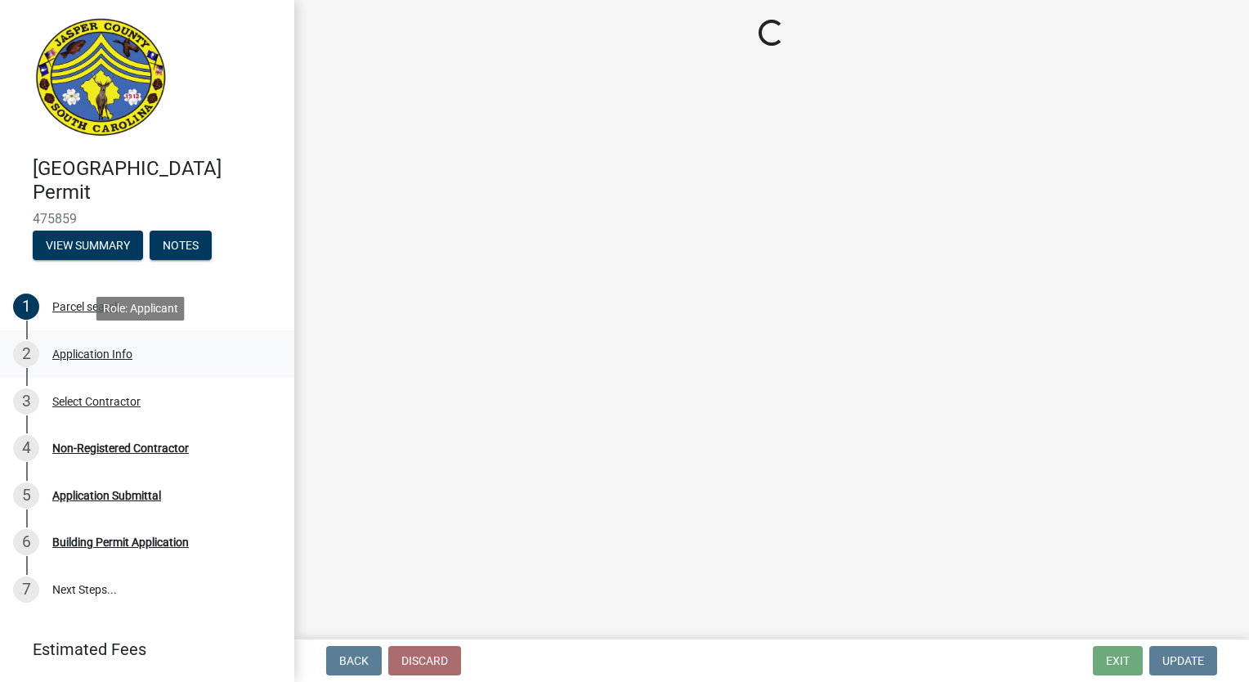
select select "42590599-3c97-479d-b3e9-fbeca9af4fb5"
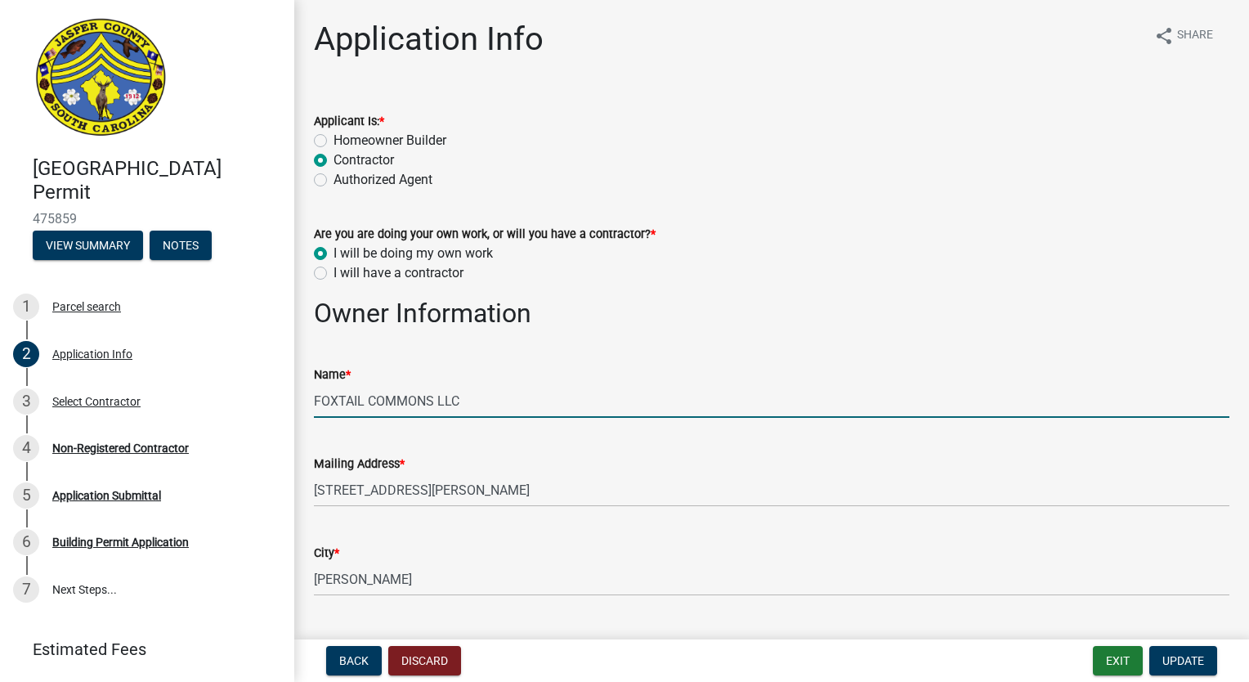
drag, startPoint x: 474, startPoint y: 401, endPoint x: 301, endPoint y: 404, distance: 173.3
type input "M"
type input "Next Chapter Construction LLC"
click at [1194, 667] on button "Update" at bounding box center [1183, 660] width 68 height 29
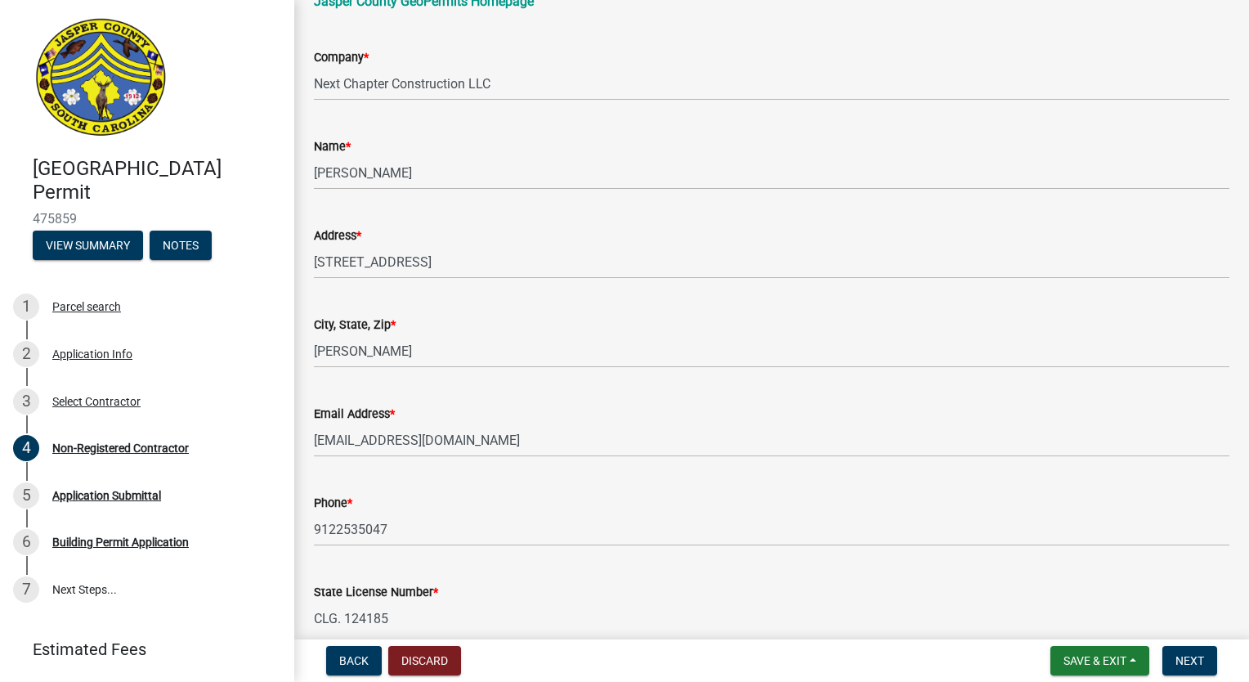
scroll to position [245, 0]
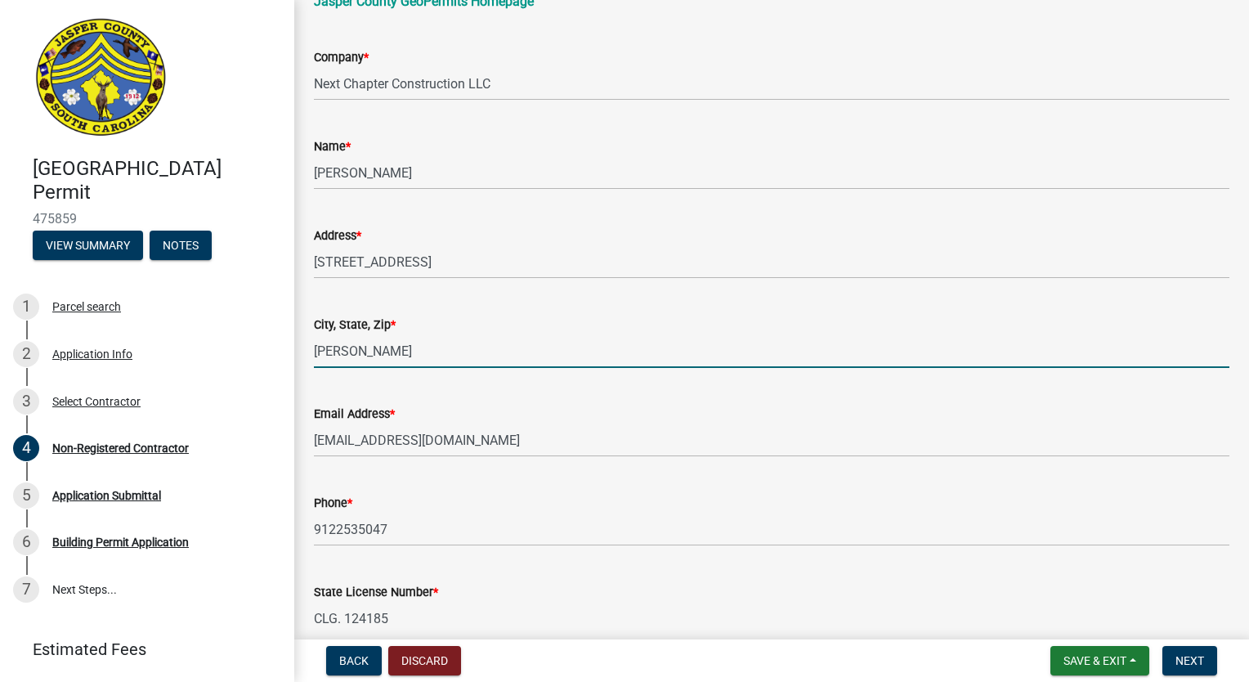
click at [410, 356] on input "[PERSON_NAME]" at bounding box center [772, 351] width 916 height 34
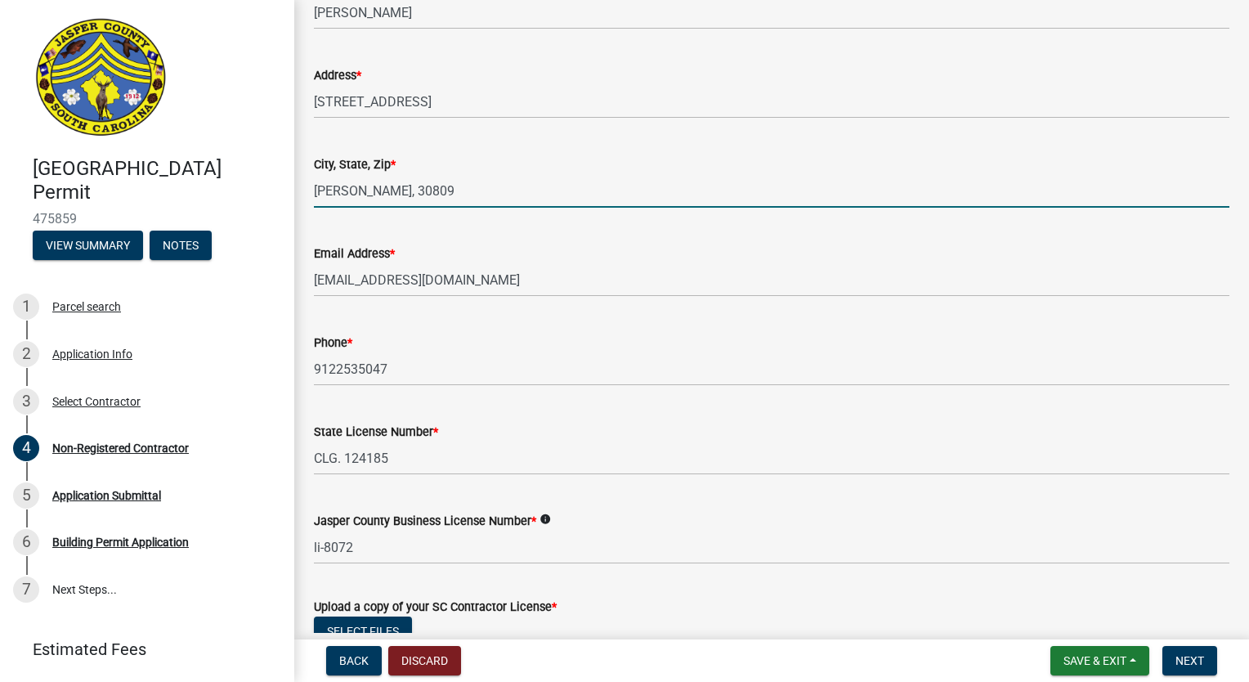
scroll to position [409, 0]
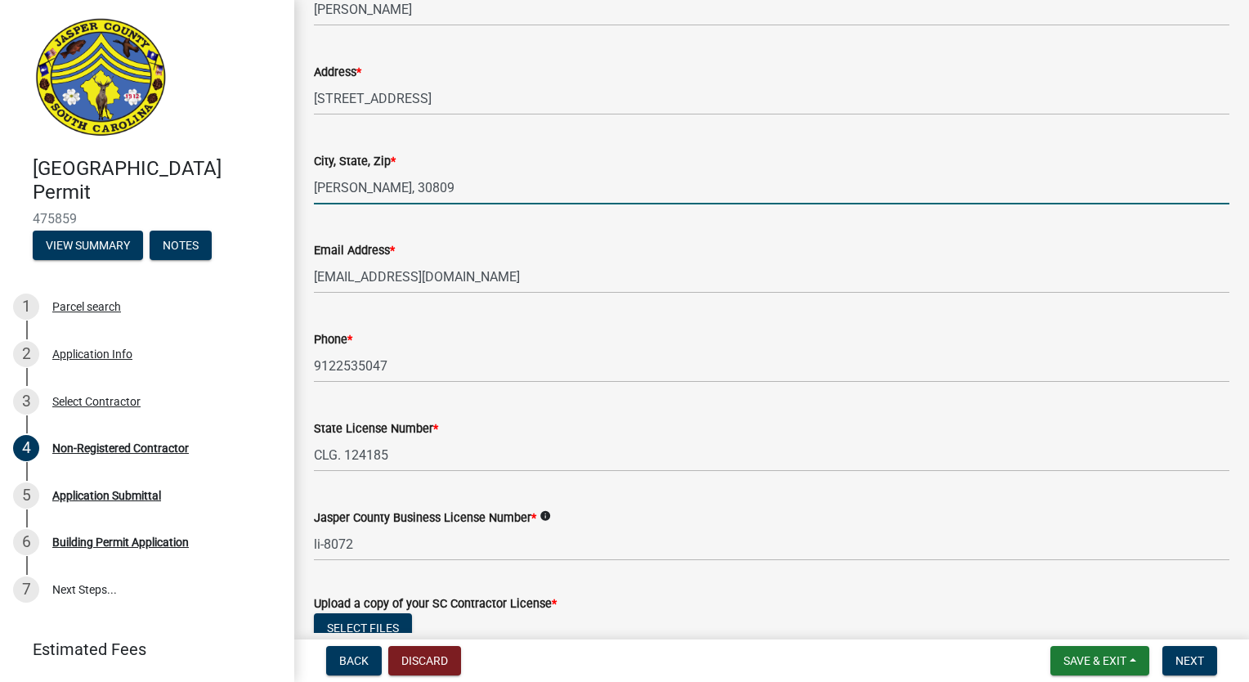
type input "[PERSON_NAME], 30809"
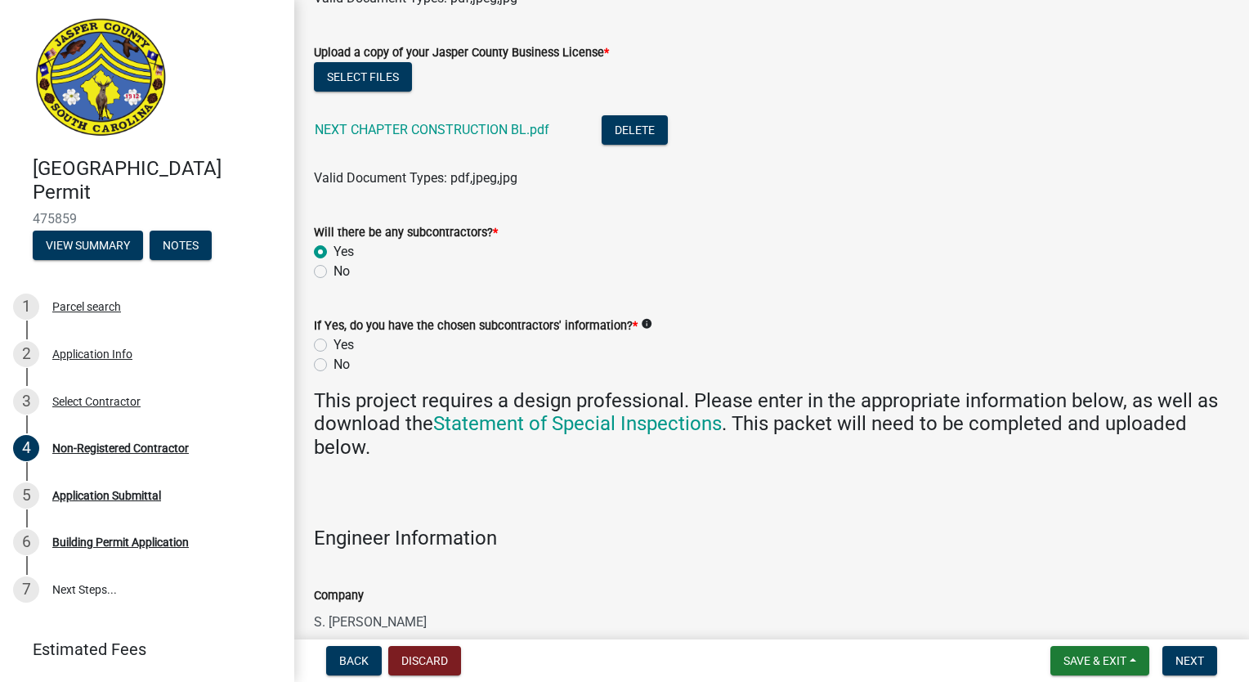
scroll to position [1144, 0]
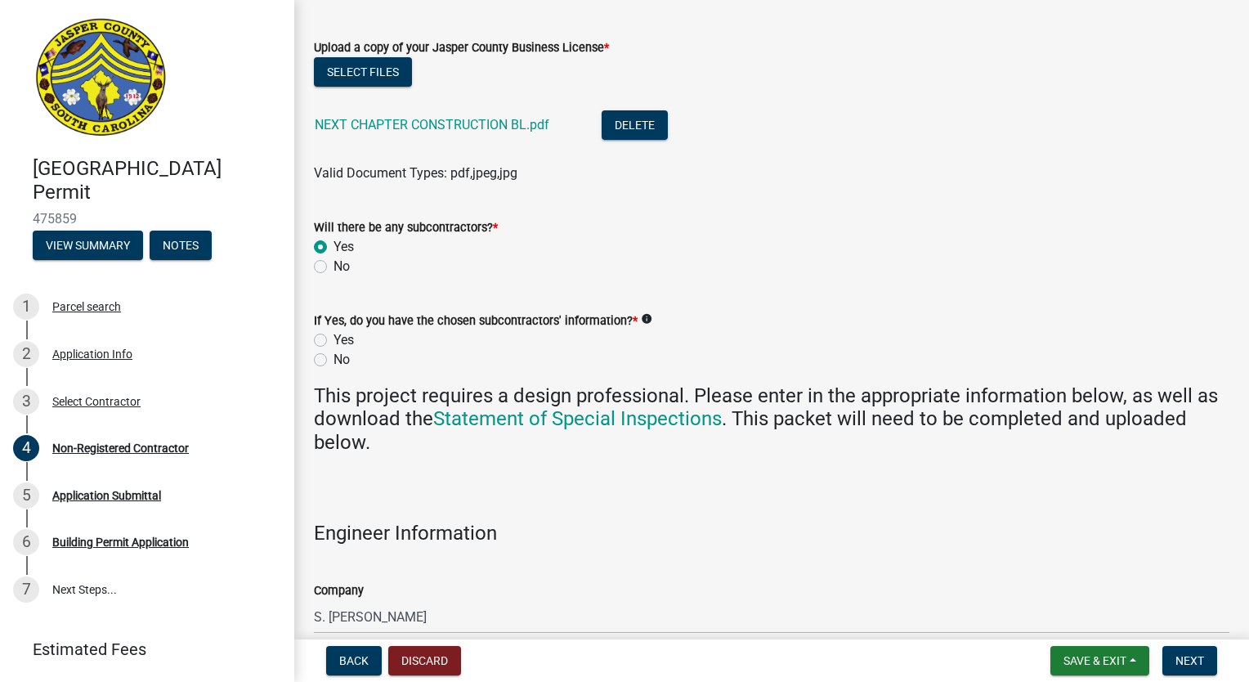
click at [641, 316] on icon "info" at bounding box center [646, 318] width 11 height 11
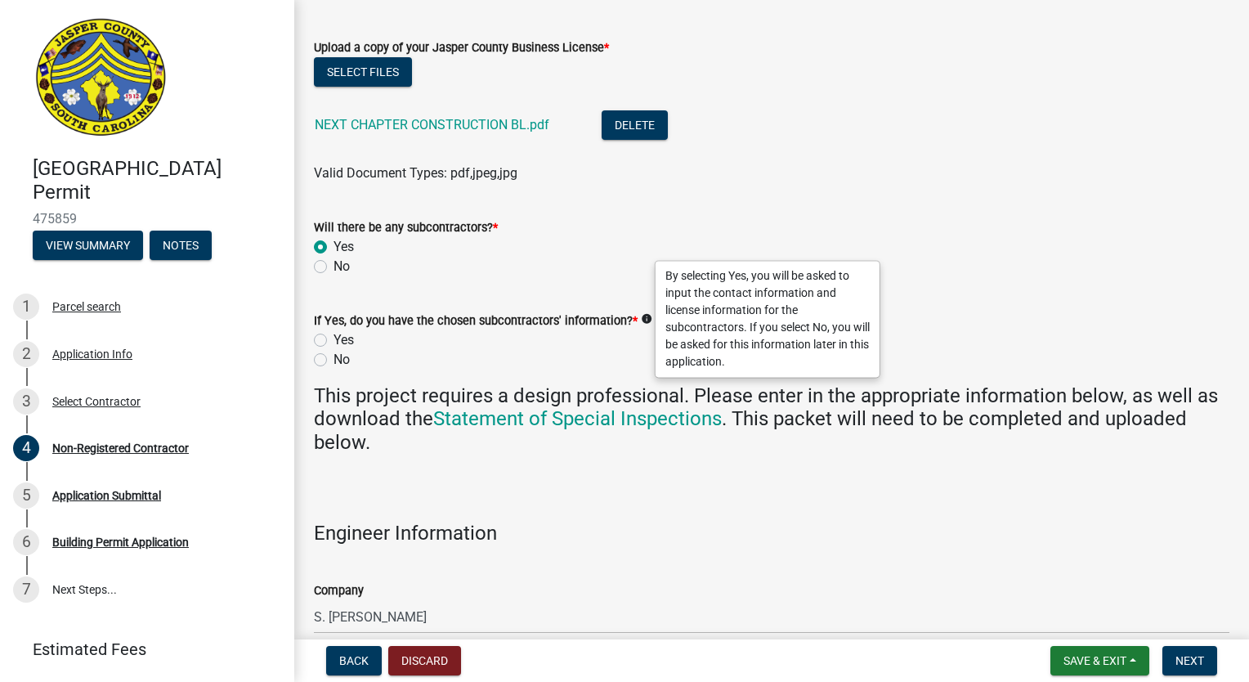
click at [334, 359] on label "No" at bounding box center [342, 360] width 16 height 20
click at [334, 359] on input "No" at bounding box center [339, 355] width 11 height 11
radio input "true"
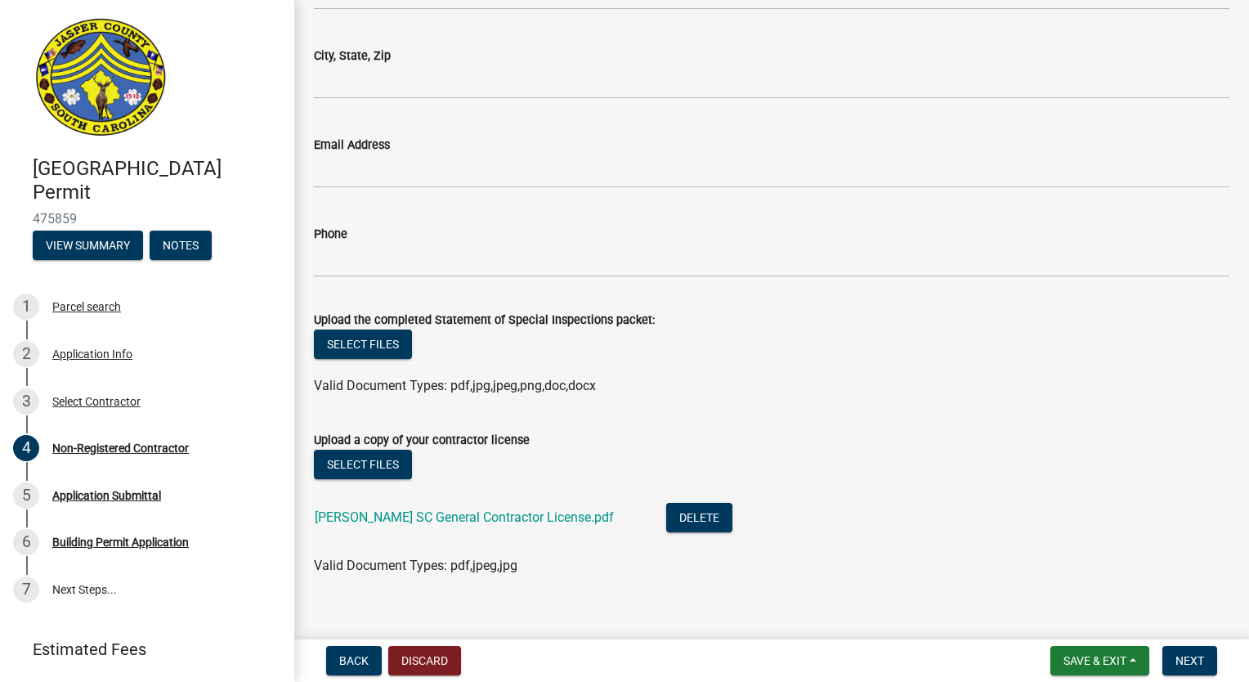
scroll to position [2806, 0]
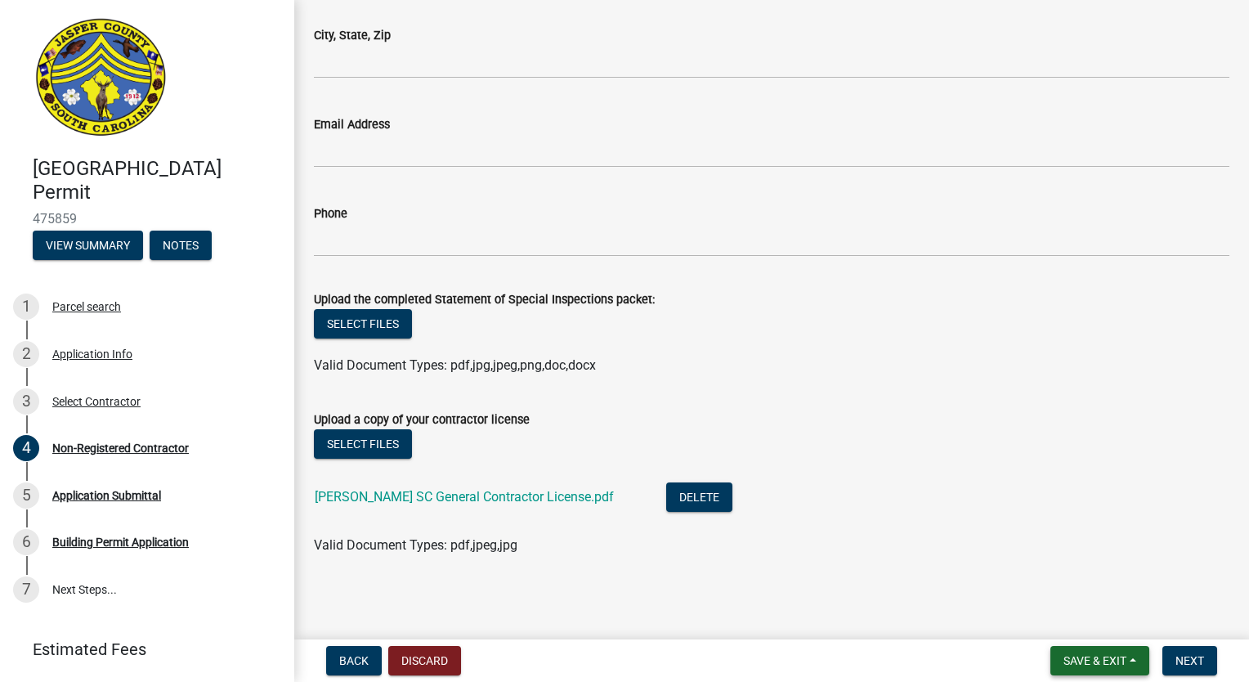
click at [1138, 659] on button "Save & Exit" at bounding box center [1099, 660] width 99 height 29
click at [1060, 575] on button "Save" at bounding box center [1084, 578] width 131 height 39
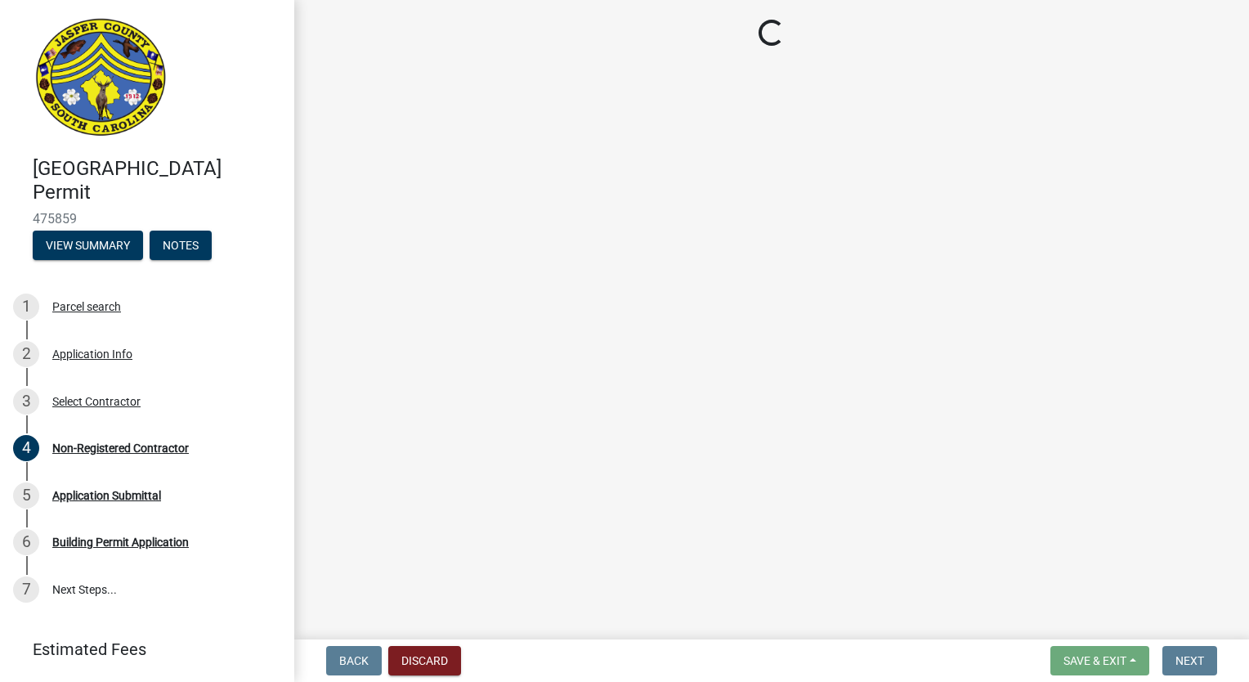
select select "42590599-3c97-479d-b3e9-fbeca9af4fb5"
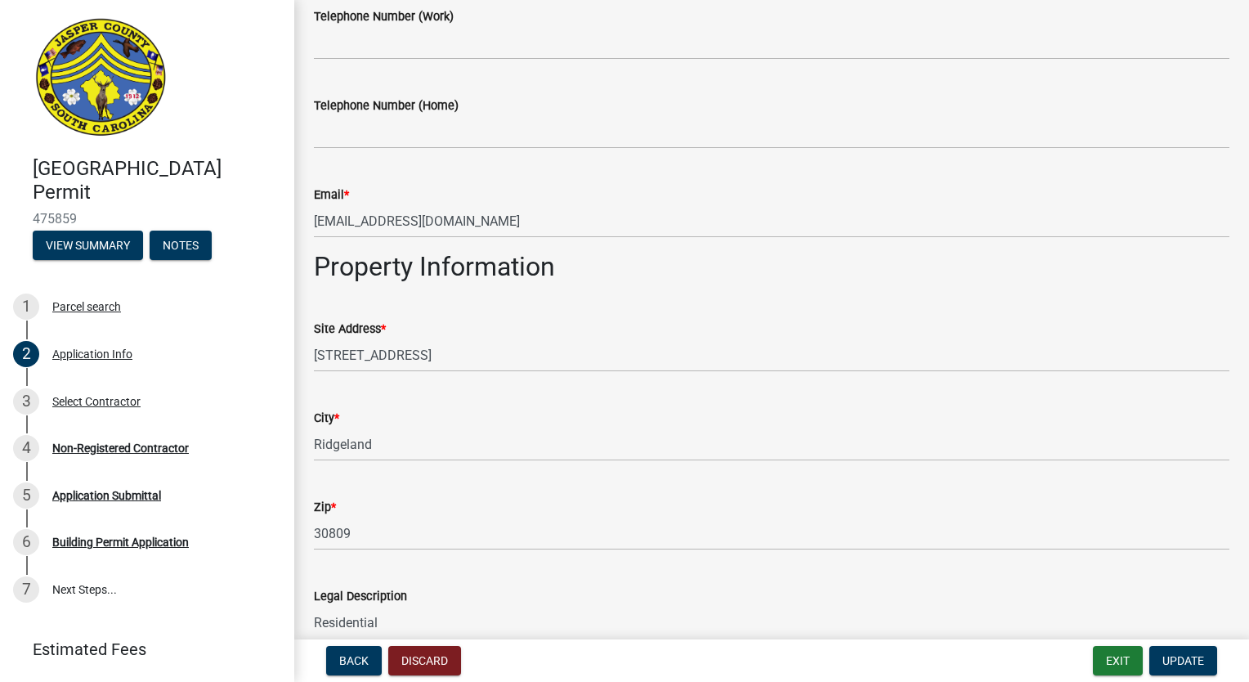
scroll to position [899, 0]
